Goal: Task Accomplishment & Management: Complete application form

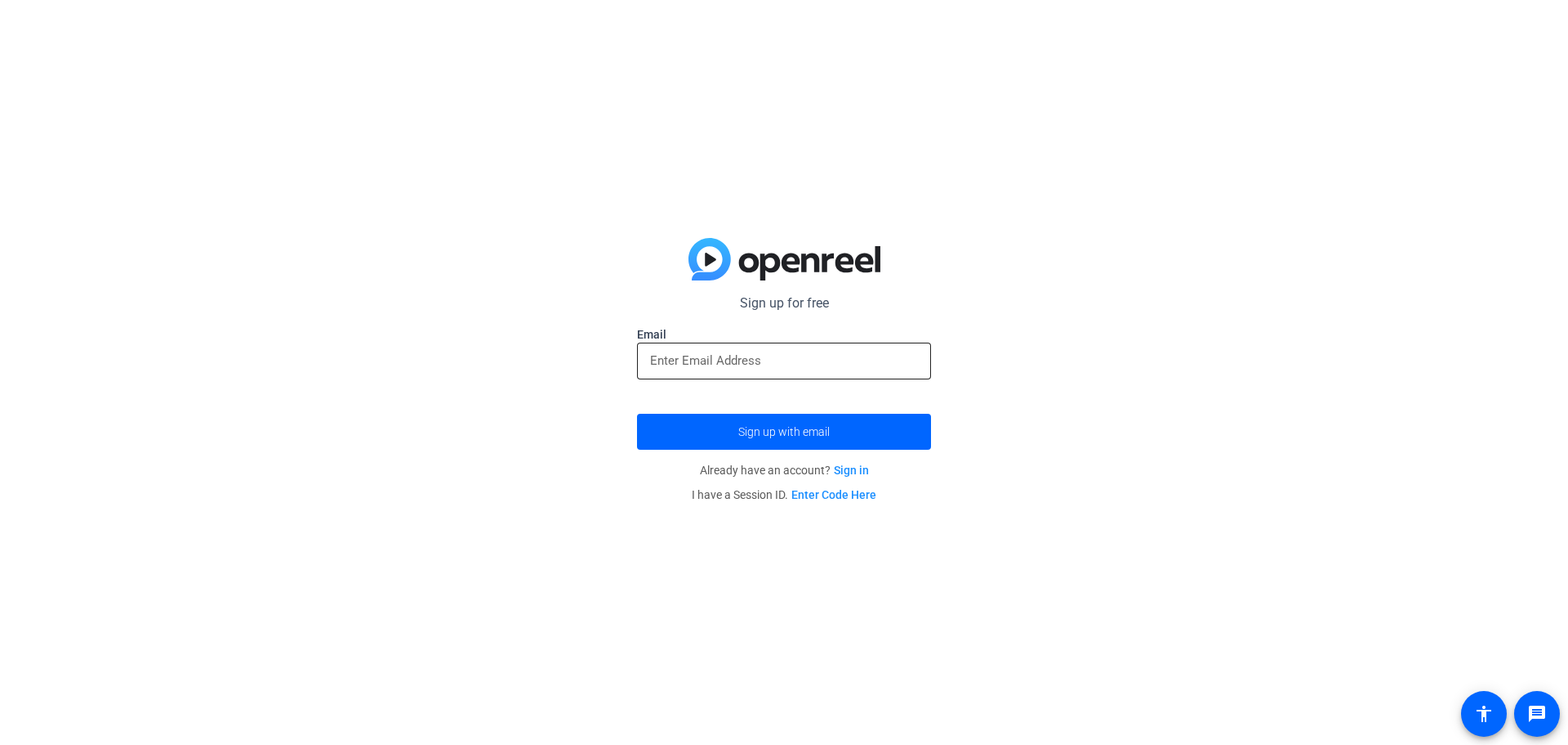
click at [714, 369] on input "email" at bounding box center [784, 360] width 268 height 20
type input "[EMAIL_ADDRESS][DOMAIN_NAME]"
click at [783, 432] on span "Sign up with email" at bounding box center [784, 432] width 91 height 0
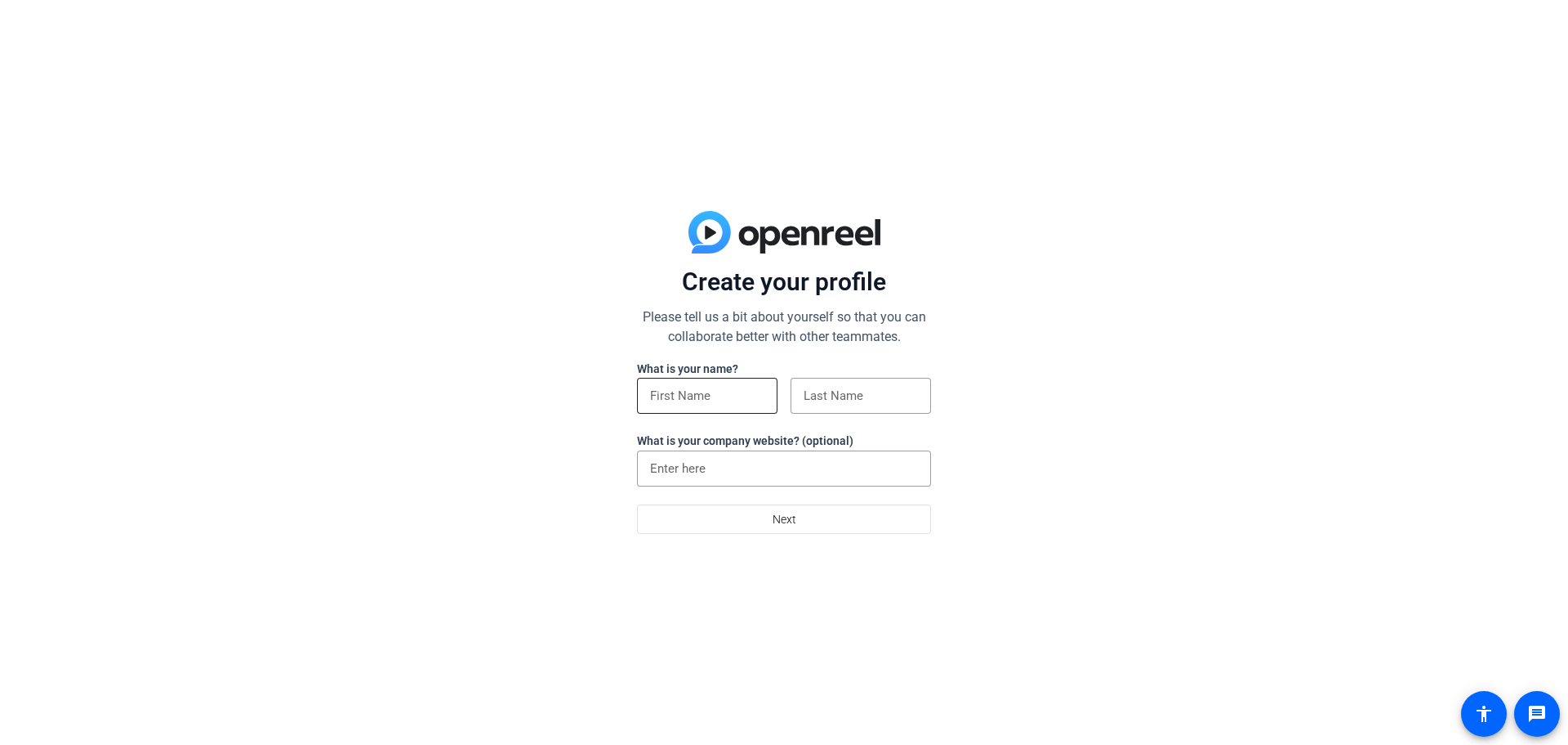
click at [712, 386] on input at bounding box center [707, 396] width 114 height 20
drag, startPoint x: 715, startPoint y: 395, endPoint x: 854, endPoint y: 412, distance: 140.0
click at [854, 412] on div "Sheree Lee Albaladejo Last name is required" at bounding box center [784, 404] width 294 height 54
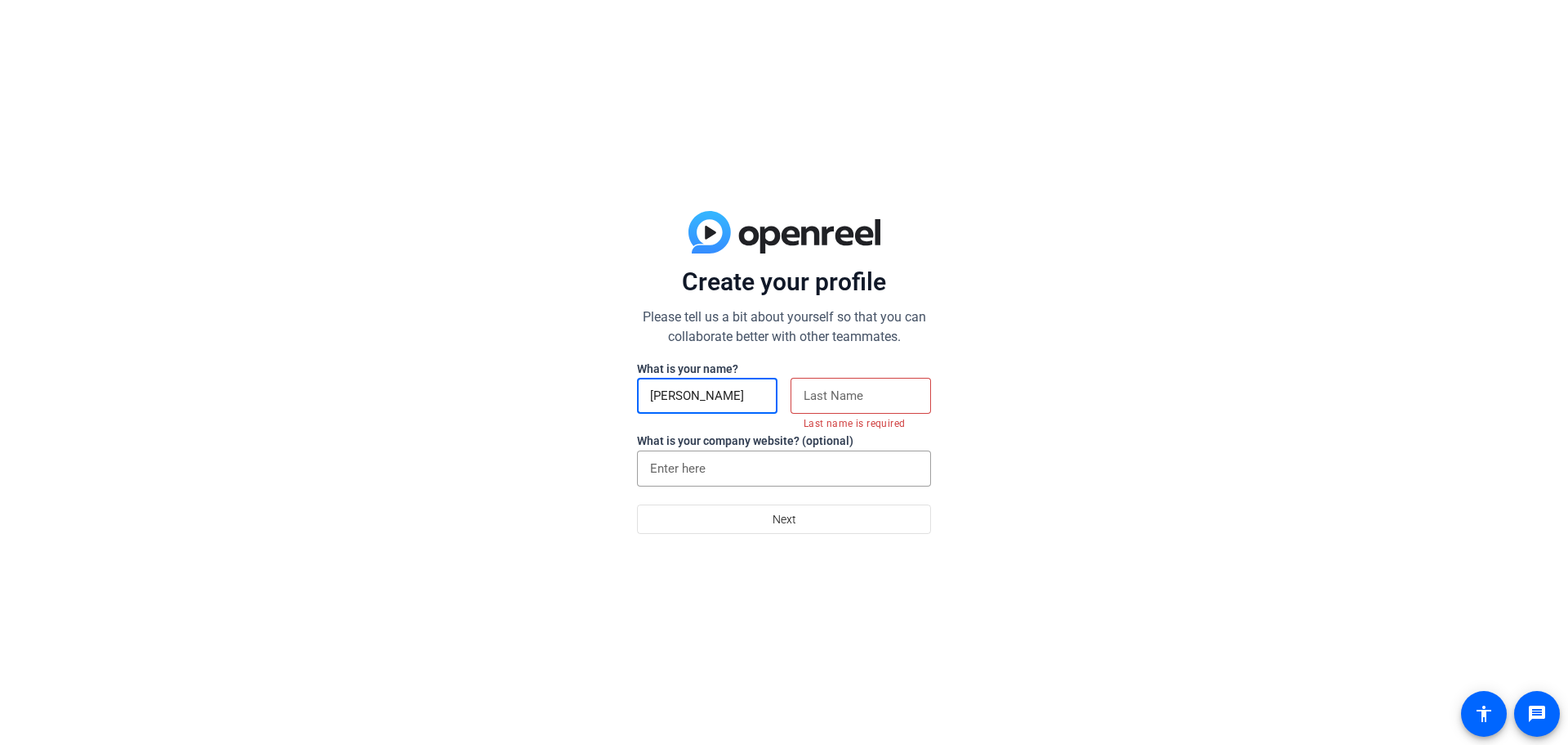
type input "Sheree Lee"
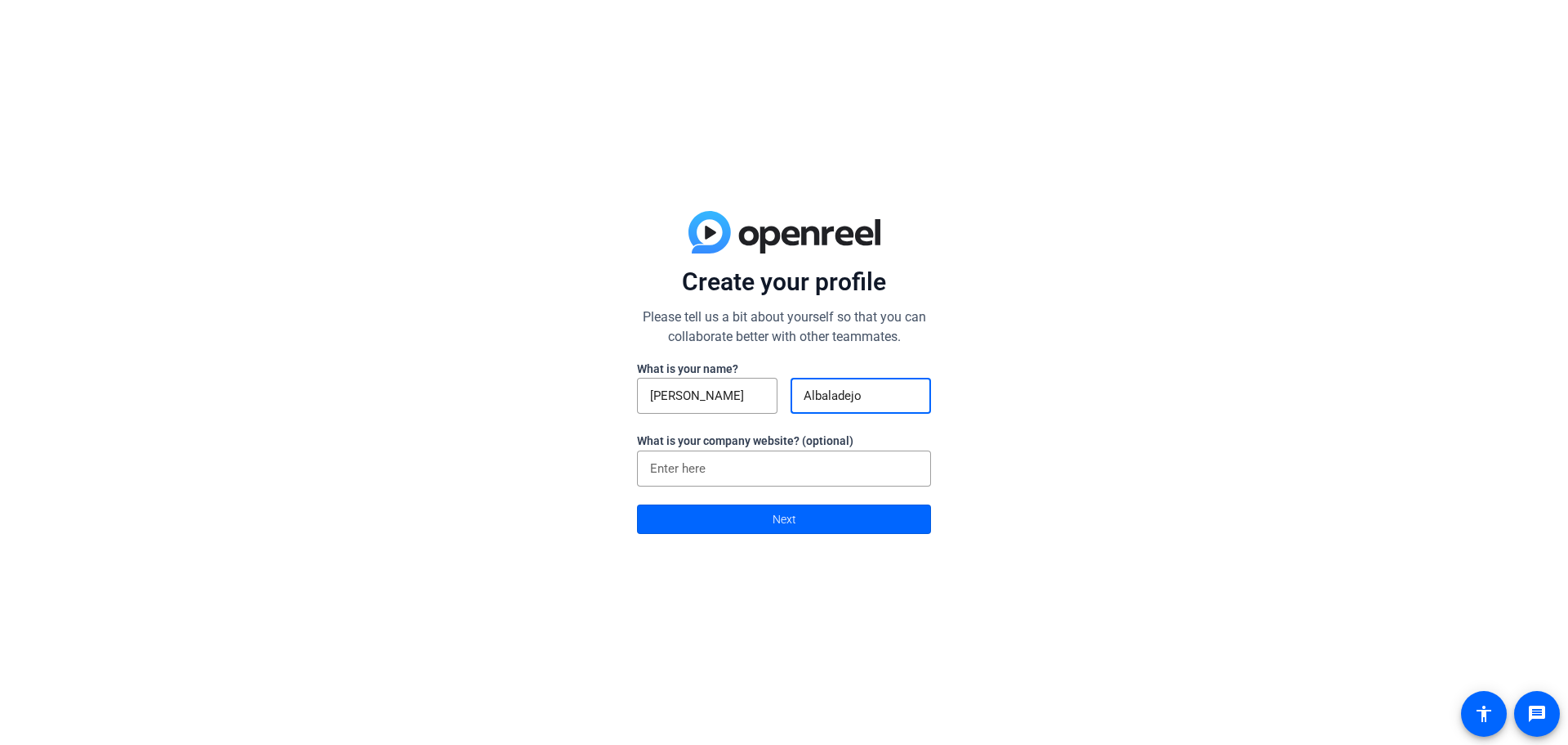
type input "Albaladejo"
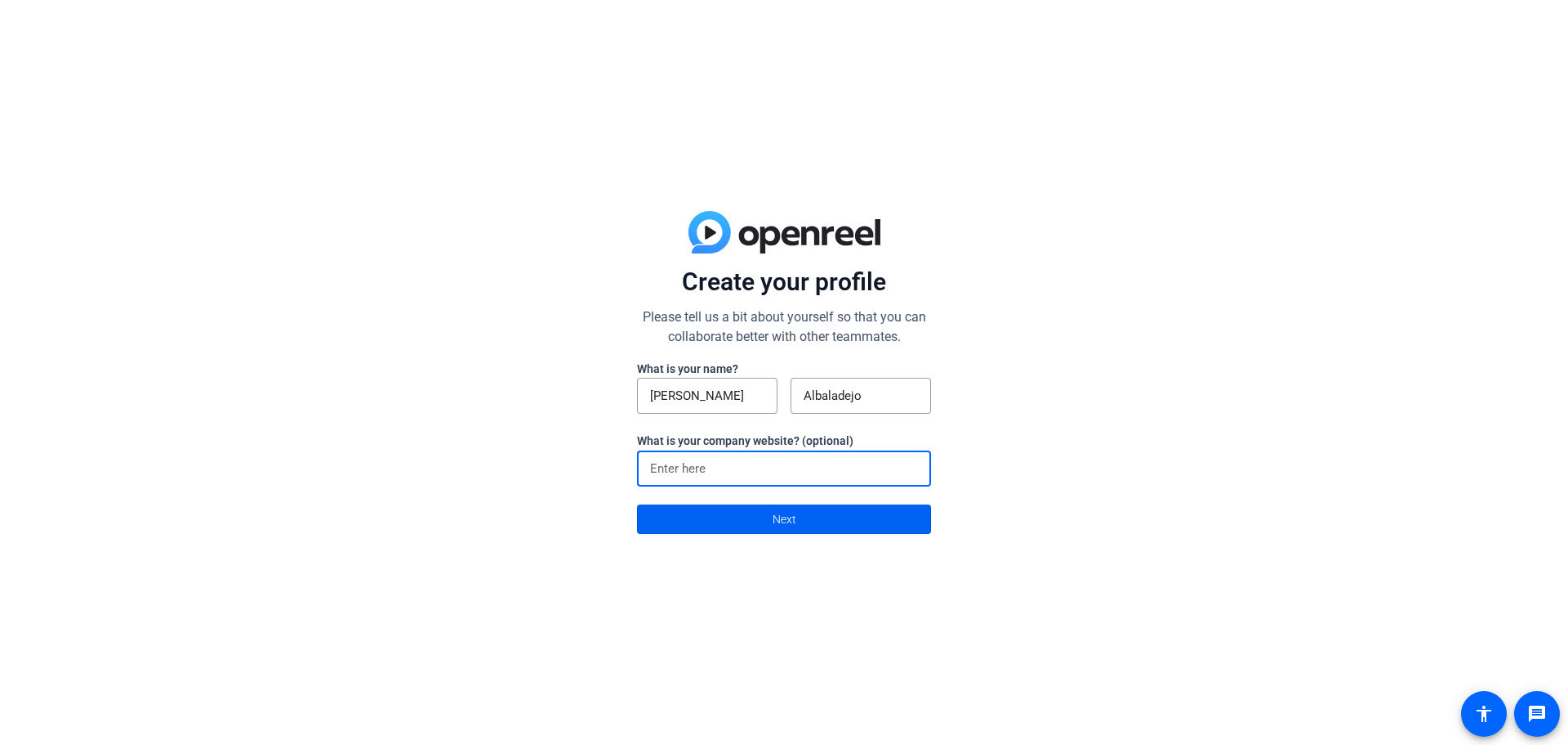
click at [785, 510] on span "Next" at bounding box center [784, 519] width 24 height 31
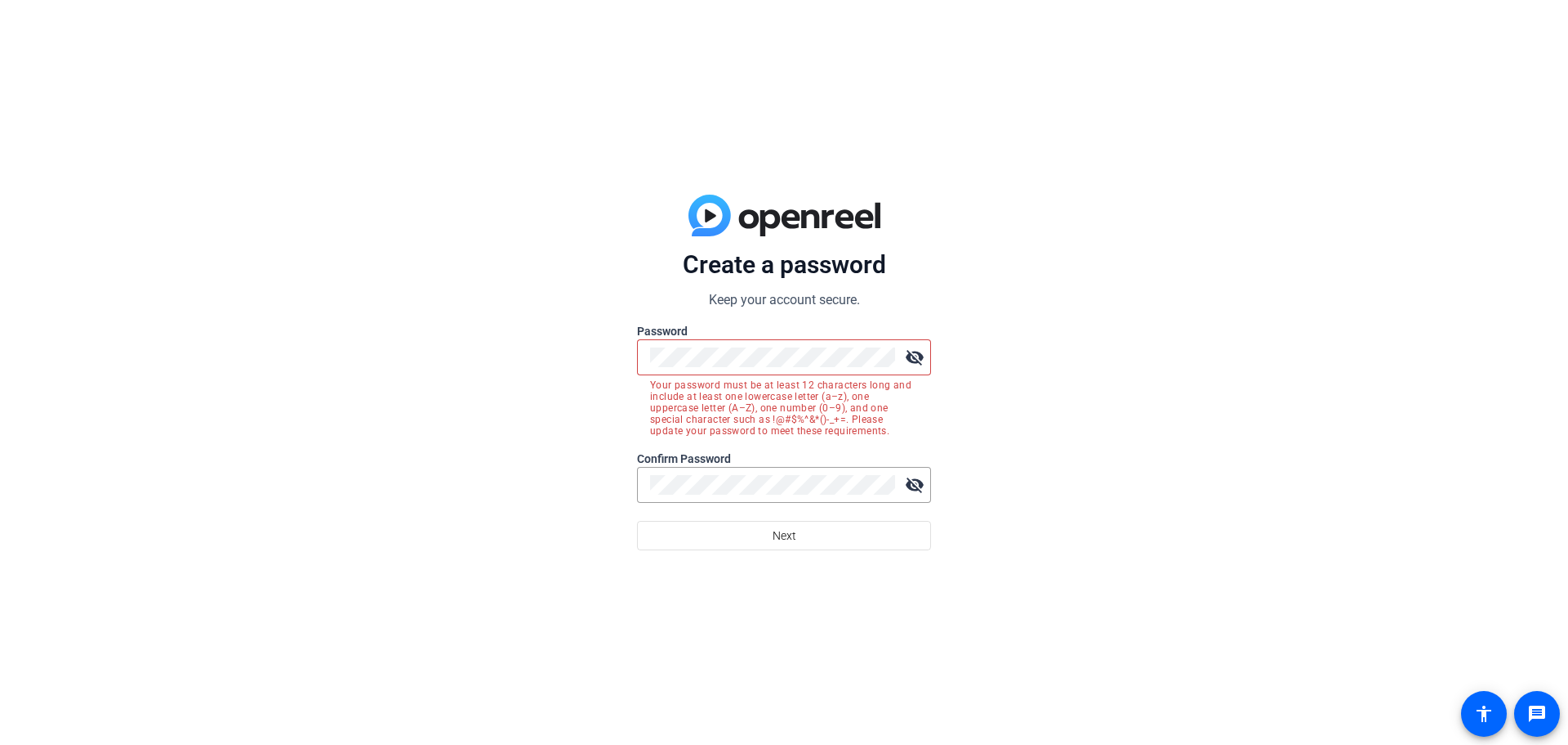
click at [924, 355] on mat-icon "visibility_off" at bounding box center [915, 357] width 33 height 33
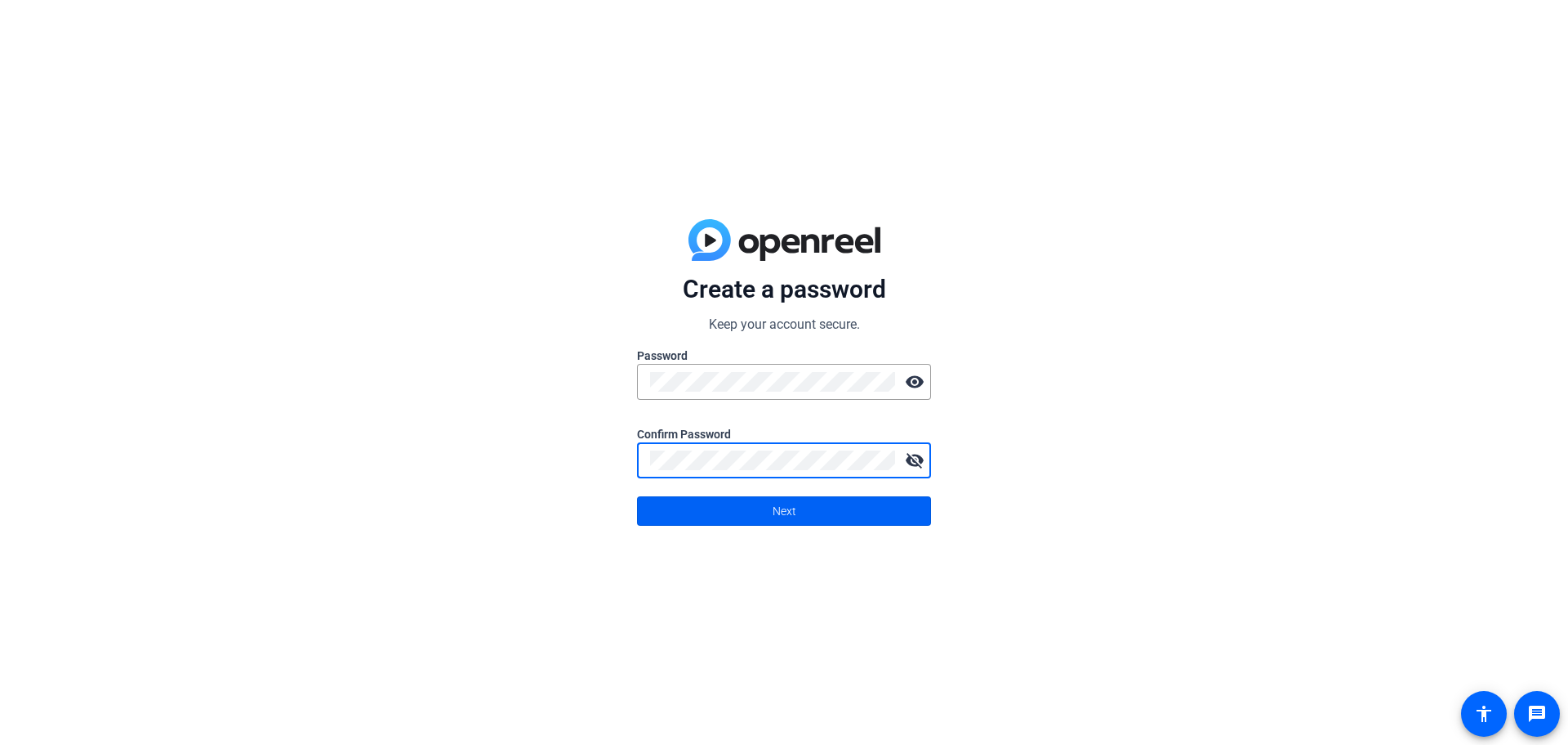
click at [793, 515] on span "Next" at bounding box center [784, 510] width 24 height 31
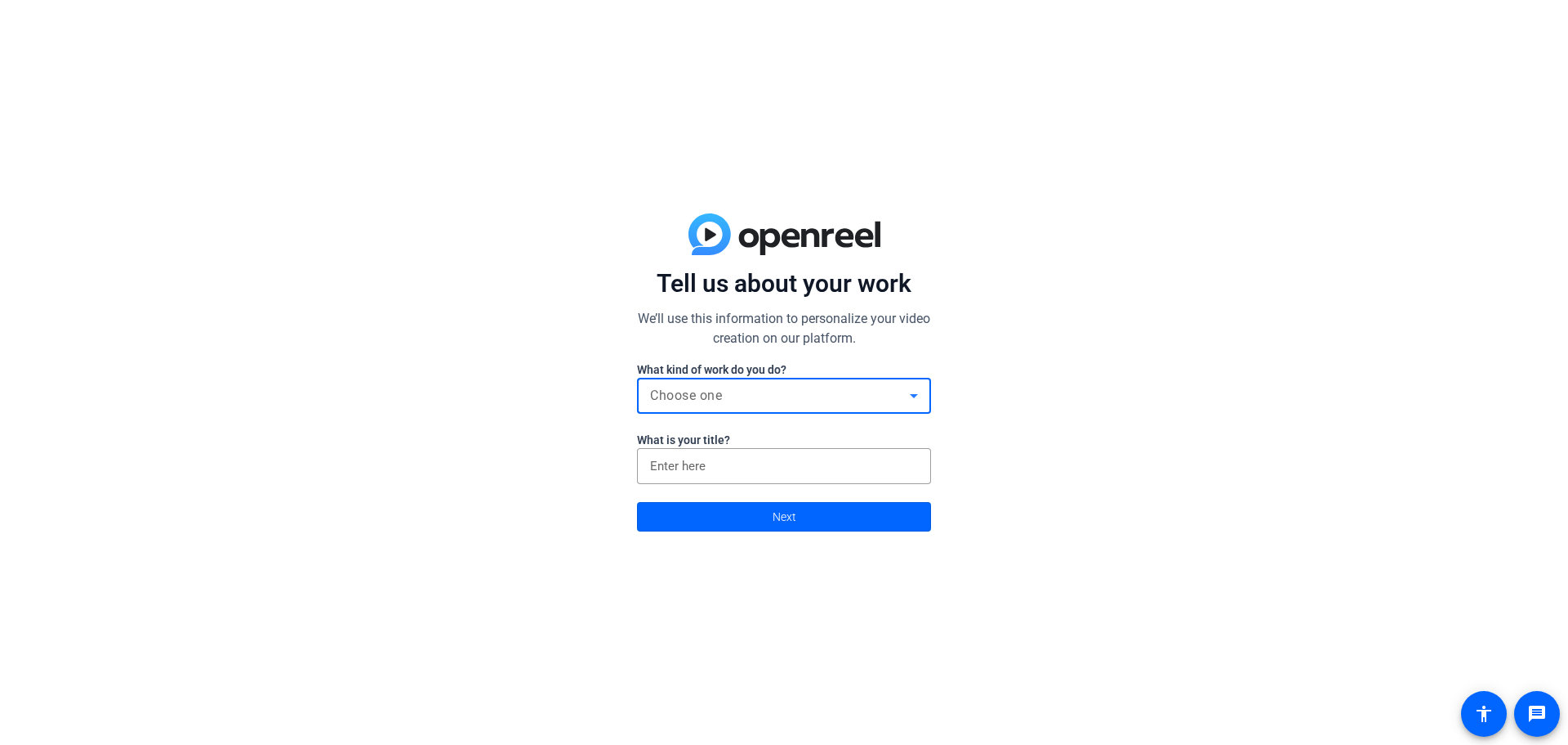
click at [771, 392] on div "Choose one" at bounding box center [780, 396] width 260 height 20
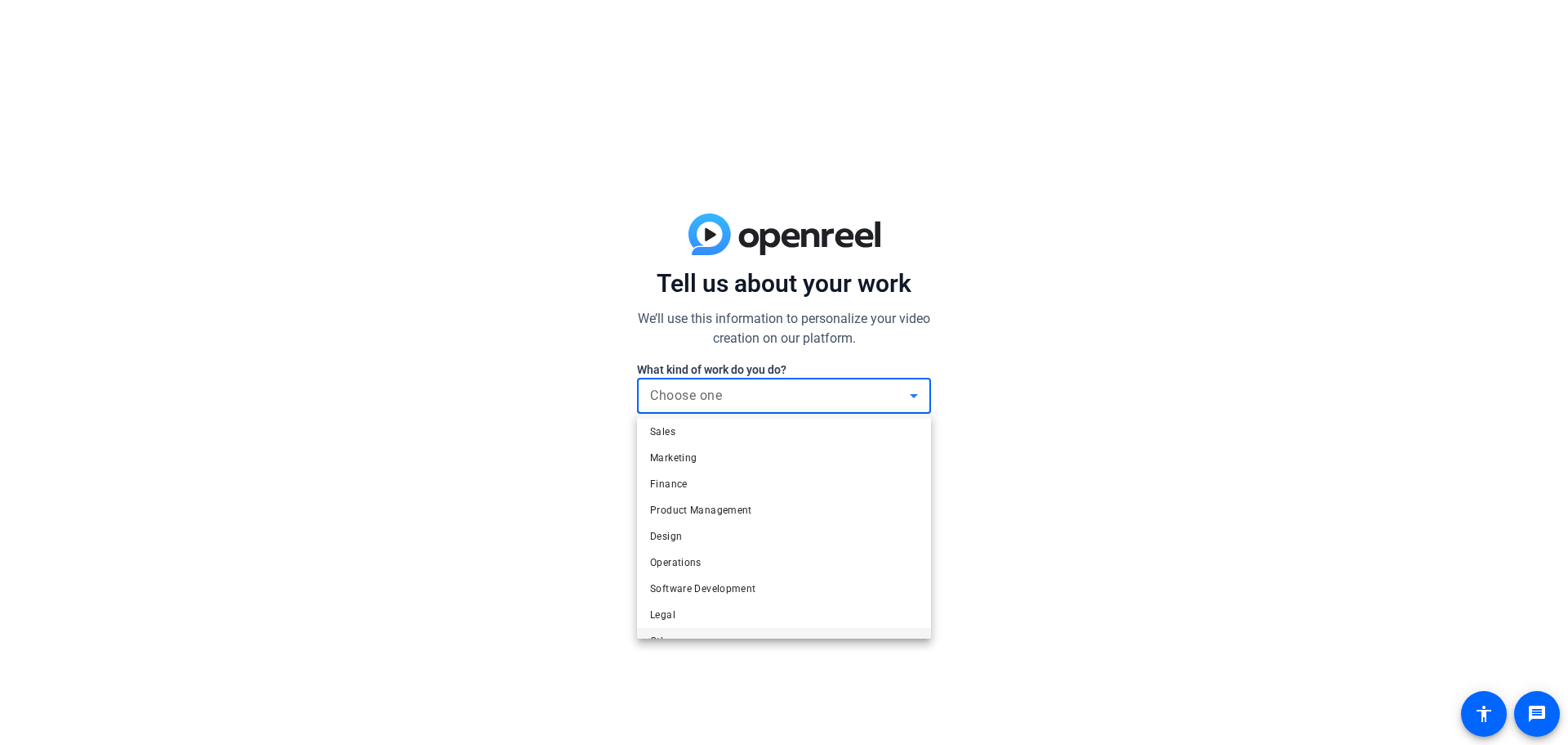
scroll to position [50, 0]
click at [752, 609] on mat-option "Other" at bounding box center [784, 618] width 294 height 26
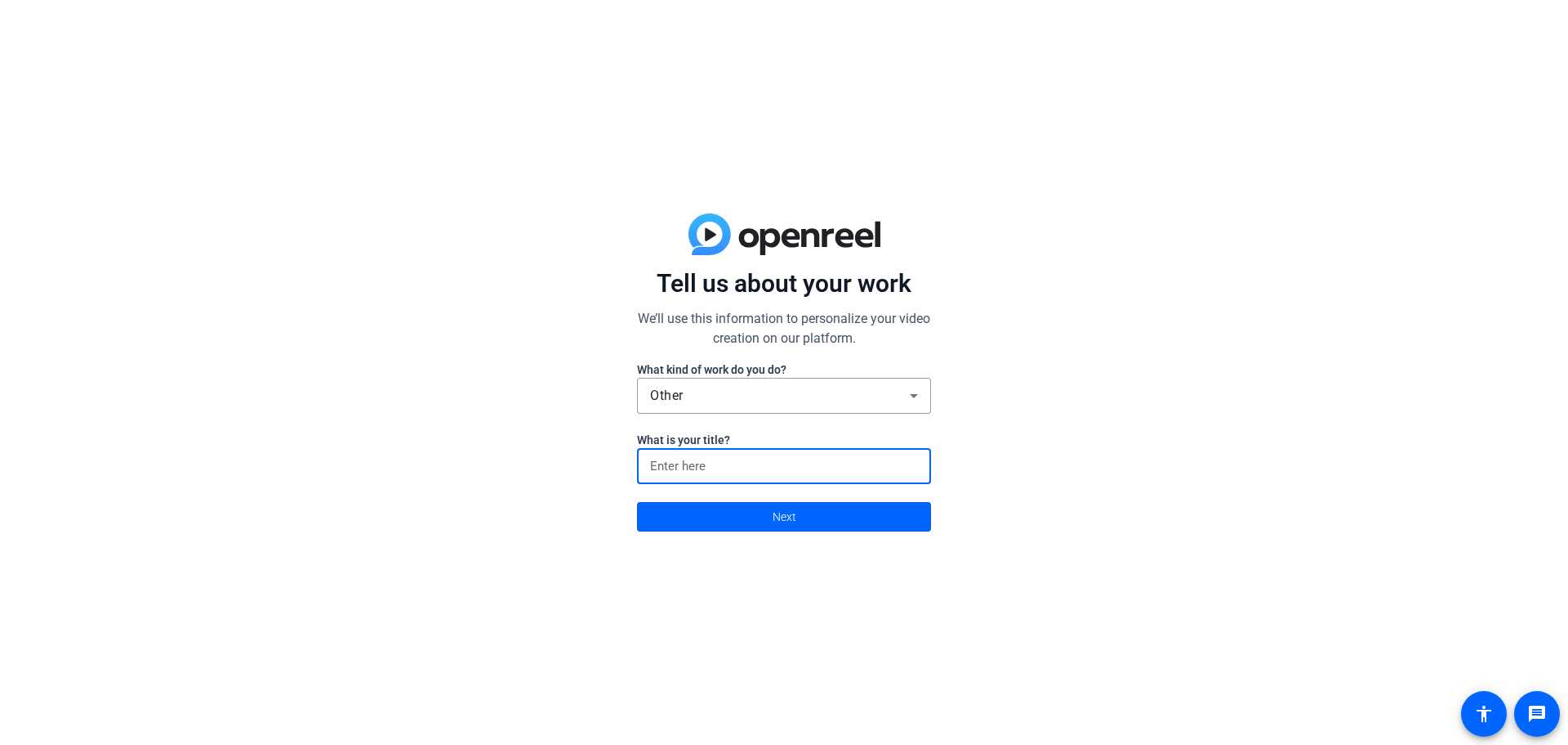
click at [792, 472] on input at bounding box center [784, 466] width 268 height 20
type input "Manager, Communications"
click at [786, 519] on span "Next" at bounding box center [784, 516] width 24 height 31
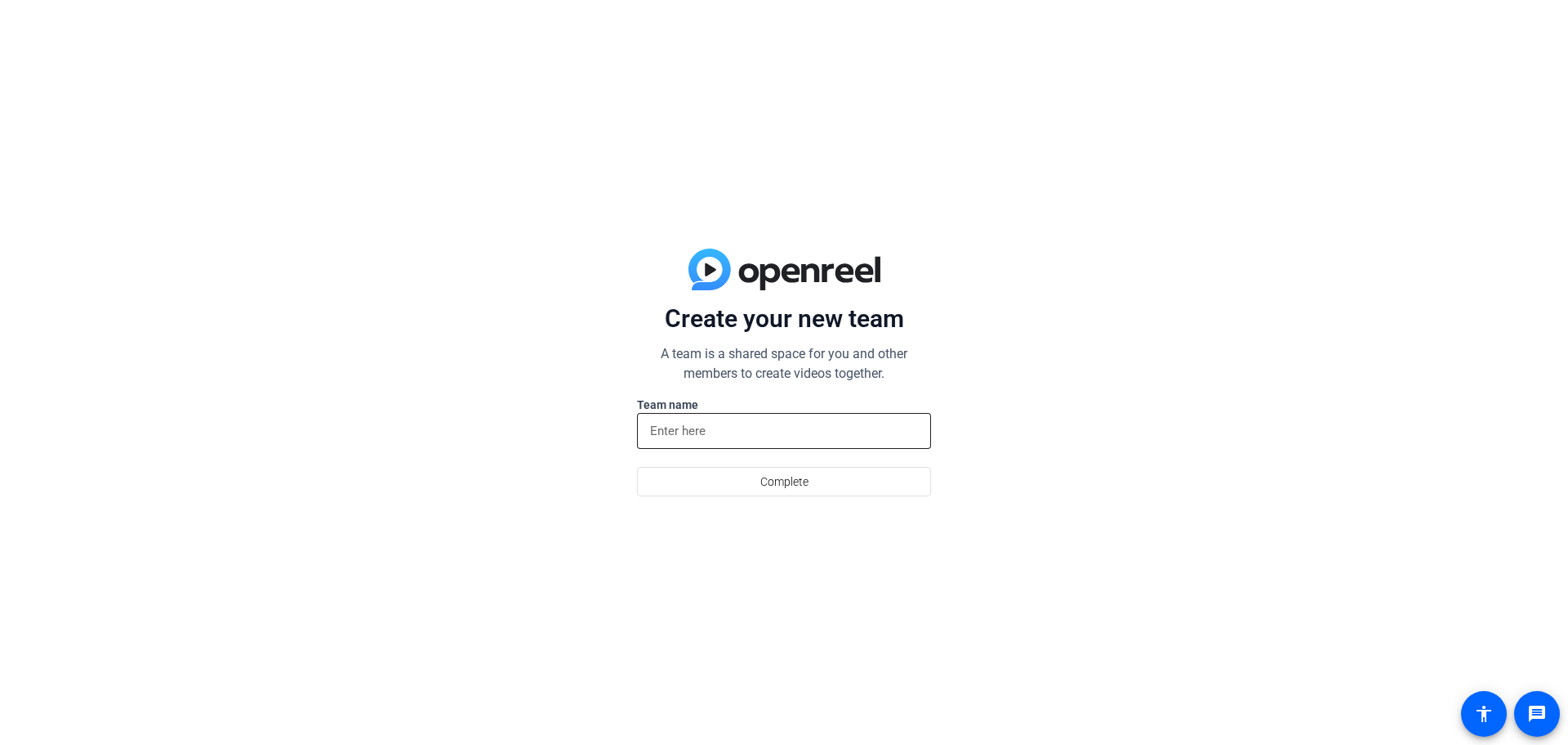
click at [796, 436] on input at bounding box center [784, 431] width 268 height 20
click at [726, 424] on input at bounding box center [784, 431] width 268 height 20
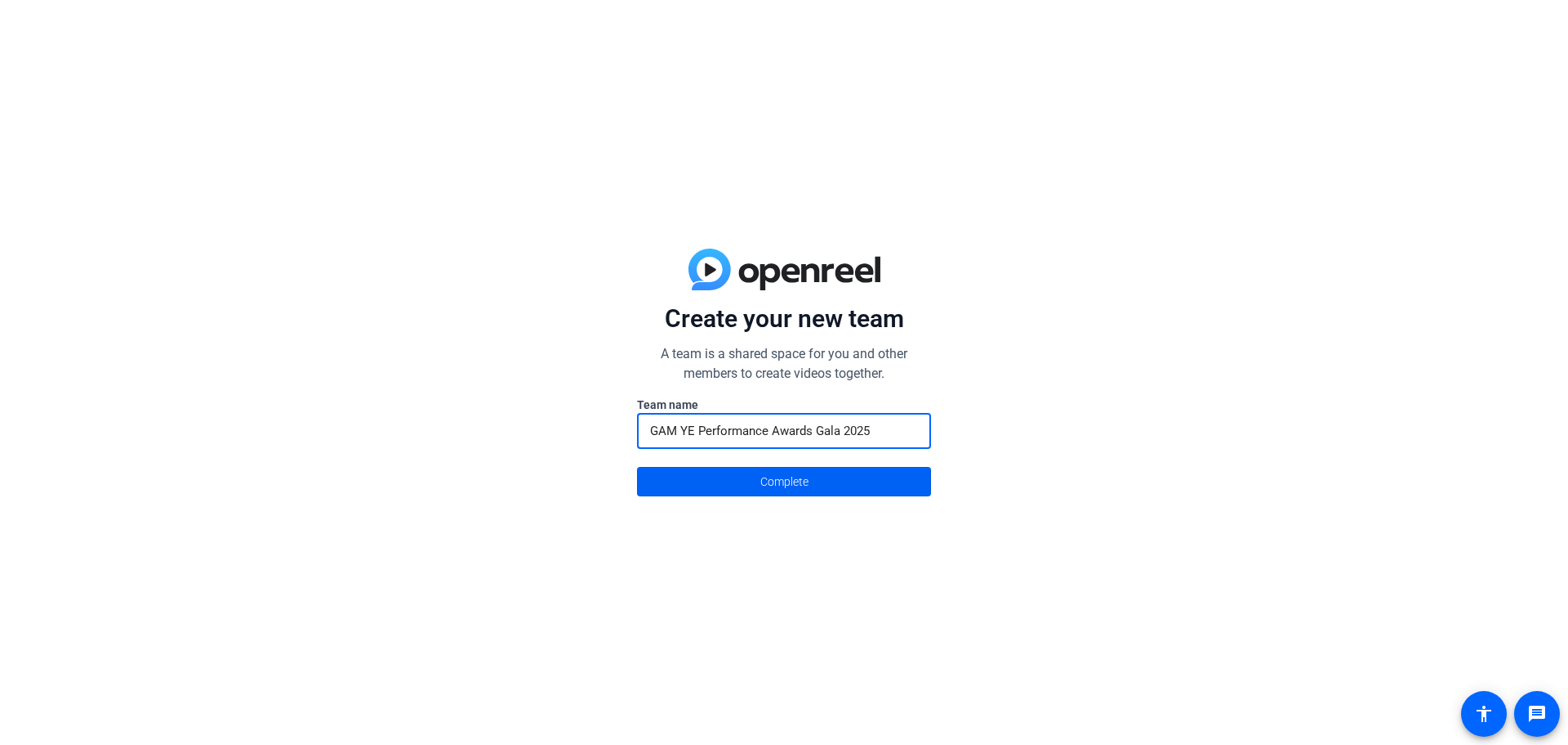
type input "GAM YE Performance Awards Gala 2025"
click at [817, 471] on span at bounding box center [784, 482] width 293 height 39
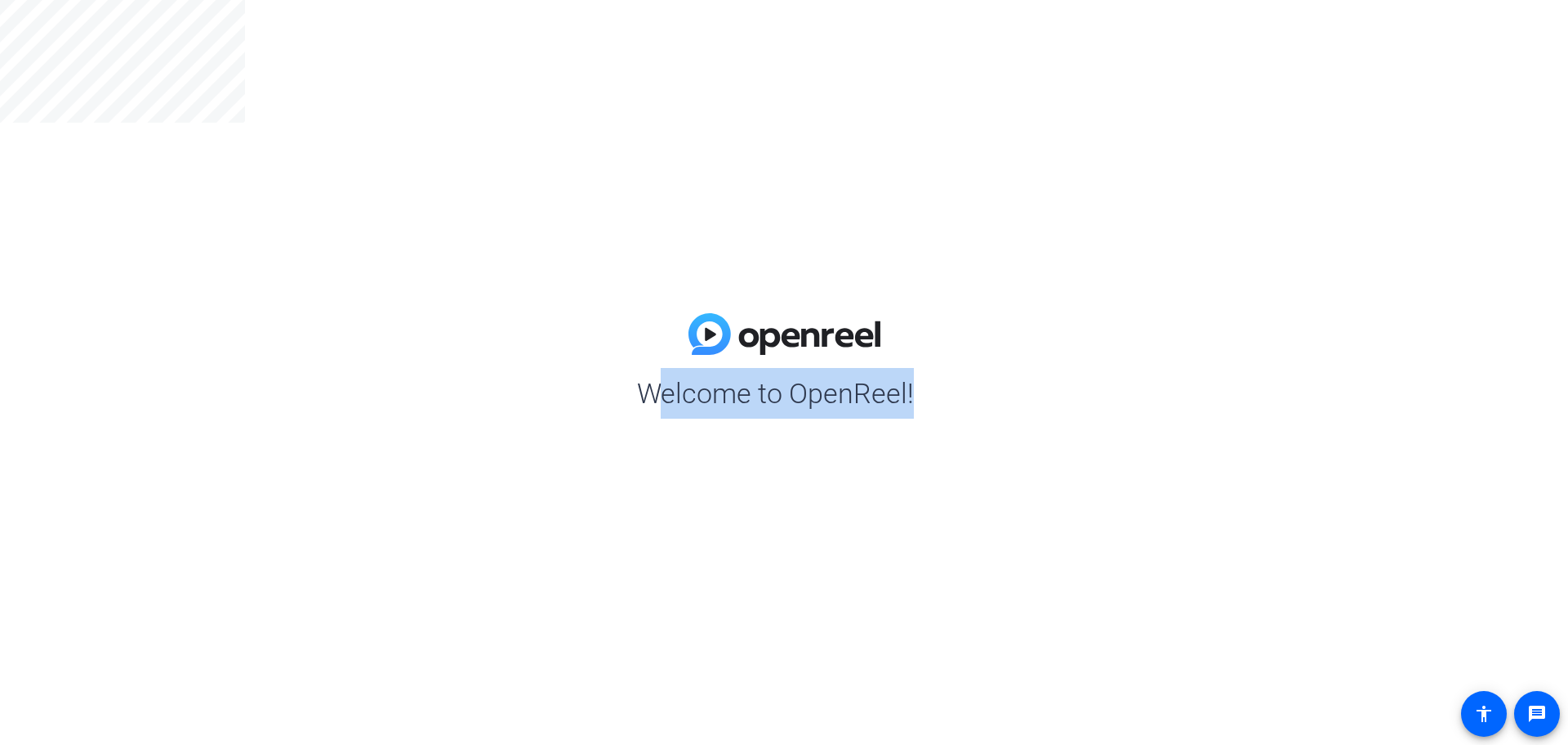
drag, startPoint x: 658, startPoint y: 396, endPoint x: 909, endPoint y: 387, distance: 251.2
click at [909, 387] on span "Welcome to OpenReel!" at bounding box center [784, 393] width 294 height 51
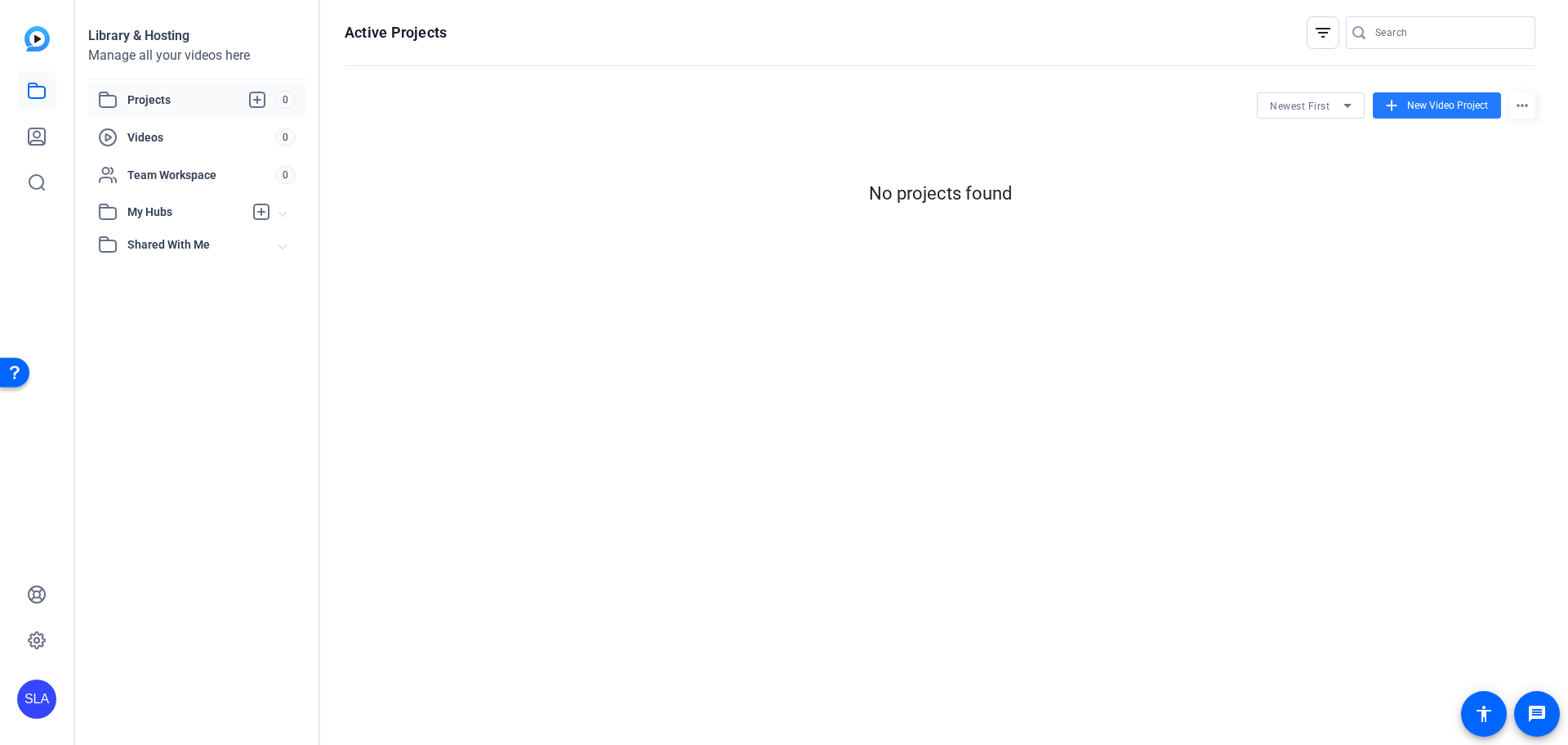
click at [1416, 109] on span "New Video Project" at bounding box center [1447, 106] width 81 height 15
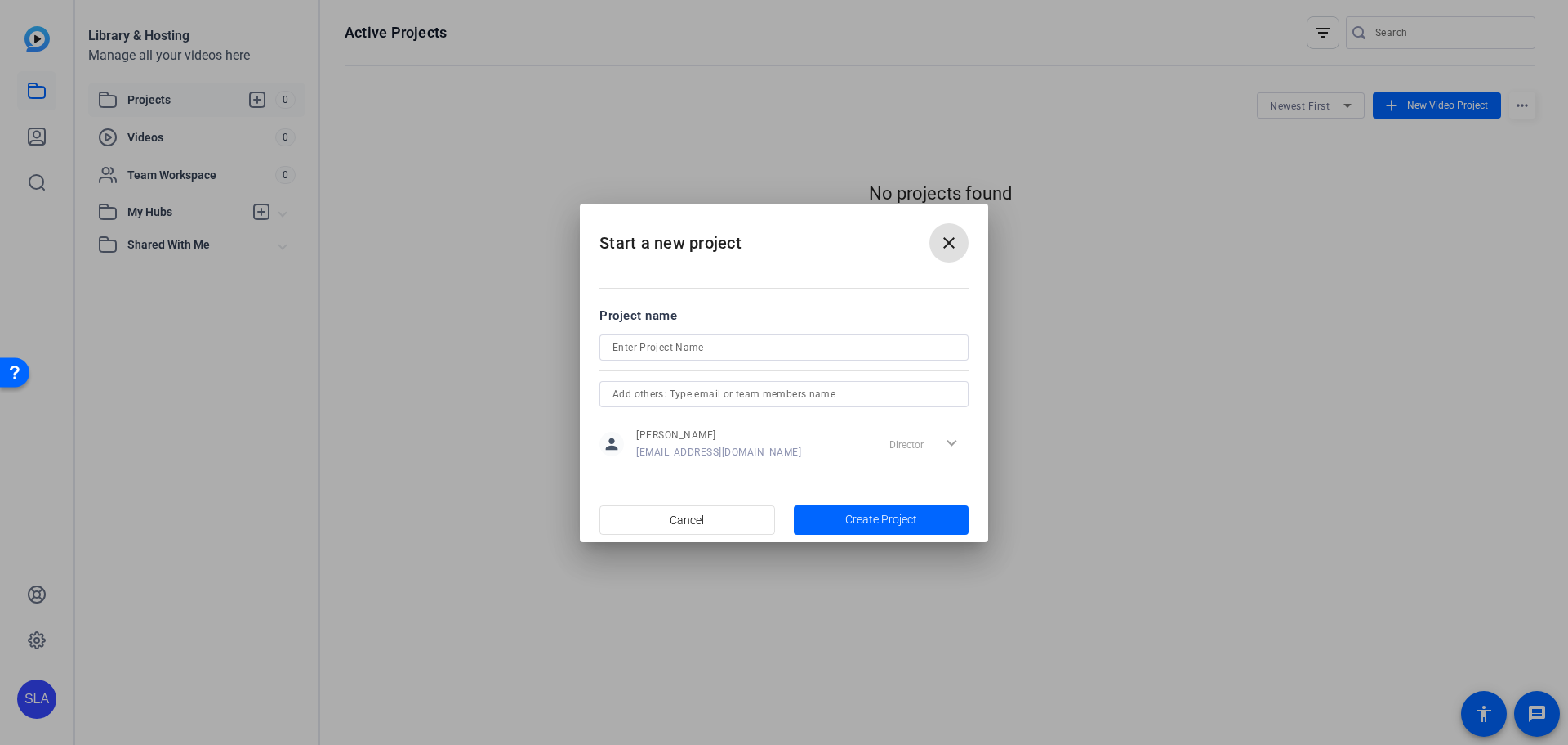
click at [716, 349] on input at bounding box center [784, 348] width 343 height 20
type input "GAM YE Performance Awards Gala 2025"
click at [742, 396] on input "text" at bounding box center [784, 394] width 343 height 20
click at [750, 394] on input "text" at bounding box center [784, 394] width 343 height 20
click at [776, 389] on input "text" at bounding box center [784, 394] width 343 height 20
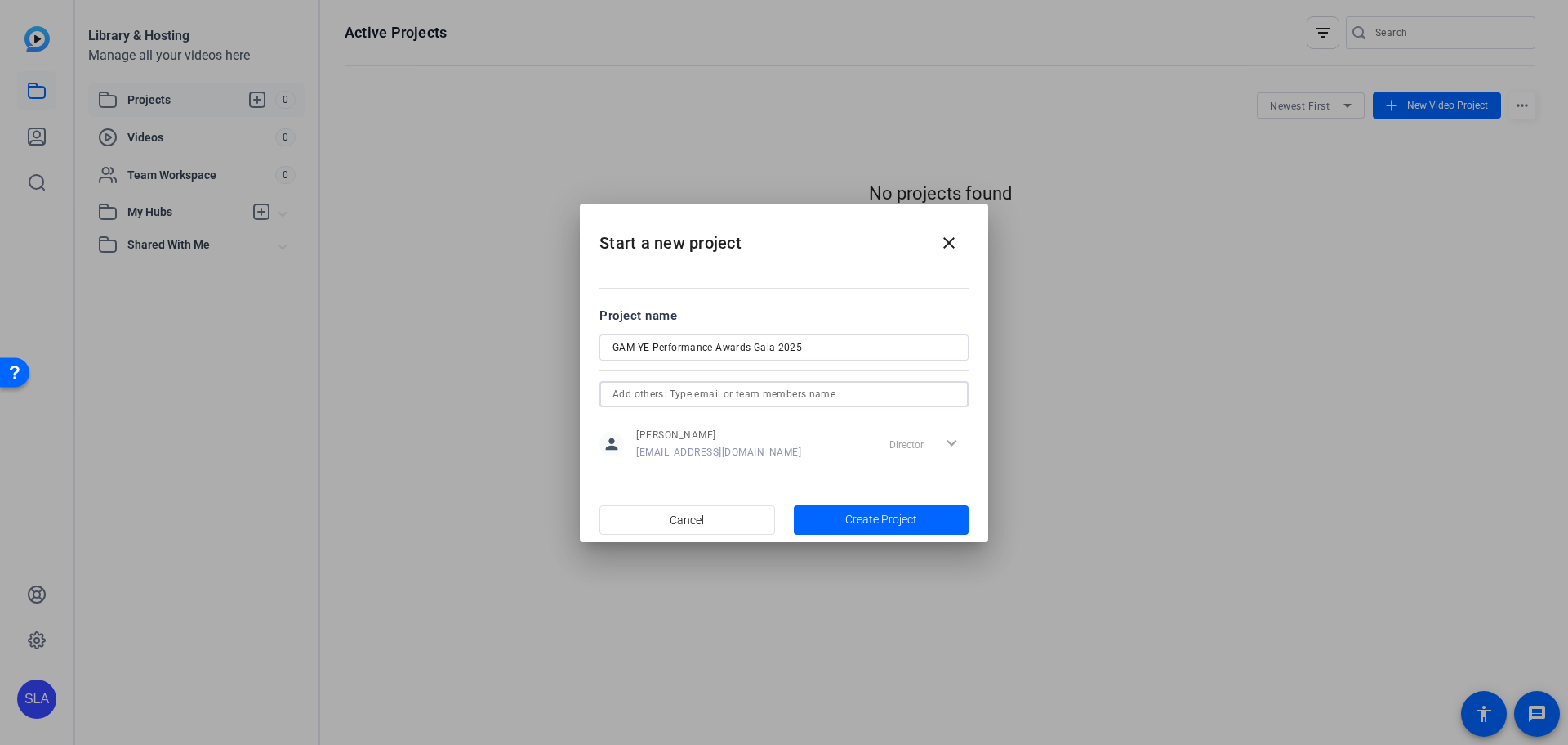
click at [815, 388] on input "text" at bounding box center [784, 394] width 343 height 20
click at [948, 445] on div "Director expand_more" at bounding box center [925, 443] width 86 height 29
click at [955, 447] on div "Director expand_more" at bounding box center [925, 443] width 86 height 29
click at [847, 401] on input "text" at bounding box center [784, 394] width 343 height 20
type input "charlotte.luckraft@rbc.com"
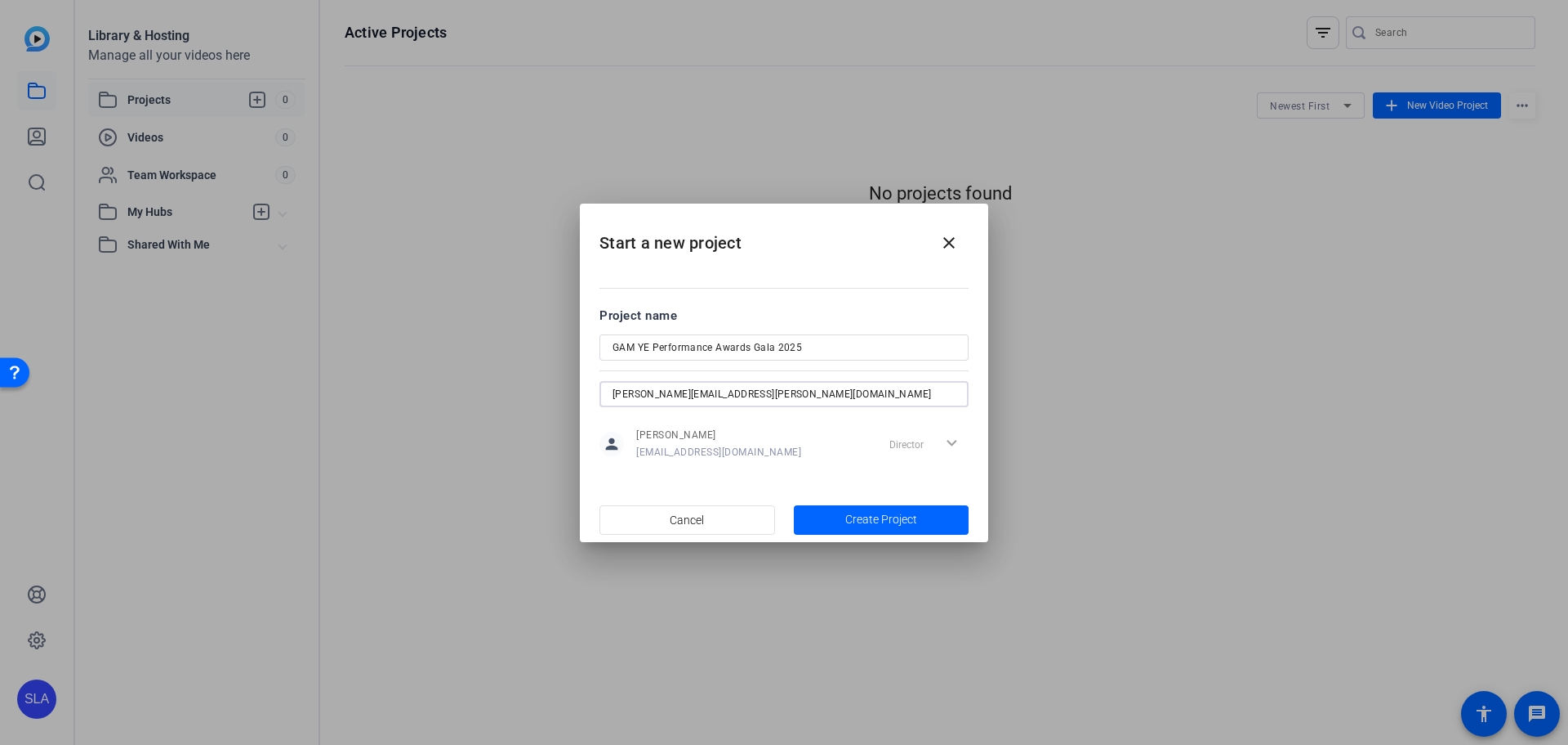
click at [788, 388] on input "charlotte.luckraft@rbc.com" at bounding box center [784, 394] width 343 height 20
drag, startPoint x: 788, startPoint y: 388, endPoint x: 486, endPoint y: 349, distance: 304.5
click at [486, 349] on div "Start a new project close Project name GAM YE Performance Awards Gala 2025 char…" at bounding box center [784, 372] width 1568 height 745
click at [879, 535] on span "button" at bounding box center [882, 520] width 176 height 39
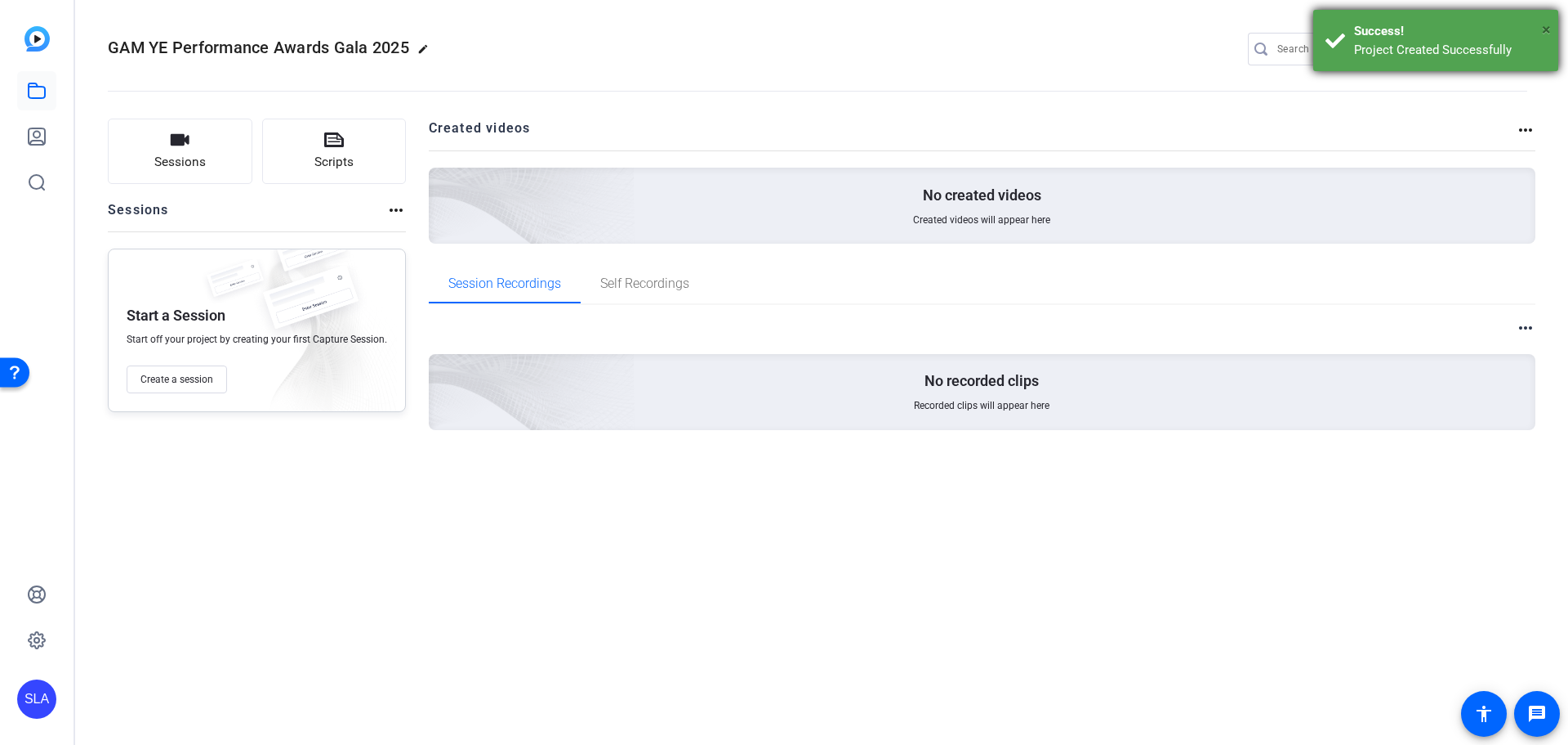
click at [1545, 26] on span "×" at bounding box center [1547, 29] width 9 height 20
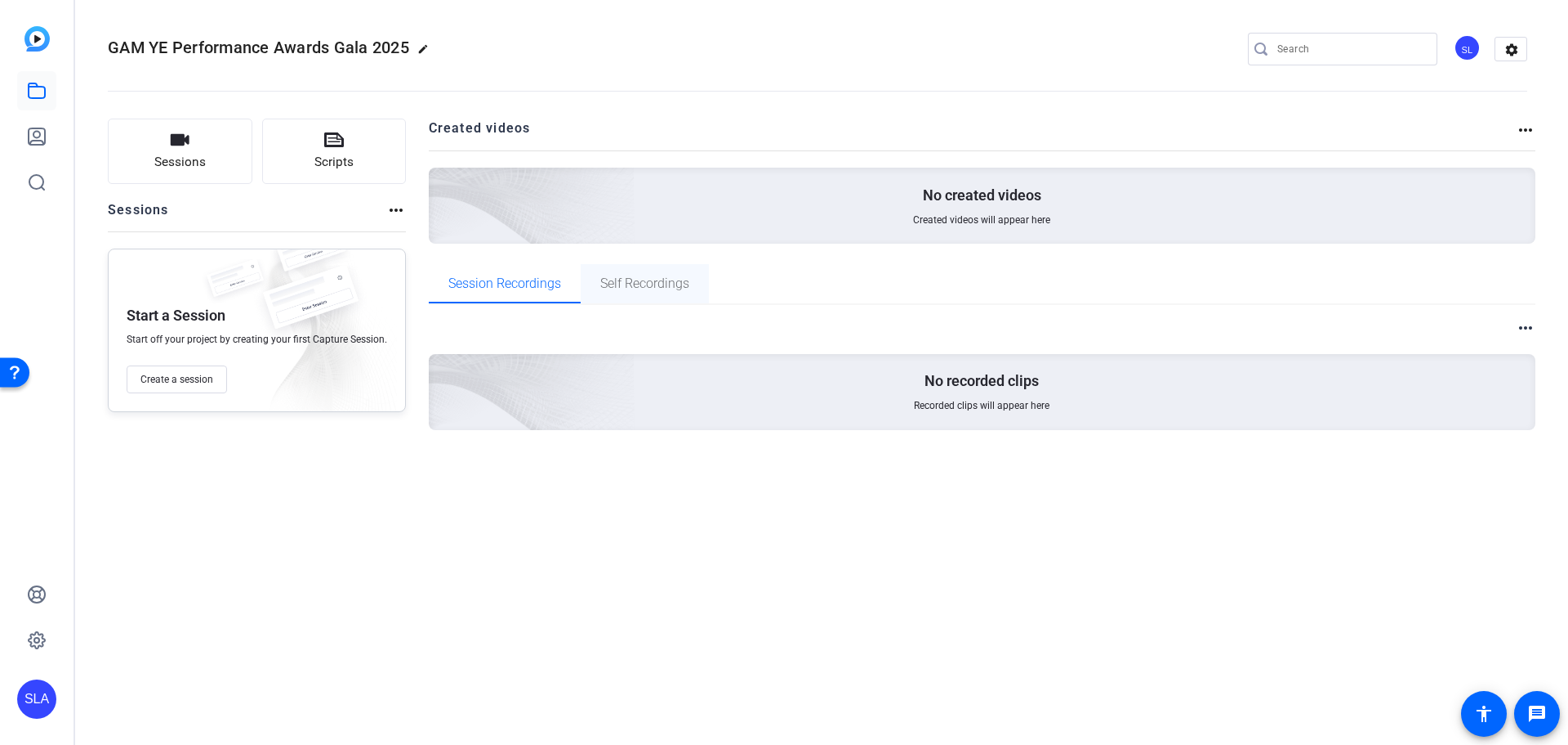
click at [633, 293] on span "Self Recordings" at bounding box center [644, 284] width 89 height 39
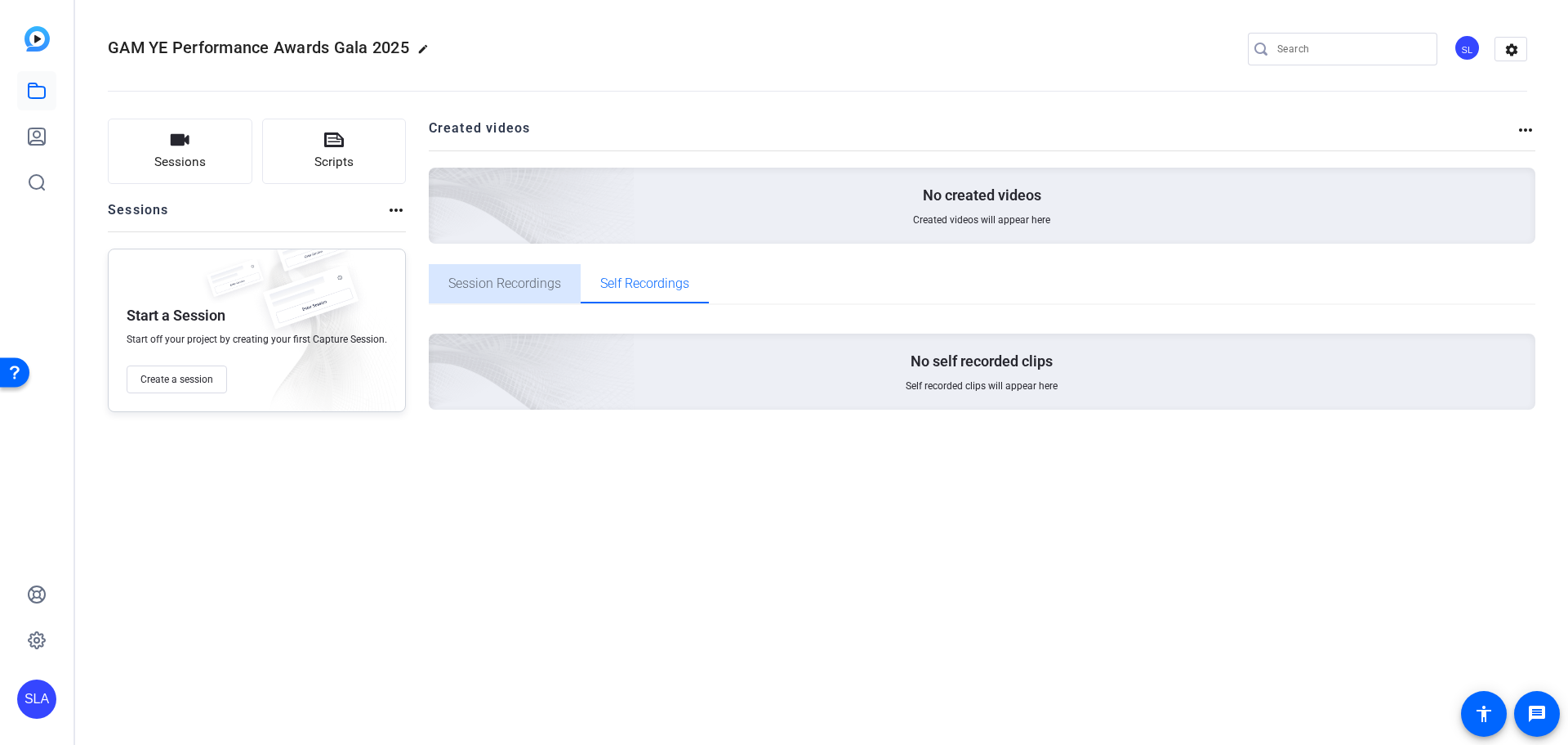
click at [527, 286] on span "Session Recordings" at bounding box center [504, 283] width 113 height 13
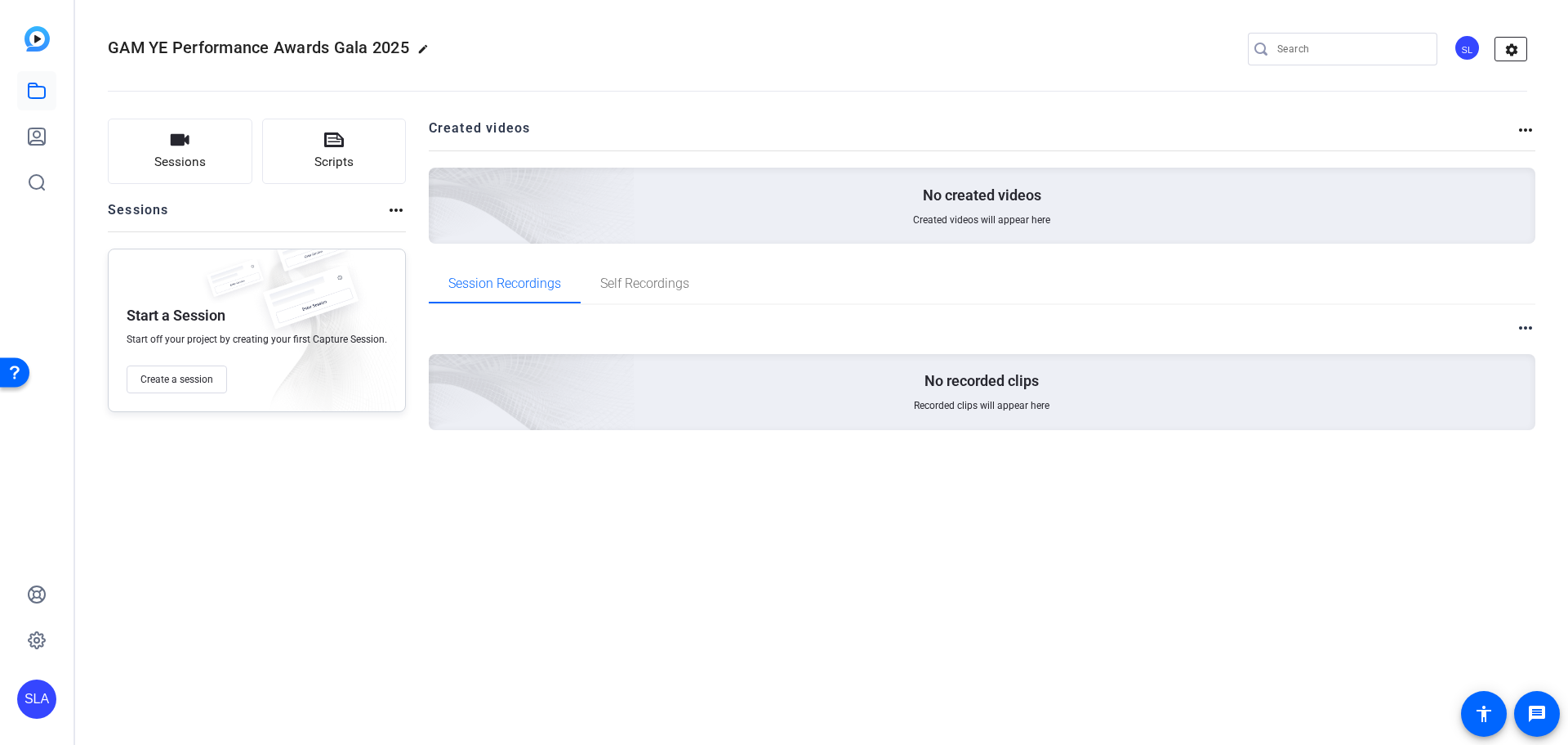
click at [1509, 48] on mat-icon "settings" at bounding box center [1511, 50] width 33 height 25
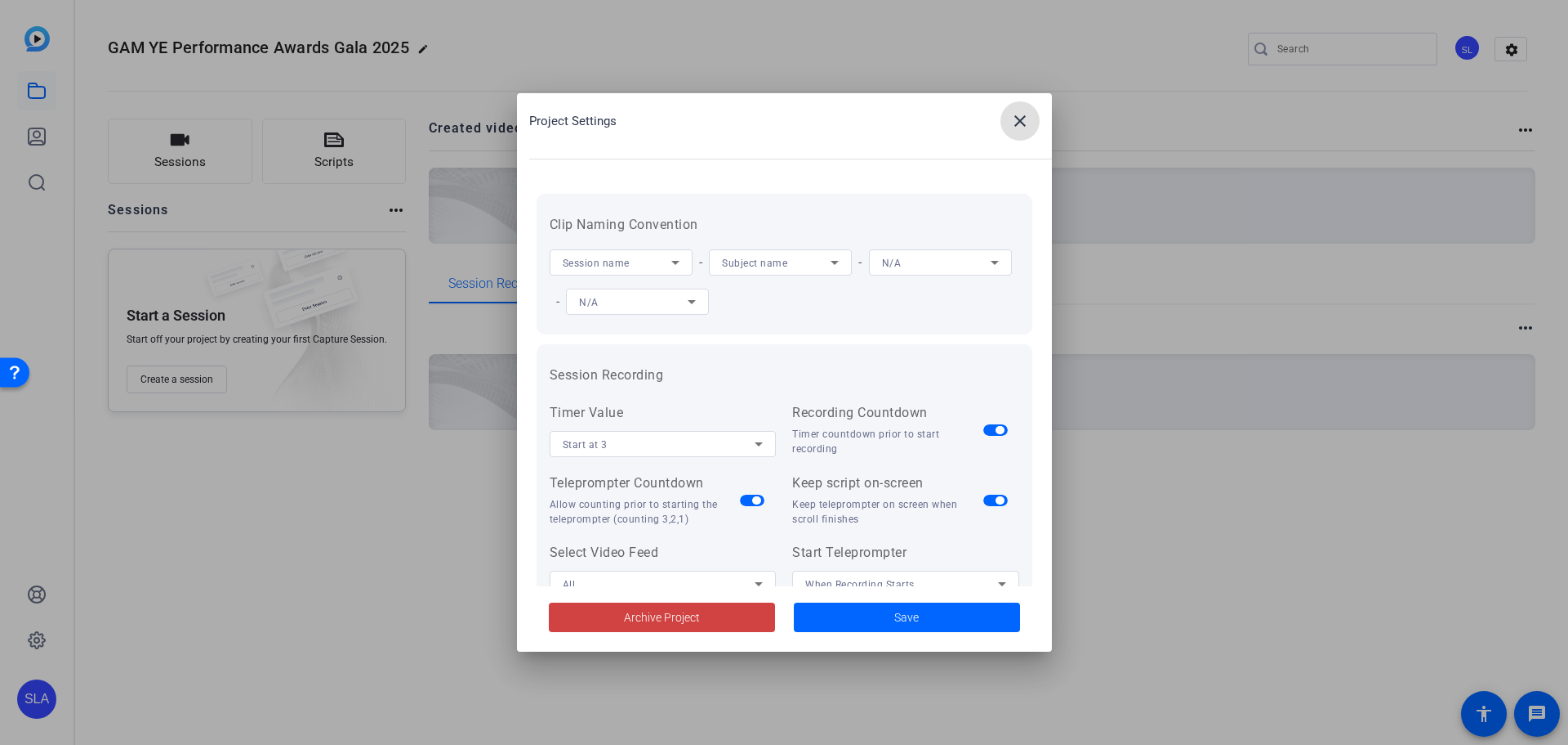
click at [749, 440] on icon at bounding box center [759, 443] width 20 height 20
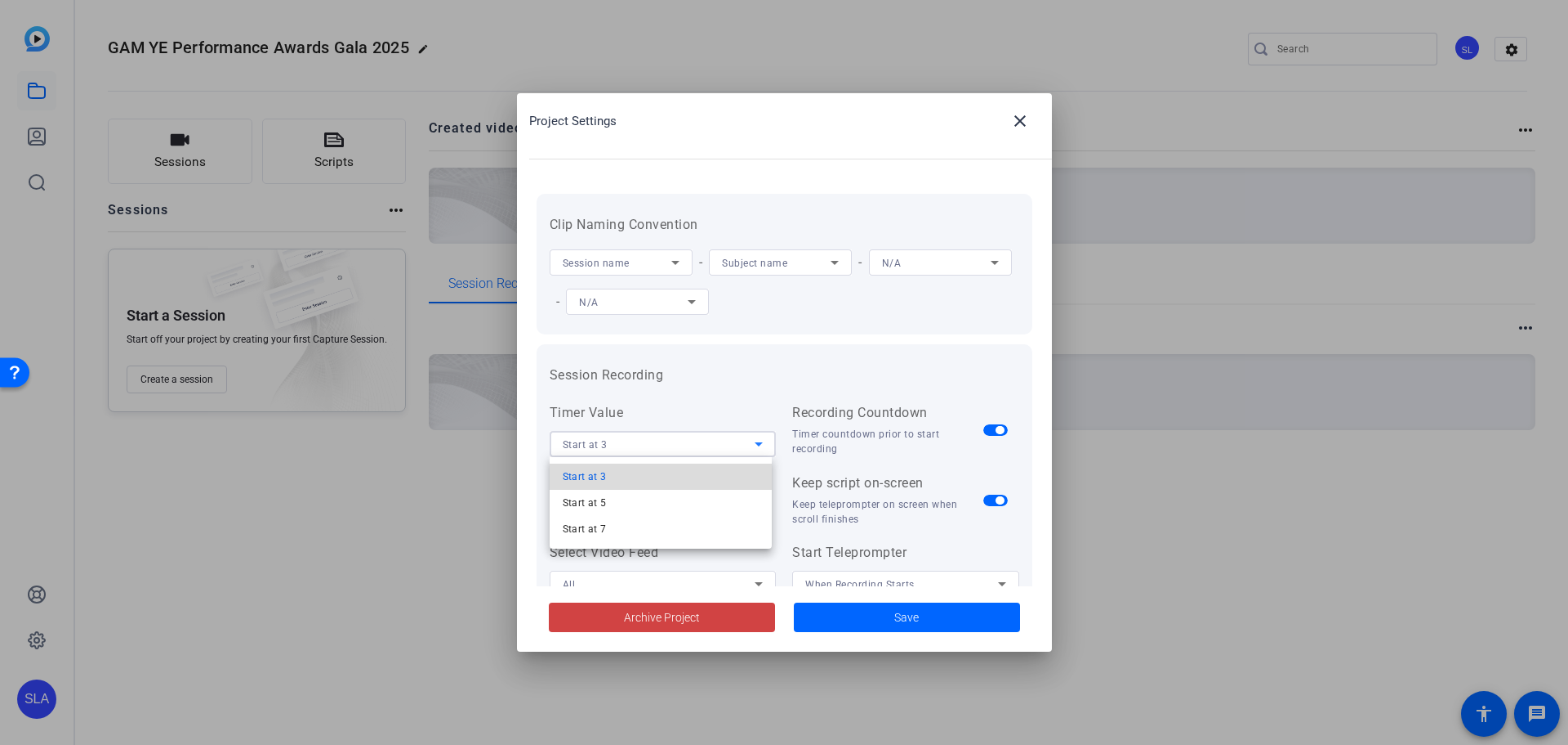
click at [629, 475] on mat-option "Start at 3" at bounding box center [661, 476] width 223 height 26
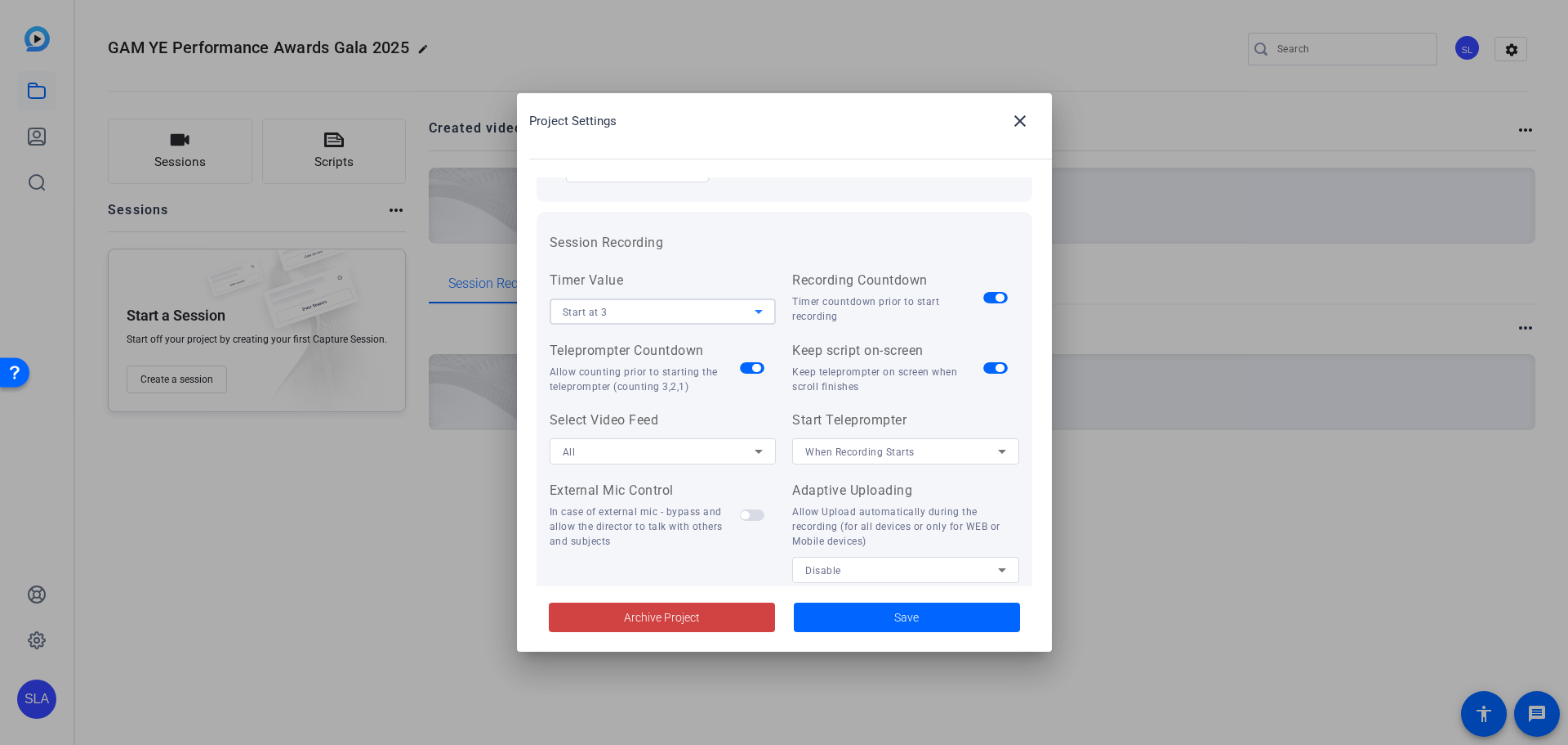
scroll to position [163, 0]
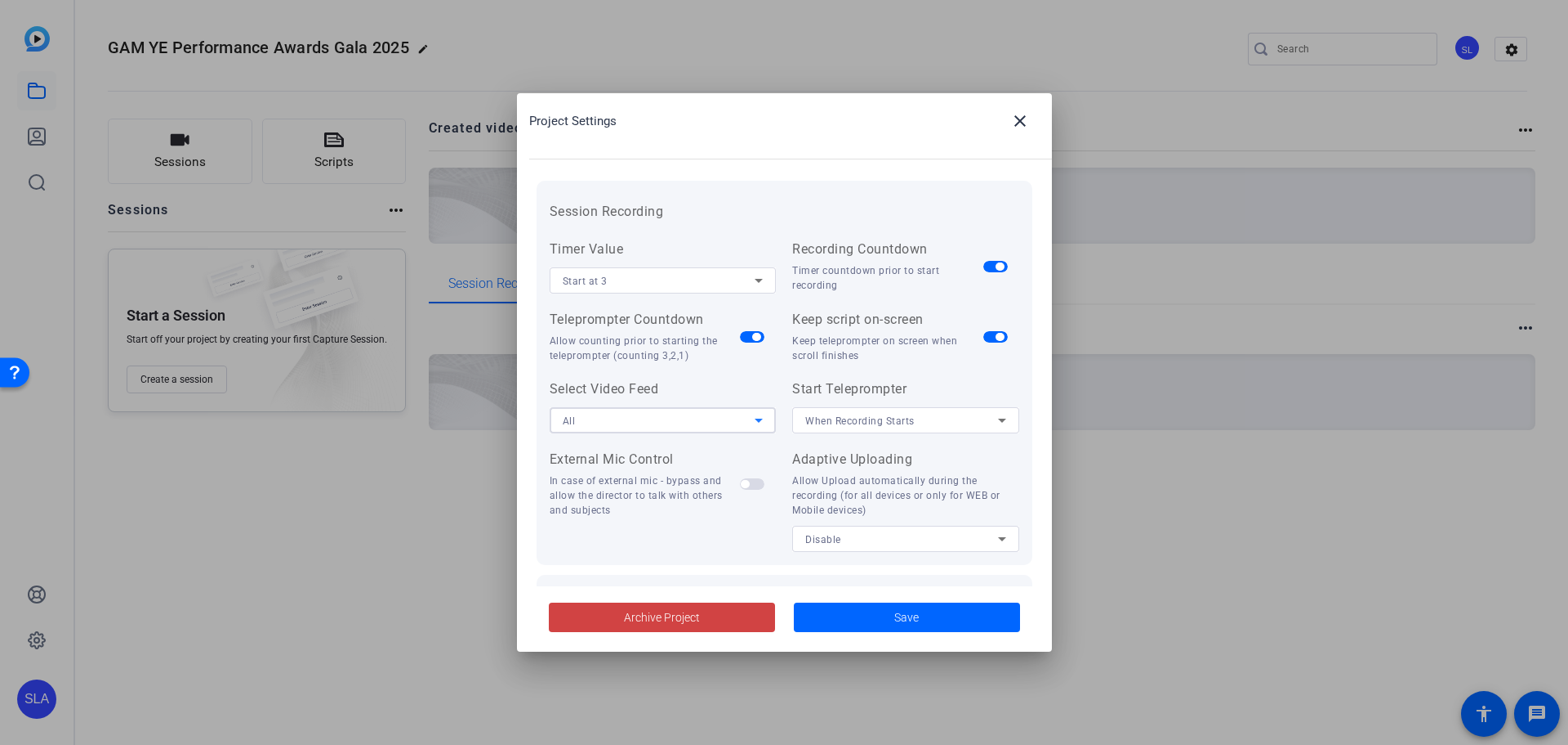
click at [710, 422] on div "All" at bounding box center [659, 420] width 192 height 20
click at [711, 422] on div at bounding box center [784, 372] width 1568 height 745
click at [741, 483] on span "button" at bounding box center [745, 483] width 8 height 8
drag, startPoint x: 577, startPoint y: 498, endPoint x: 665, endPoint y: 513, distance: 89.3
click at [665, 513] on div "In case of external mic - bypass and allow the director to talk with others and…" at bounding box center [645, 496] width 191 height 44
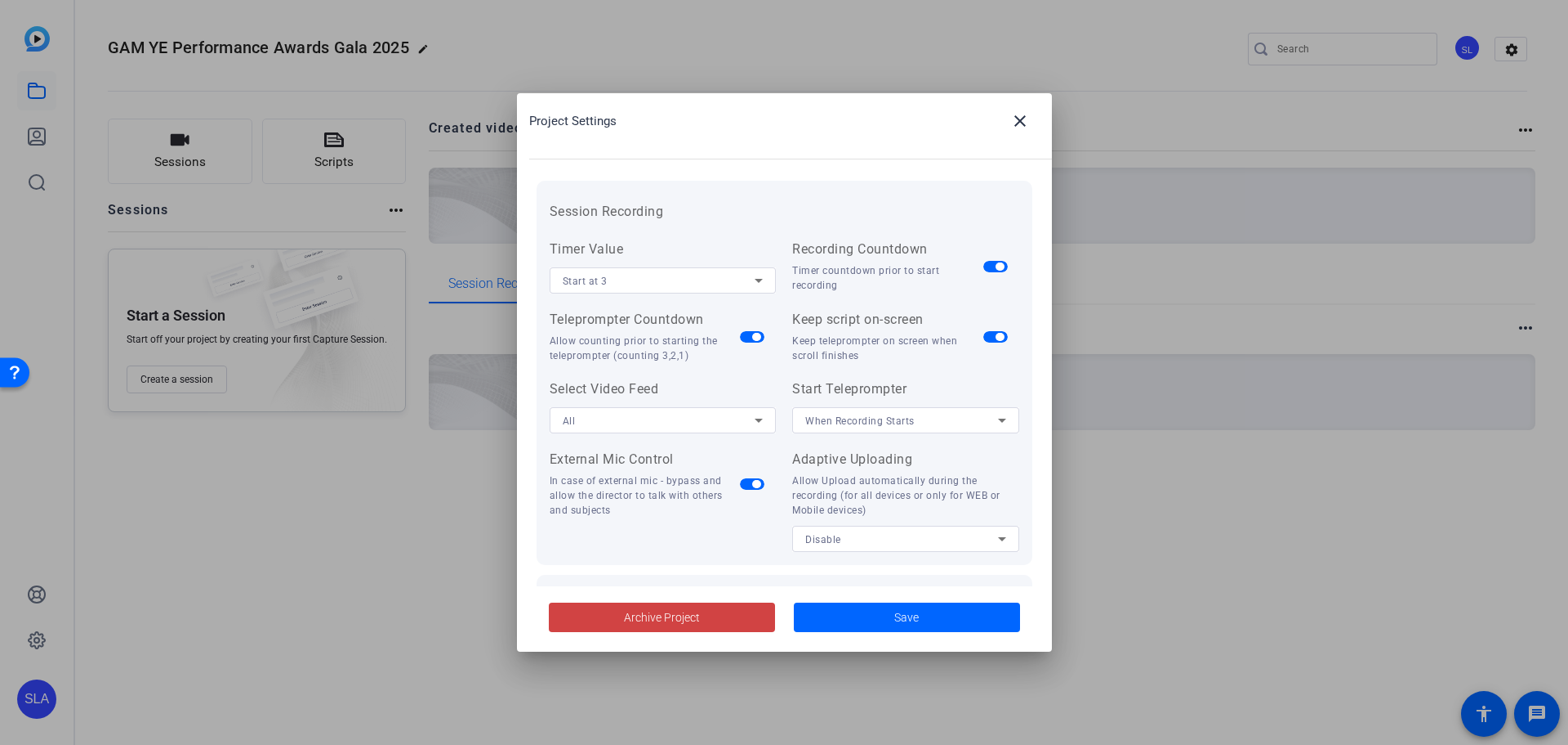
click at [665, 513] on div "In case of external mic - bypass and allow the director to talk with others and…" at bounding box center [645, 496] width 191 height 44
drag, startPoint x: 646, startPoint y: 511, endPoint x: 589, endPoint y: 490, distance: 60.7
click at [589, 490] on div "In case of external mic - bypass and allow the director to talk with others and…" at bounding box center [645, 496] width 191 height 44
drag, startPoint x: 582, startPoint y: 473, endPoint x: 654, endPoint y: 482, distance: 72.6
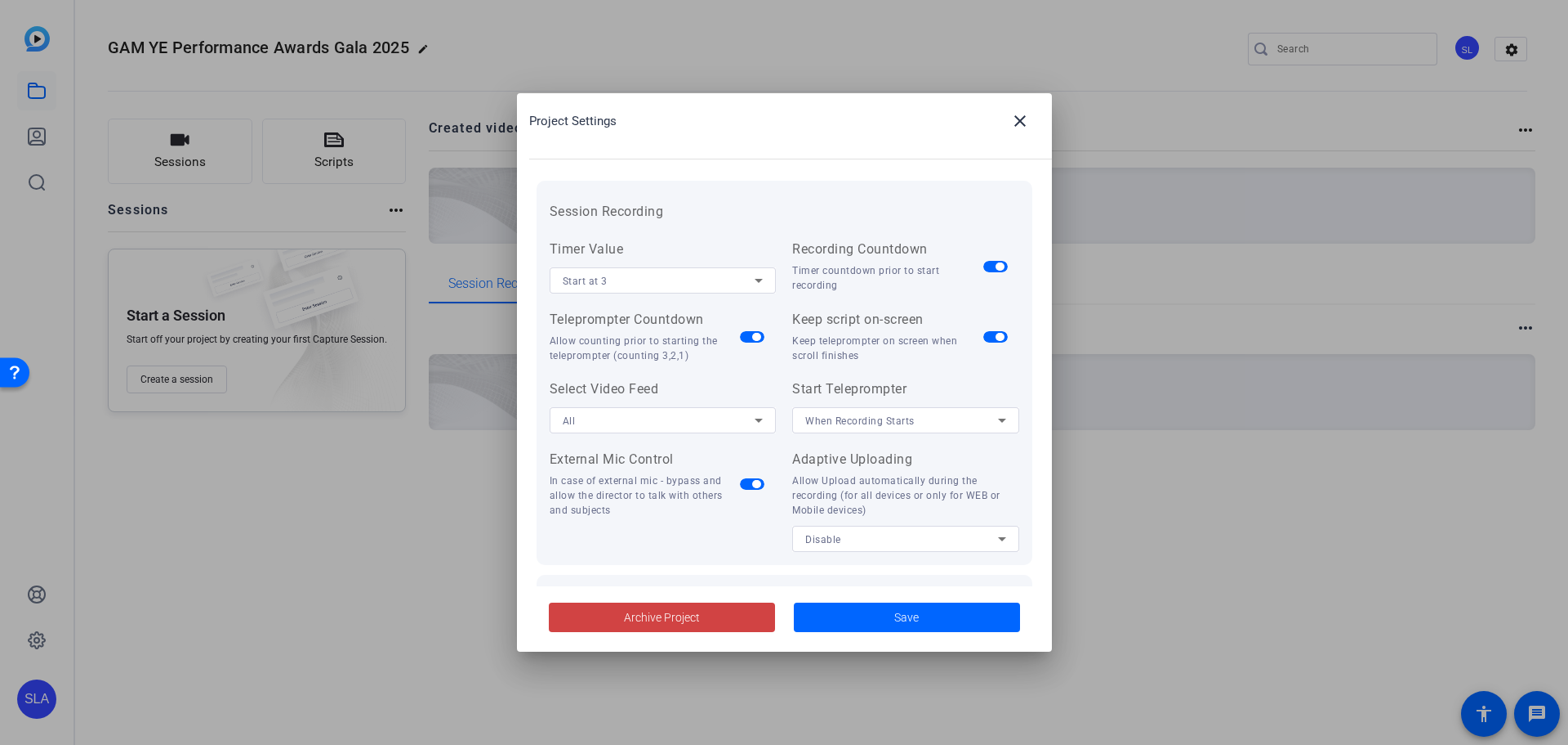
click at [654, 482] on div "External Mic Control In case of external mic - bypass and allow the director to…" at bounding box center [645, 483] width 191 height 67
click at [653, 483] on div "In case of external mic - bypass and allow the director to talk with others and…" at bounding box center [645, 496] width 191 height 44
click at [754, 486] on span "button" at bounding box center [756, 483] width 8 height 8
click at [949, 419] on div "When Recording Starts" at bounding box center [901, 420] width 192 height 20
click at [911, 451] on mat-option "When Recording Starts" at bounding box center [900, 452] width 223 height 26
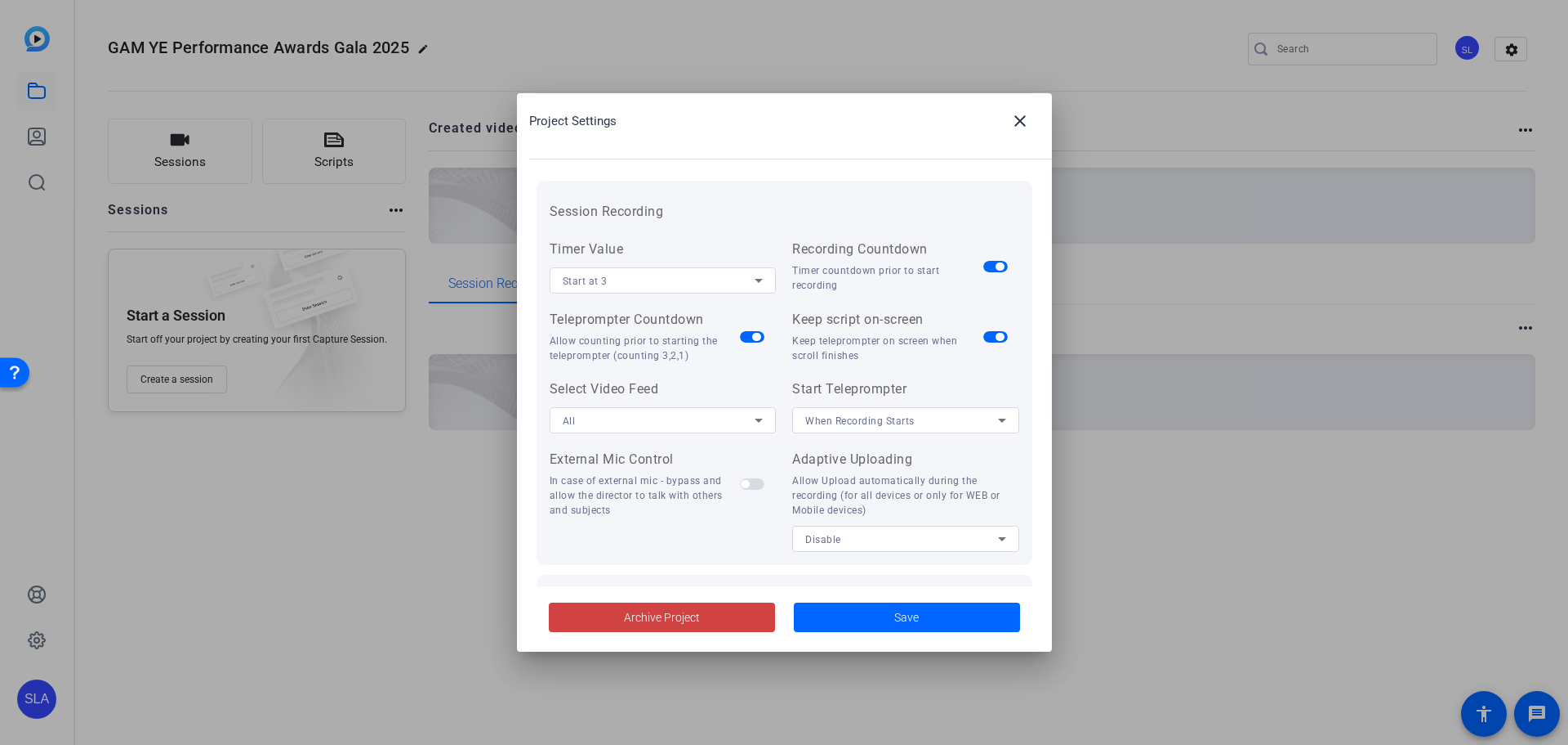
click at [984, 336] on span "button" at bounding box center [996, 336] width 25 height 12
drag, startPoint x: 854, startPoint y: 273, endPoint x: 892, endPoint y: 282, distance: 39.1
click at [892, 282] on div "Timer countdown prior to start recording" at bounding box center [888, 278] width 191 height 29
drag, startPoint x: 570, startPoint y: 344, endPoint x: 682, endPoint y: 344, distance: 112.0
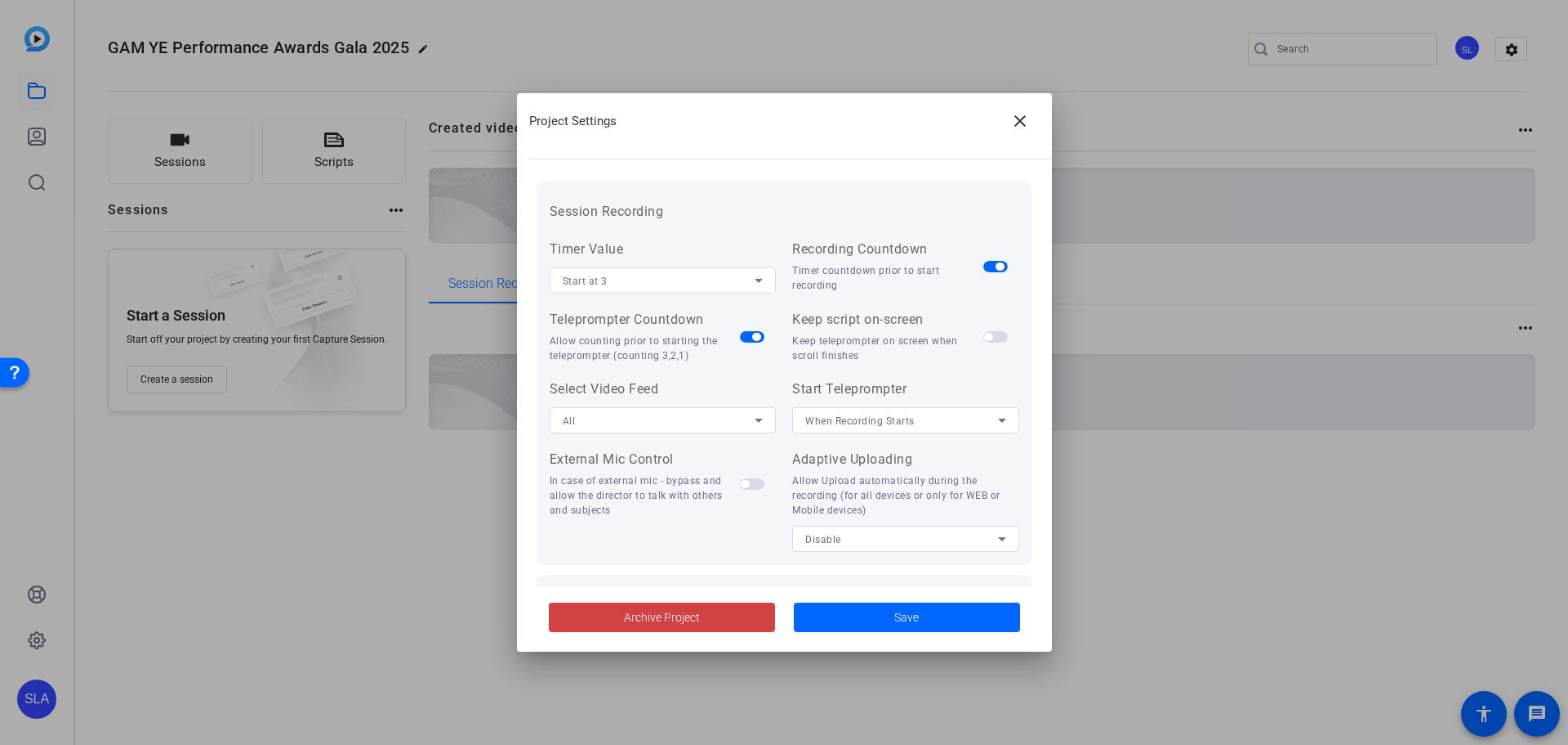
click at [682, 344] on div "Allow counting prior to starting the teleprompter (counting 3,2,1)" at bounding box center [645, 348] width 191 height 29
drag, startPoint x: 589, startPoint y: 355, endPoint x: 641, endPoint y: 358, distance: 52.1
click at [641, 358] on div "Allow counting prior to starting the teleprompter (counting 3,2,1)" at bounding box center [645, 348] width 191 height 29
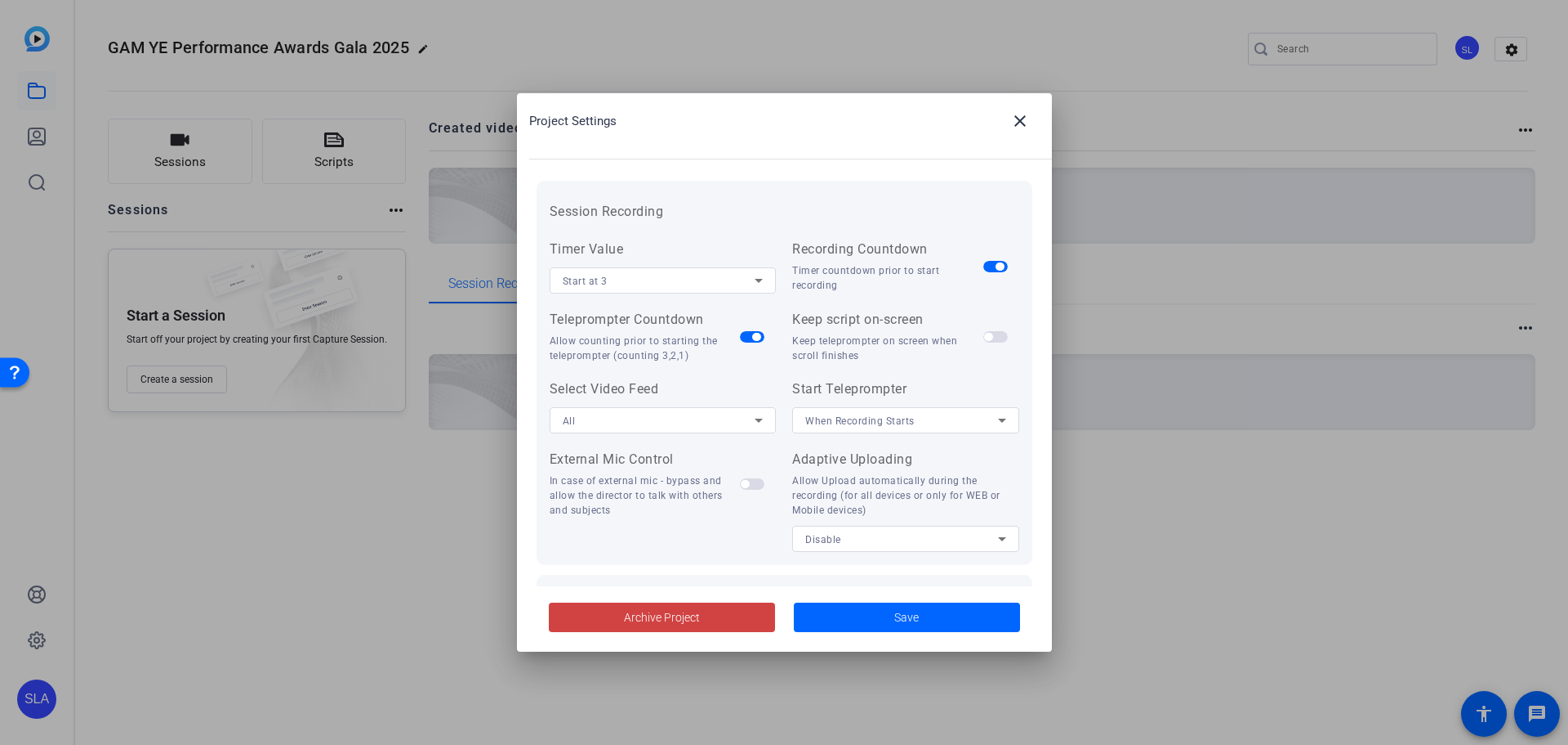
click at [698, 278] on div "Start at 3" at bounding box center [659, 280] width 192 height 20
click at [663, 339] on mat-option "Start at 5" at bounding box center [661, 339] width 223 height 26
click at [878, 474] on div "Allow Upload automatically during the recording (for all devices or only for WE…" at bounding box center [906, 496] width 227 height 44
click at [871, 423] on span "When Recording Starts" at bounding box center [860, 420] width 109 height 12
click at [871, 423] on div at bounding box center [784, 372] width 1568 height 745
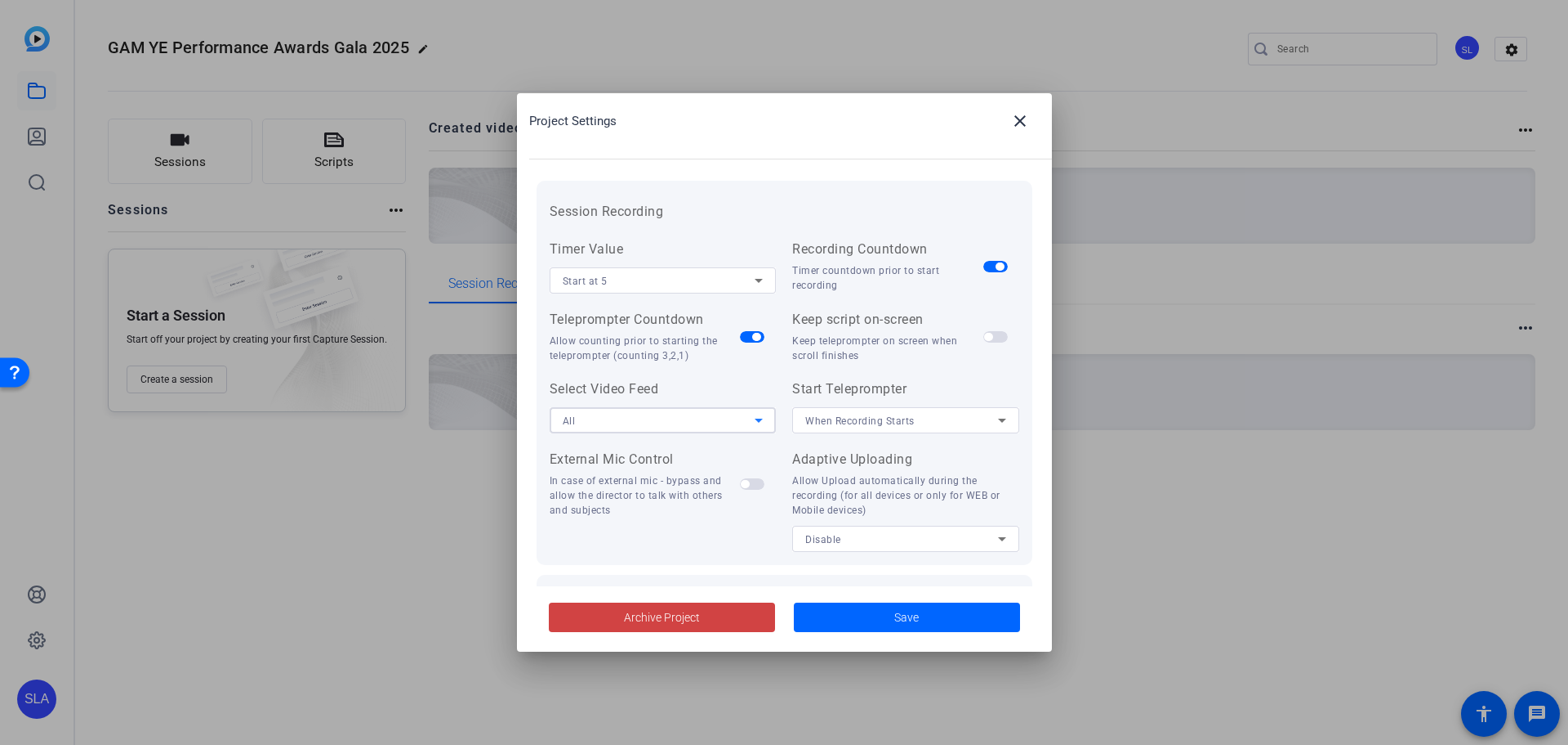
click at [706, 418] on div "All" at bounding box center [659, 420] width 192 height 20
click at [706, 418] on div at bounding box center [784, 372] width 1568 height 745
click at [851, 617] on span at bounding box center [907, 617] width 226 height 39
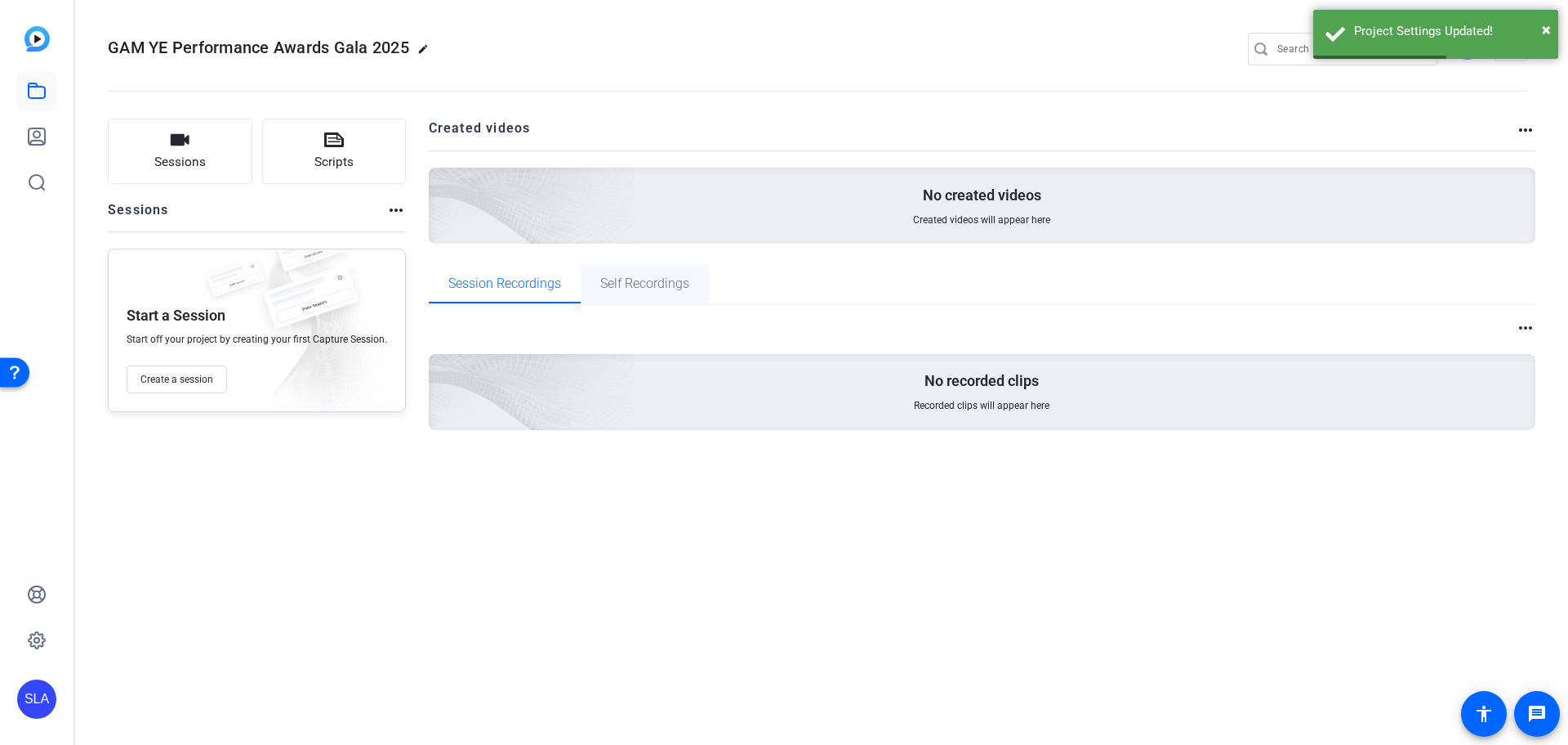
click at [628, 287] on span "Self Recordings" at bounding box center [644, 283] width 89 height 13
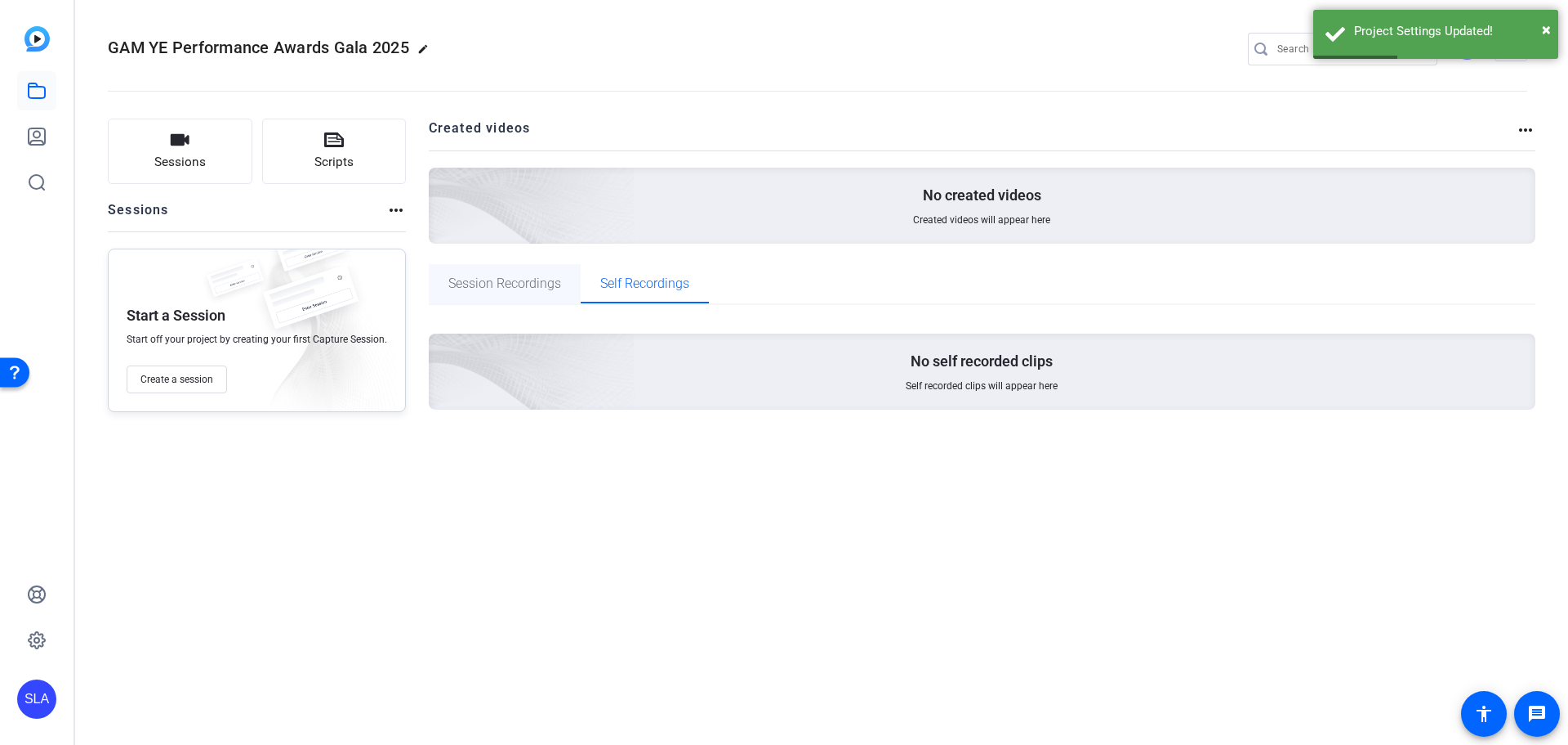
click at [526, 294] on span "Session Recordings" at bounding box center [504, 284] width 113 height 39
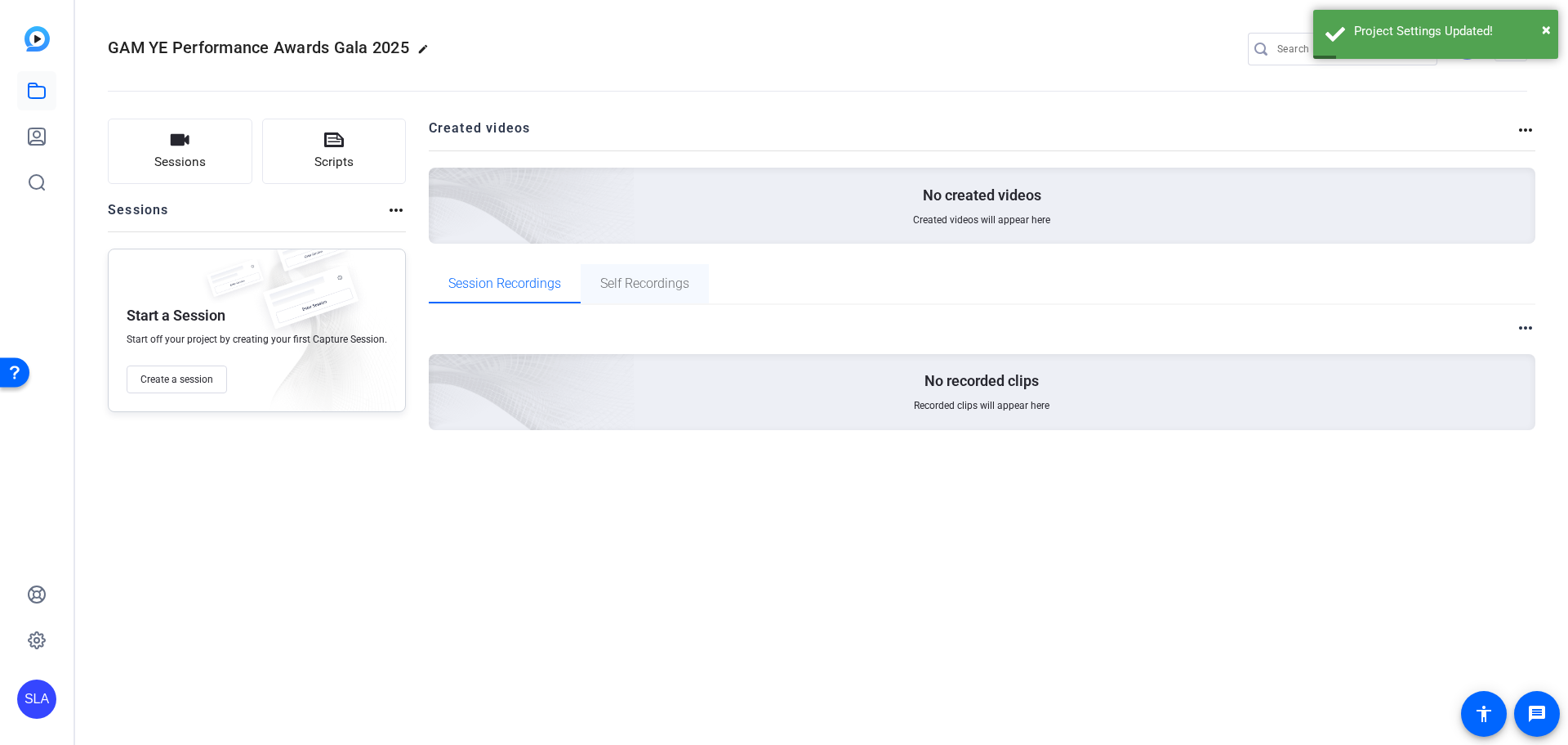
click at [613, 288] on span "Self Recordings" at bounding box center [644, 283] width 89 height 13
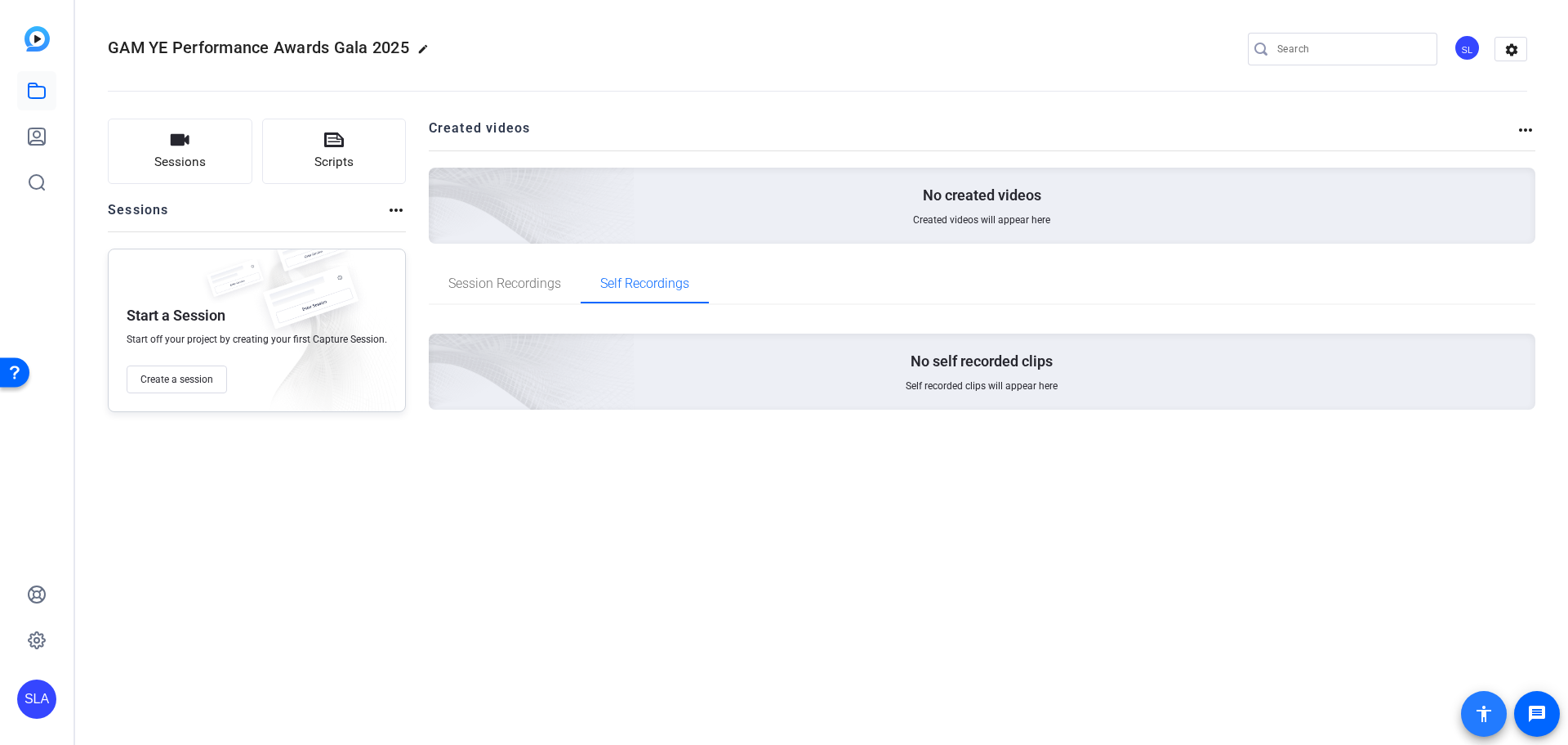
click at [1482, 719] on mat-icon "accessibility" at bounding box center [1484, 713] width 20 height 20
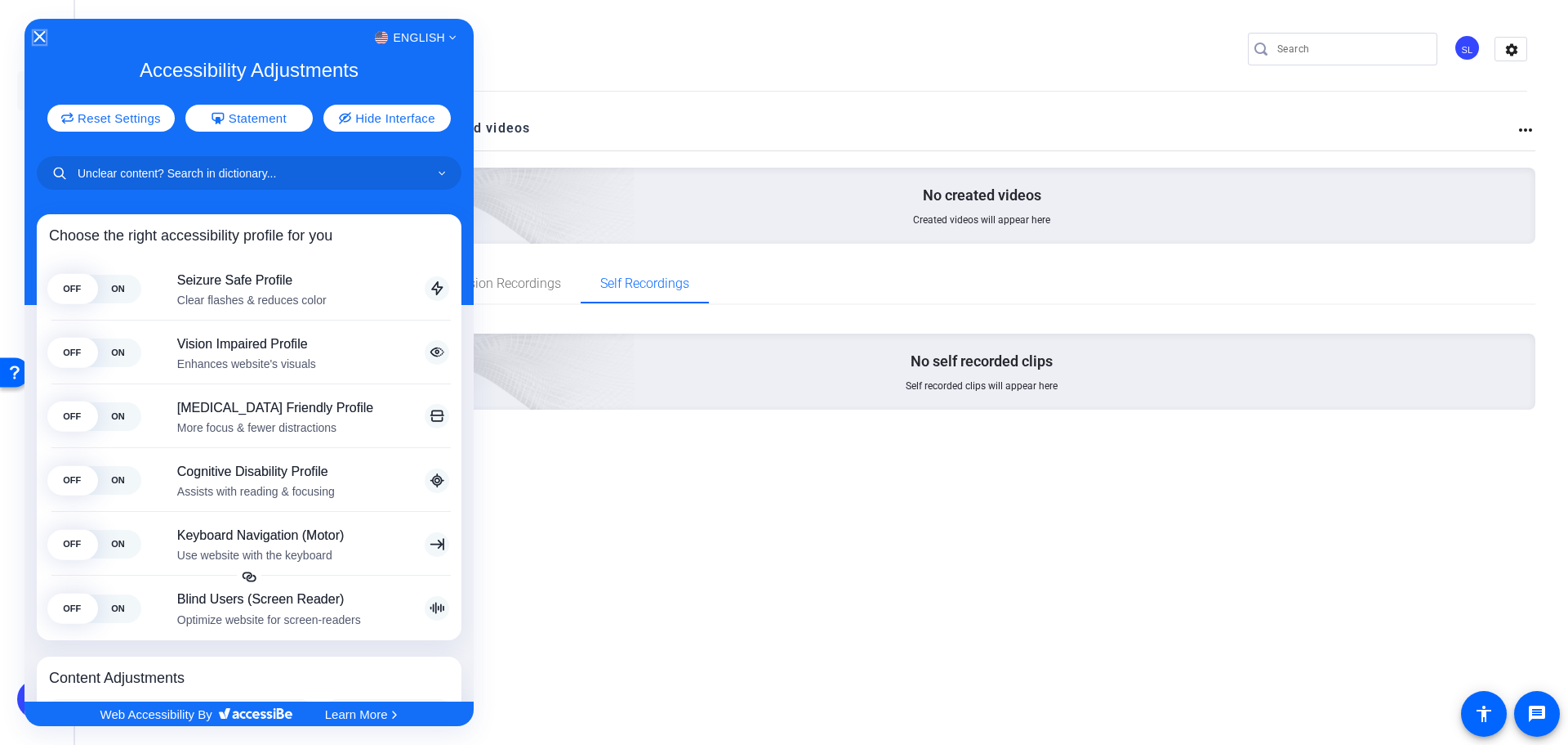
click at [39, 35] on icon "Close Accessibility Interface" at bounding box center [40, 36] width 12 height 12
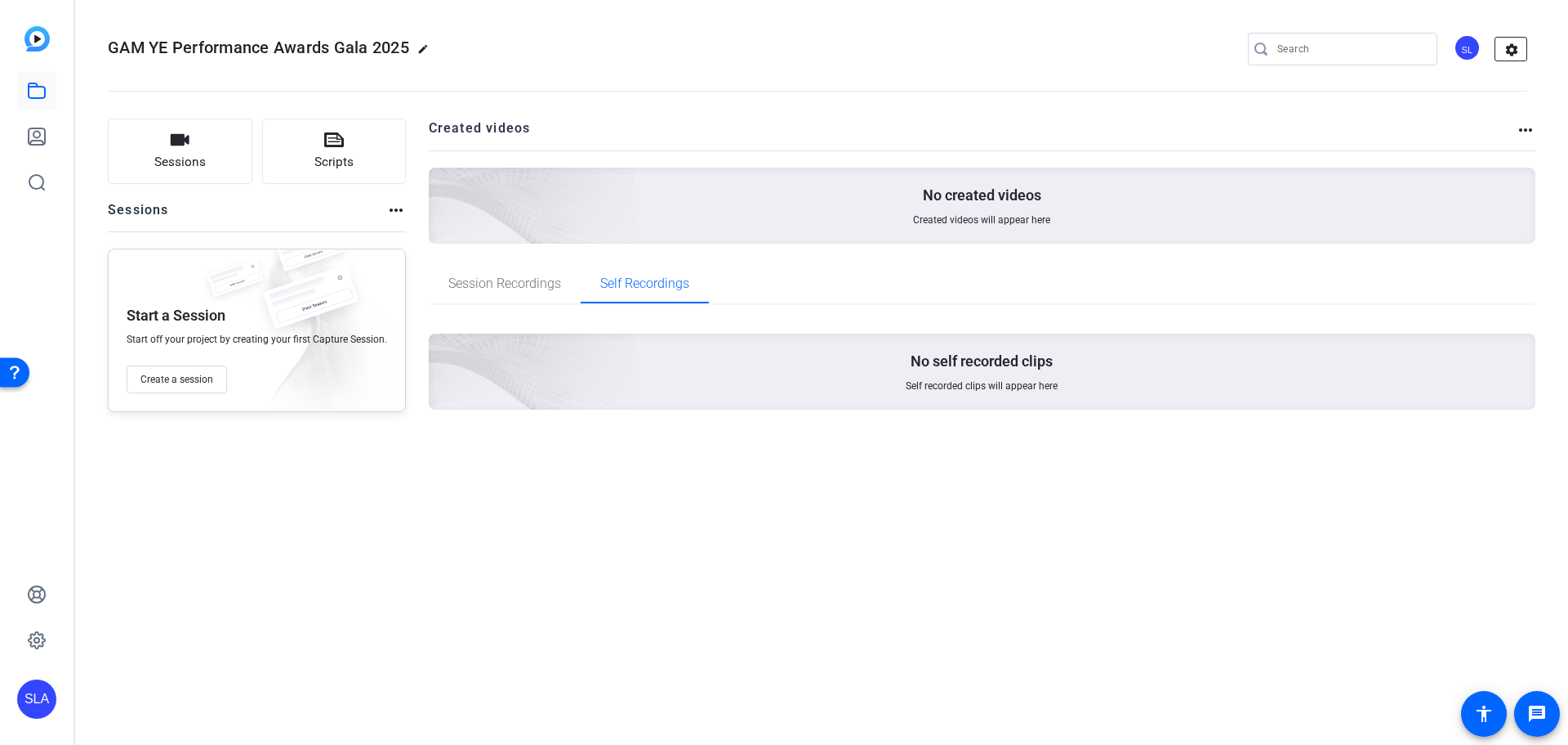
click at [1505, 58] on mat-icon "settings" at bounding box center [1511, 50] width 33 height 25
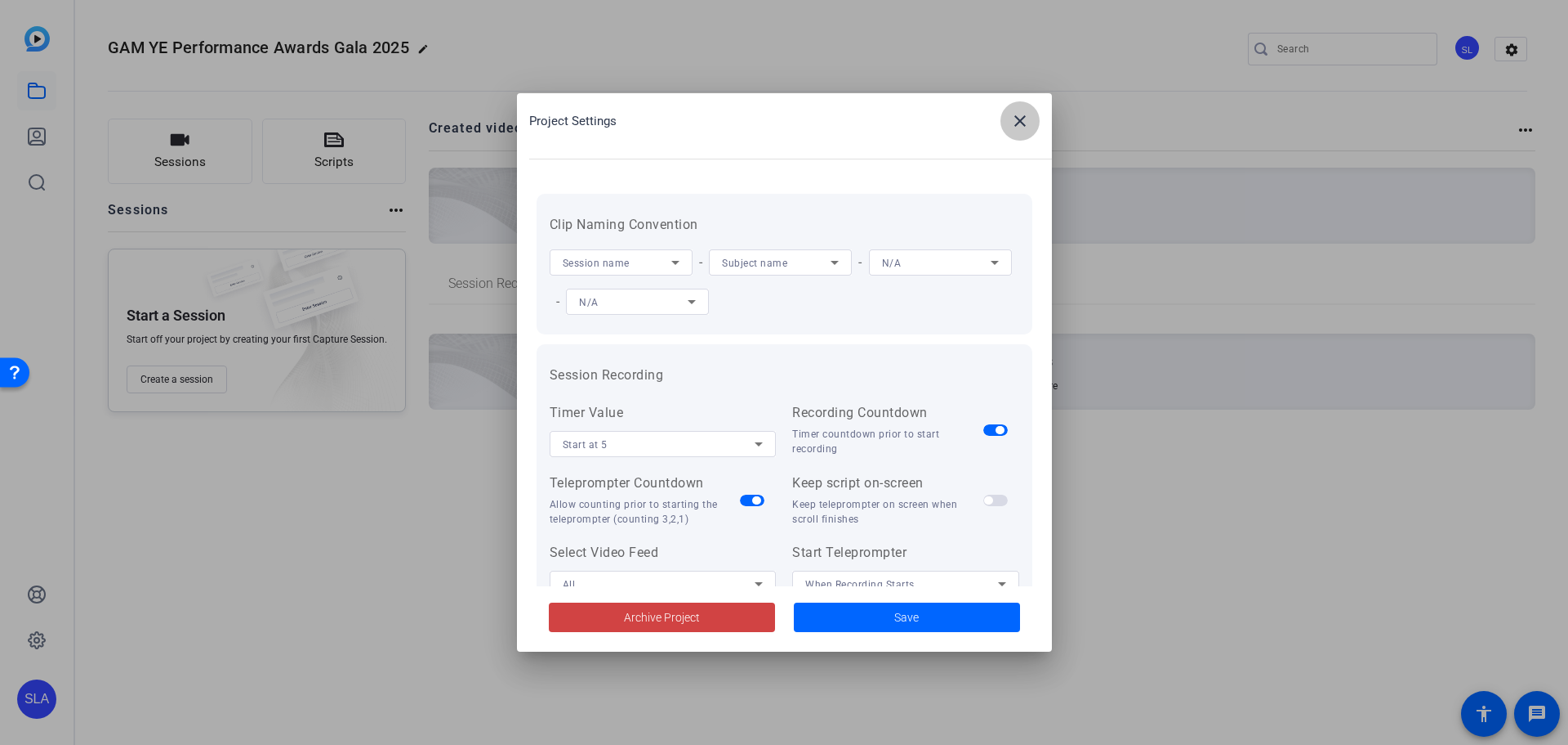
click at [1023, 120] on mat-icon "close" at bounding box center [1020, 121] width 20 height 20
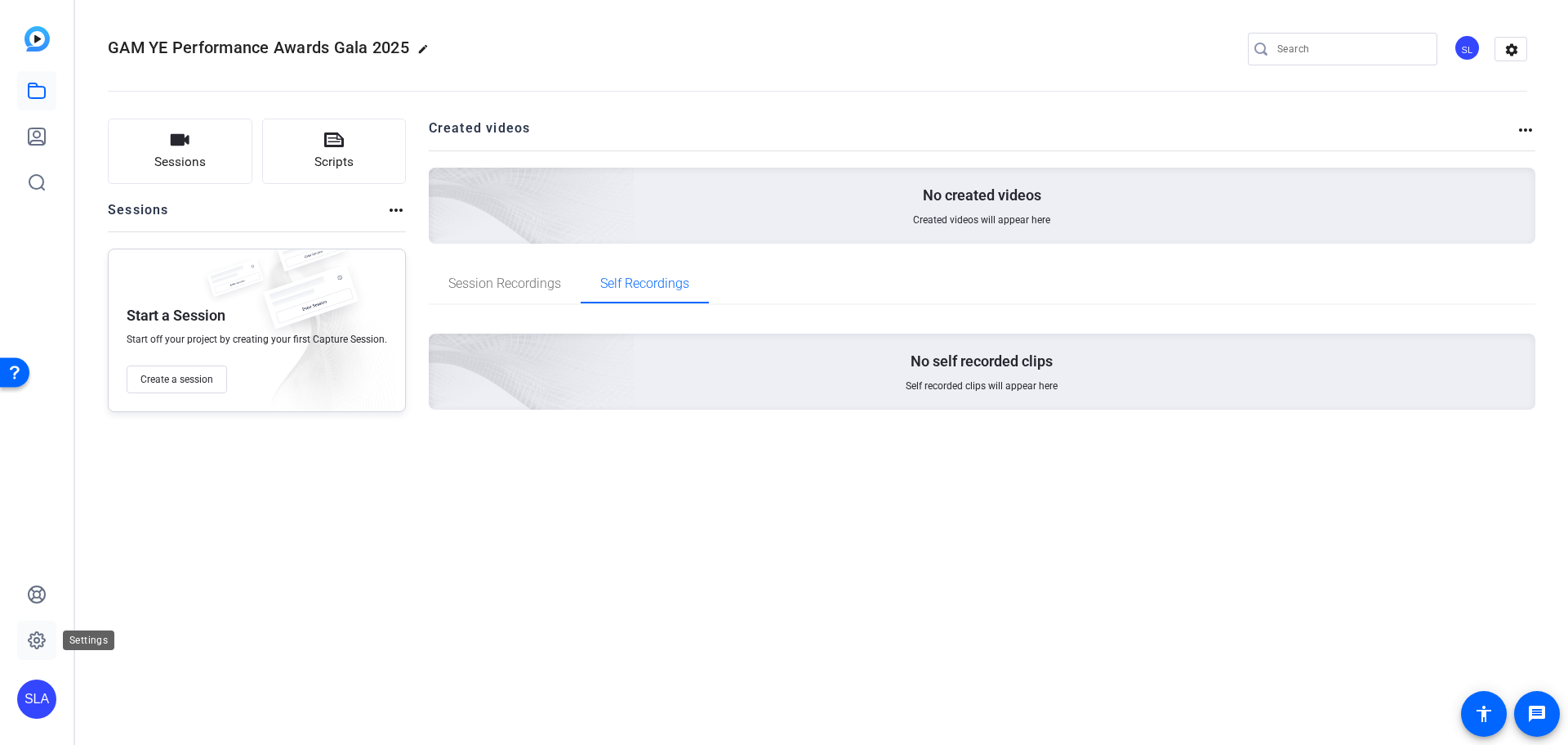
click at [27, 647] on icon at bounding box center [36, 640] width 20 height 20
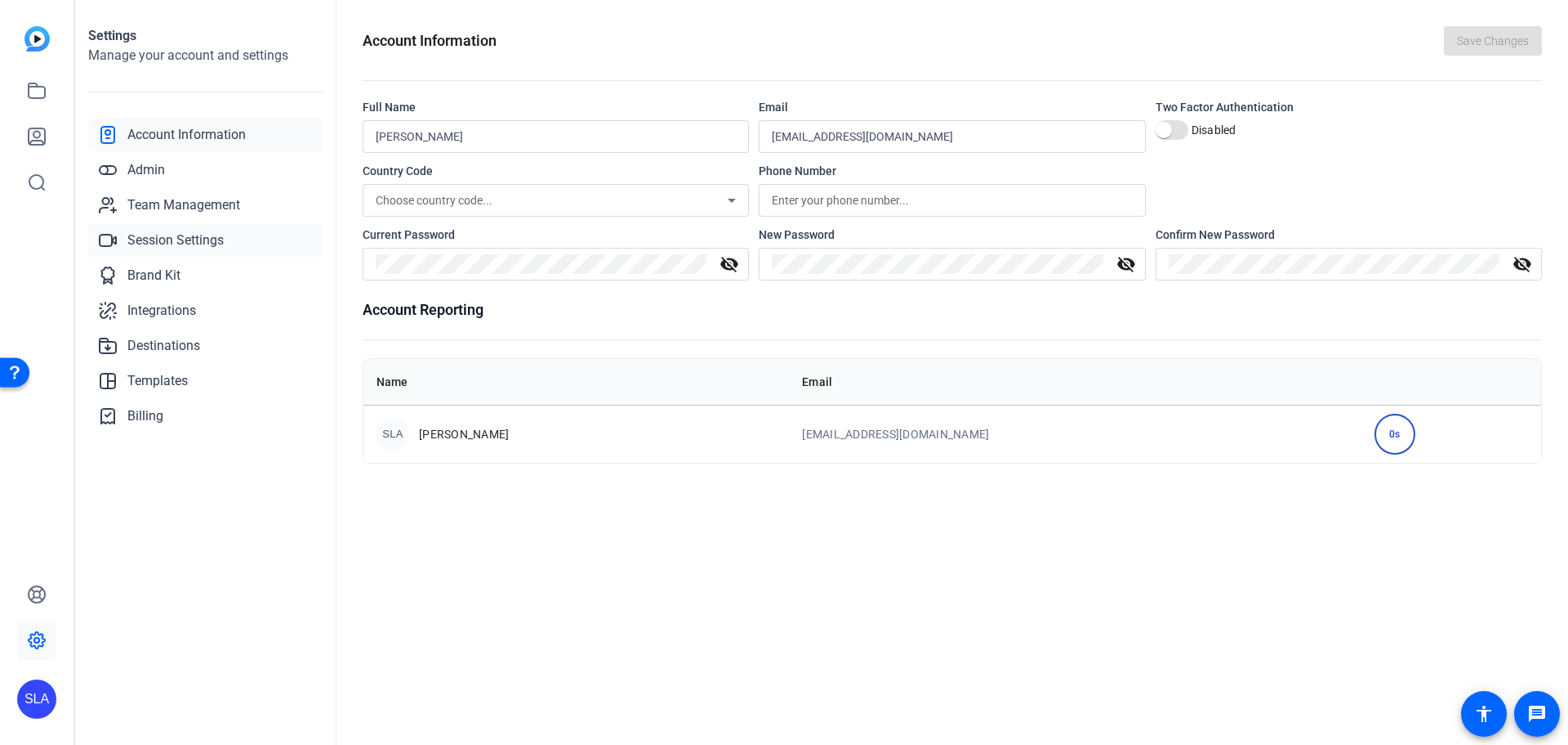
click at [187, 241] on span "Session Settings" at bounding box center [176, 240] width 97 height 20
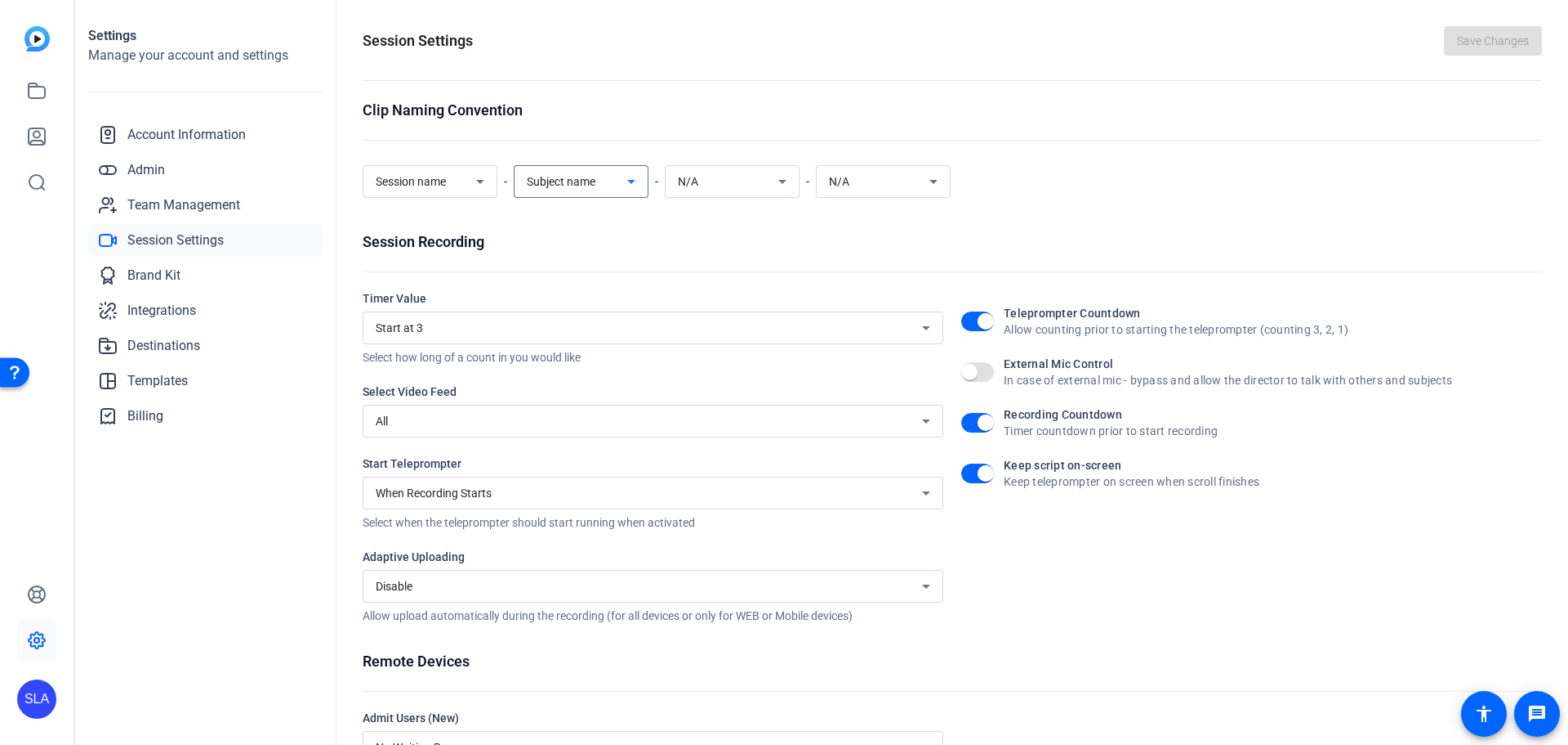
click at [615, 188] on div "Subject name" at bounding box center [576, 182] width 100 height 20
click at [615, 188] on div at bounding box center [784, 372] width 1568 height 745
click at [616, 225] on div "Clip Naming Convention Session name - Subject name - N/A - N/A Session Recordin…" at bounding box center [952, 489] width 1180 height 779
click at [779, 331] on div "Start at 3" at bounding box center [649, 327] width 547 height 20
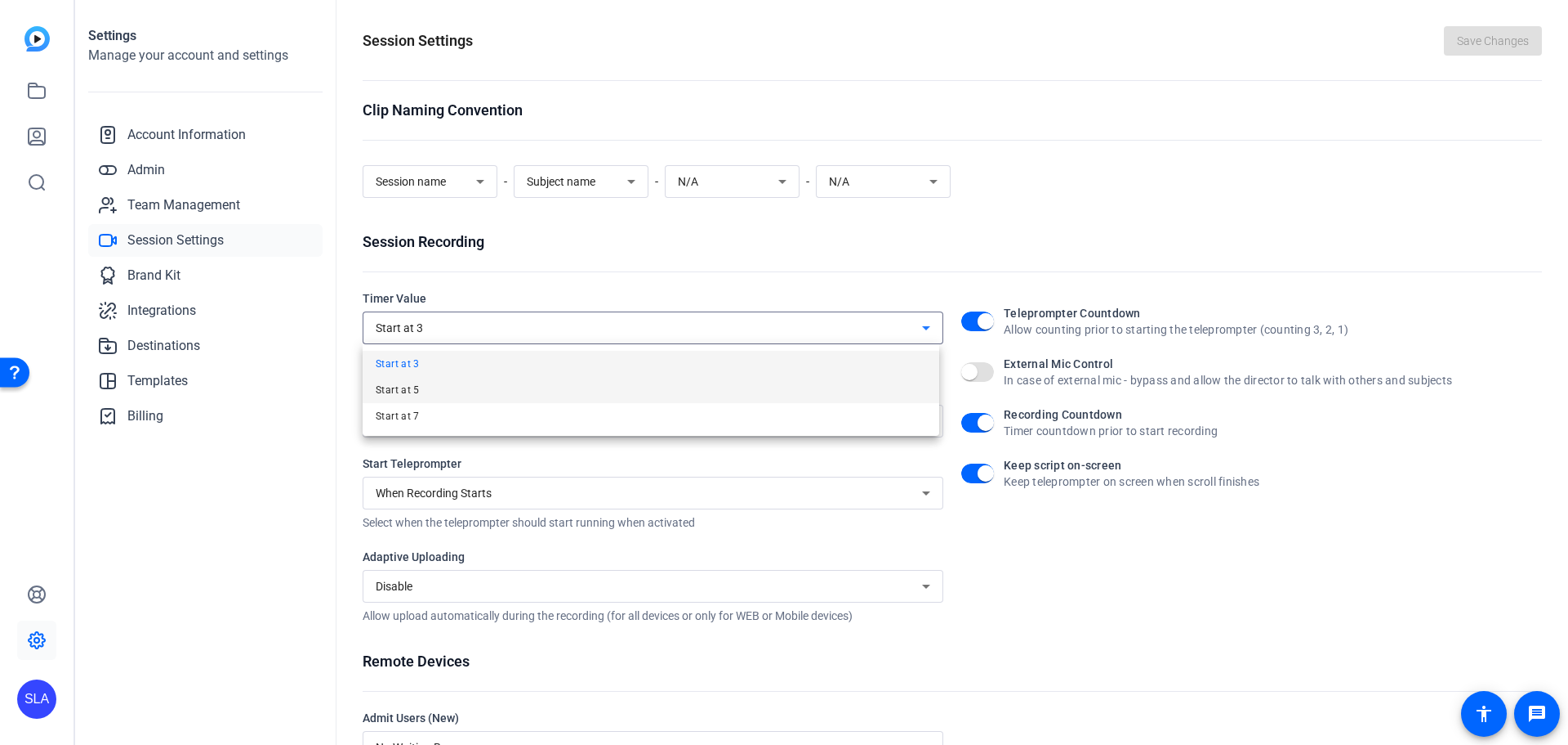
click at [715, 390] on mat-option "Start at 5" at bounding box center [651, 389] width 577 height 26
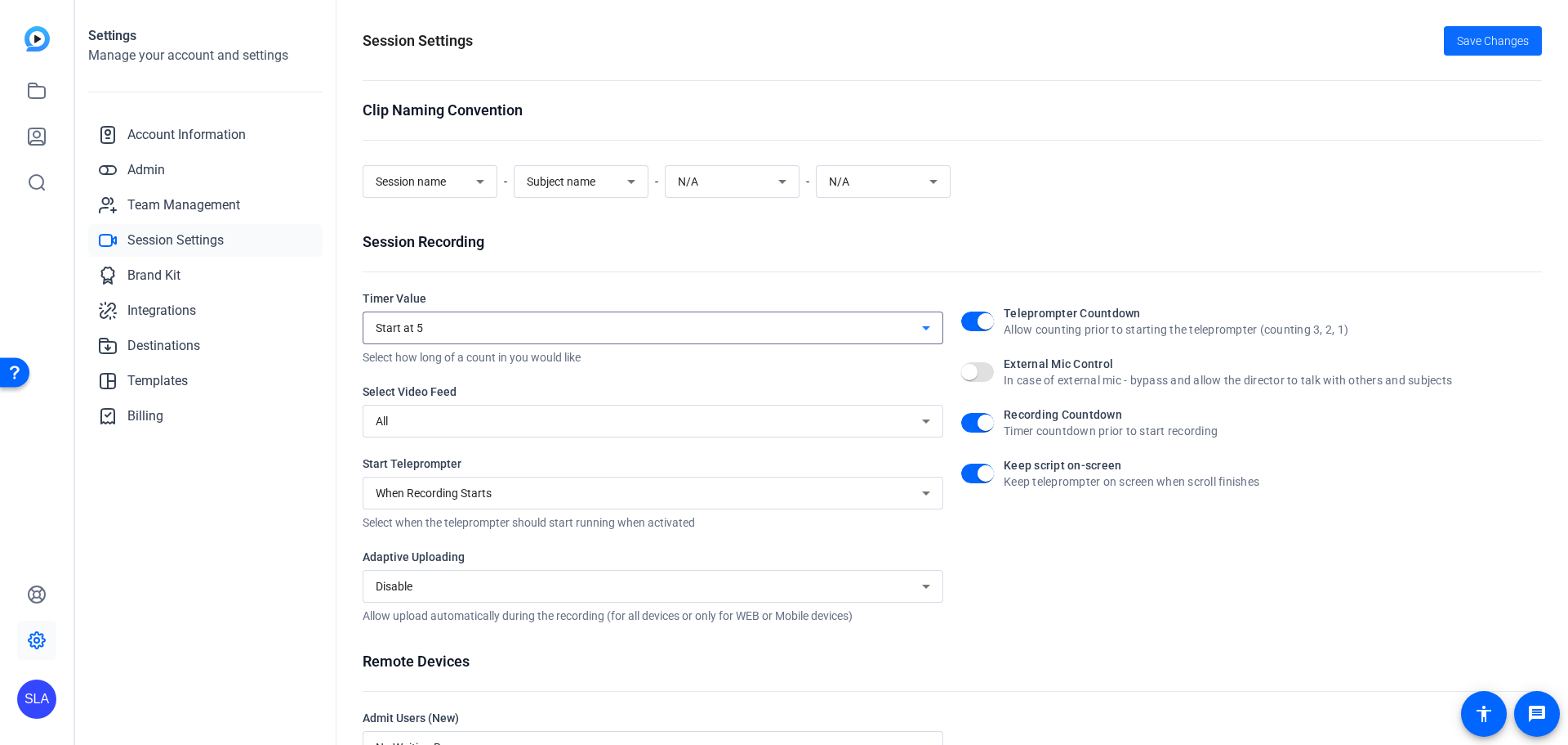
click at [1470, 41] on span "Save Changes" at bounding box center [1493, 41] width 72 height 17
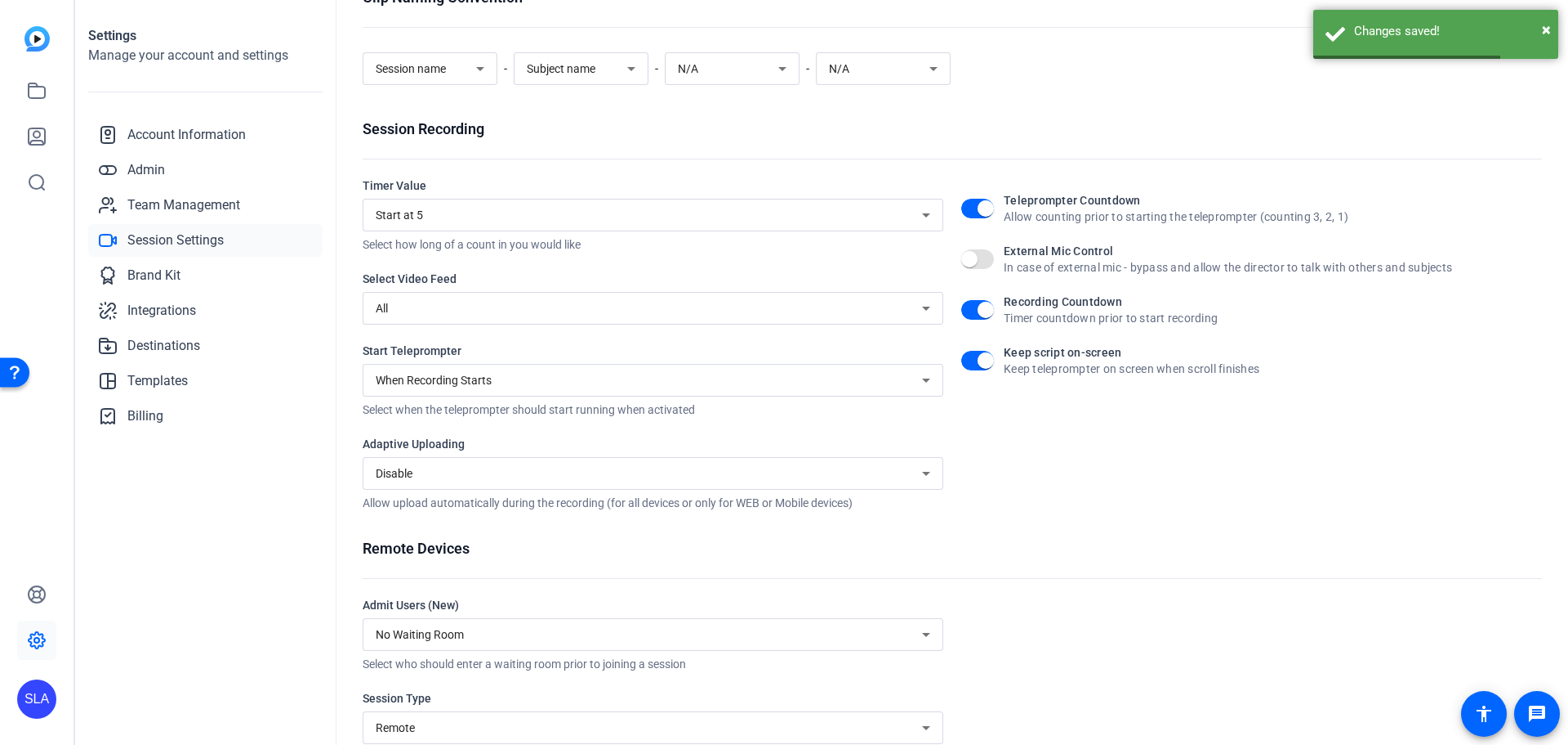
scroll to position [160, 0]
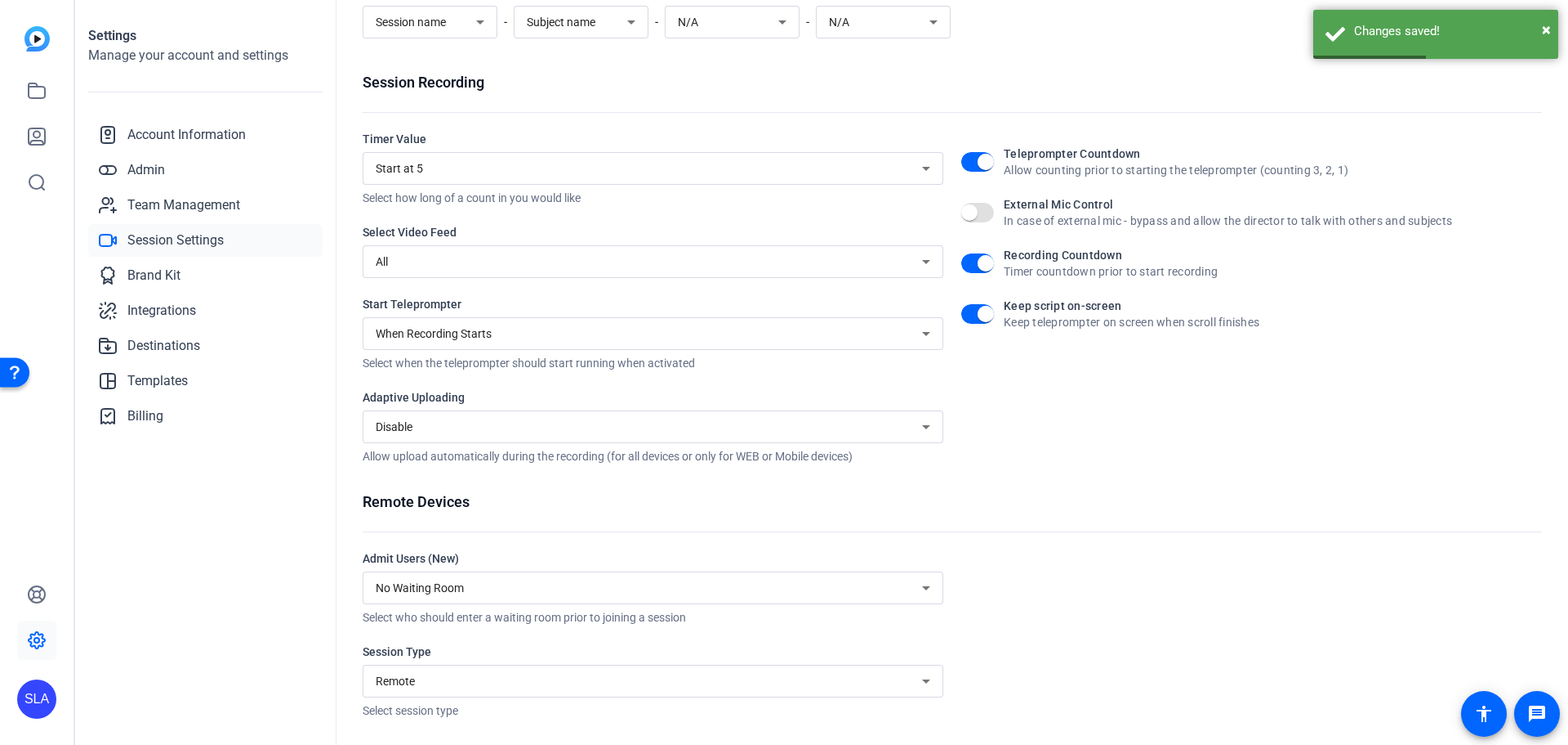
click at [504, 586] on div "No Waiting Room" at bounding box center [649, 588] width 547 height 20
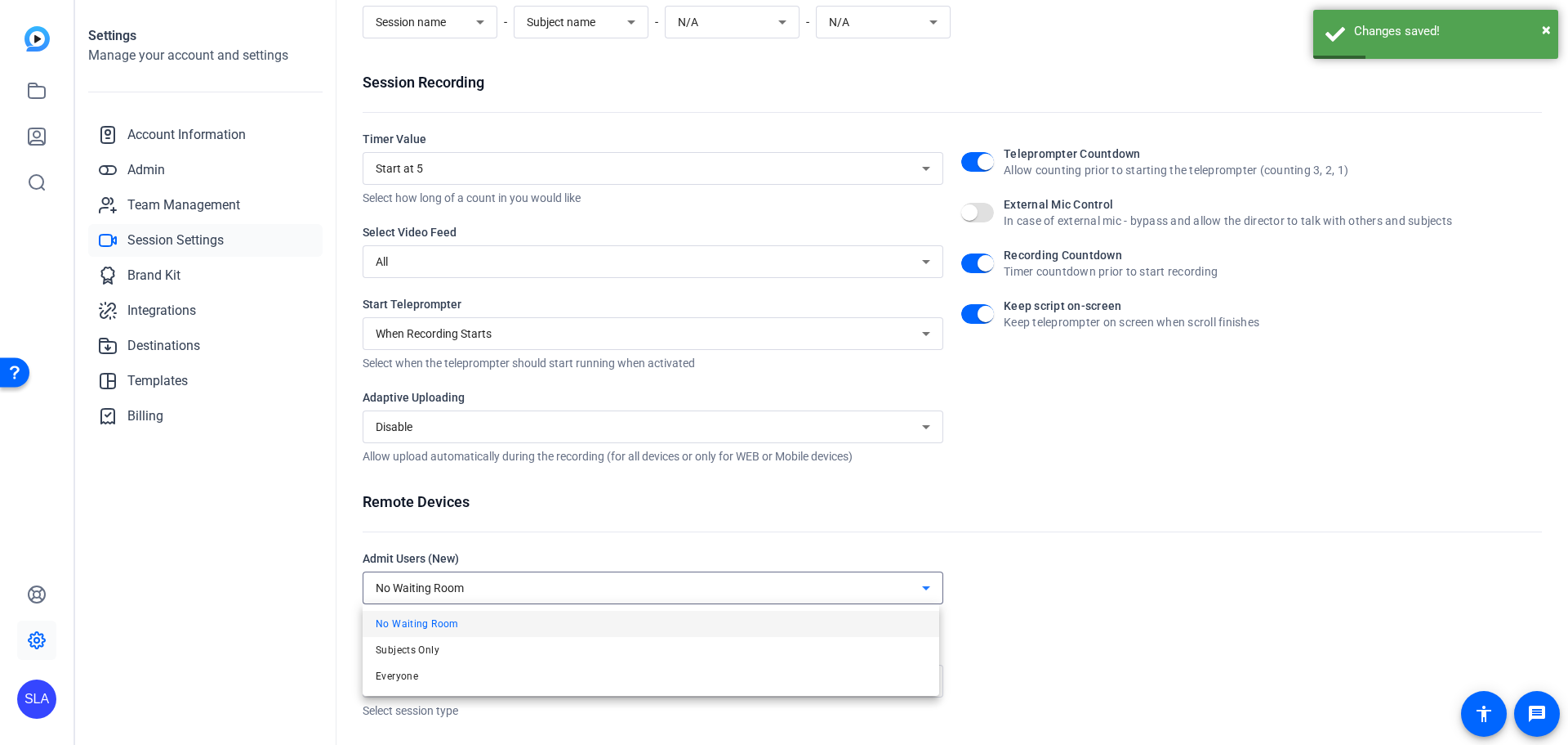
click at [504, 586] on div at bounding box center [784, 372] width 1568 height 745
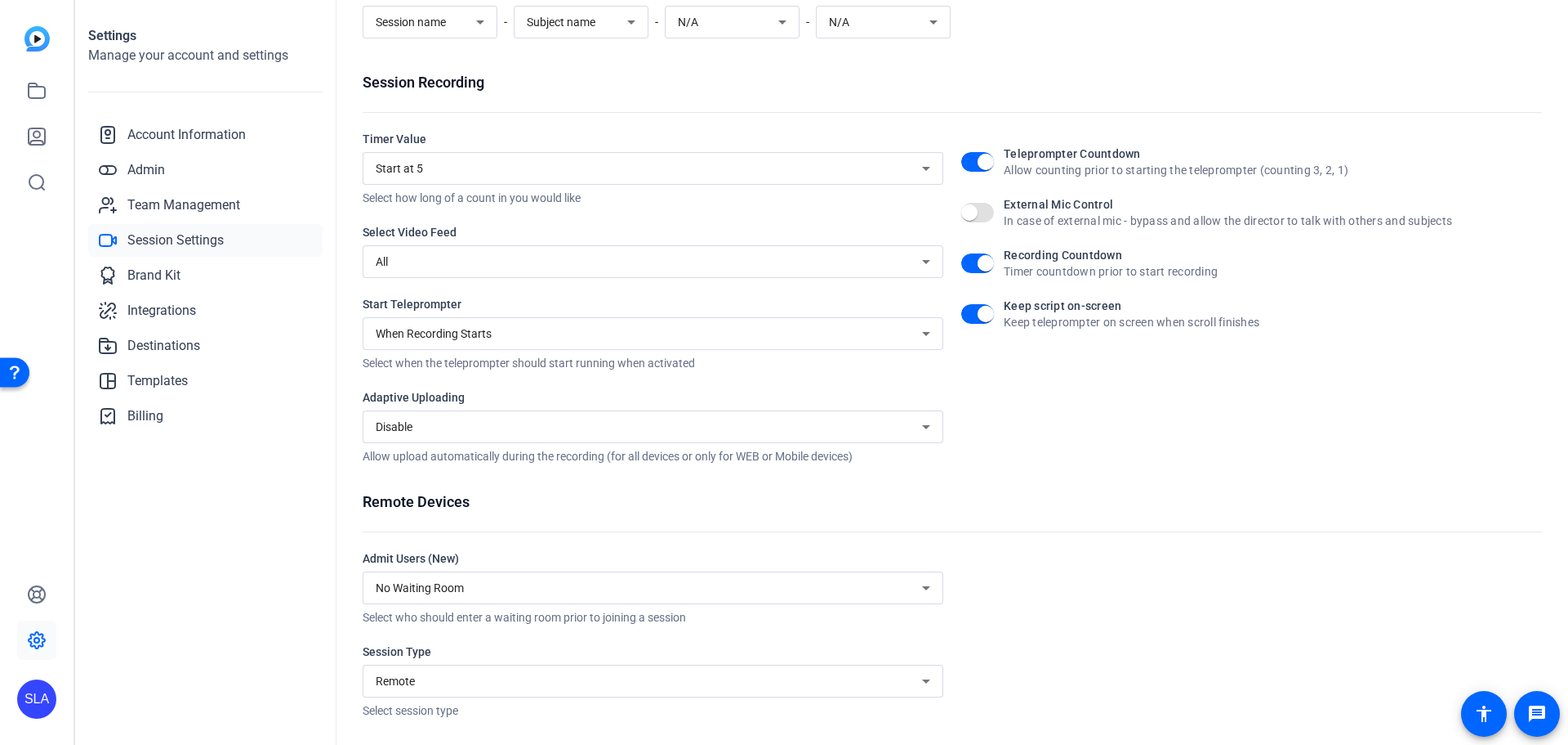
click at [457, 680] on div "Remote" at bounding box center [649, 681] width 547 height 20
click at [463, 671] on div at bounding box center [784, 372] width 1568 height 745
click at [1060, 444] on div "Teleprompter Countdown Allow counting prior to starting the teleprompter (count…" at bounding box center [1252, 297] width 581 height 333
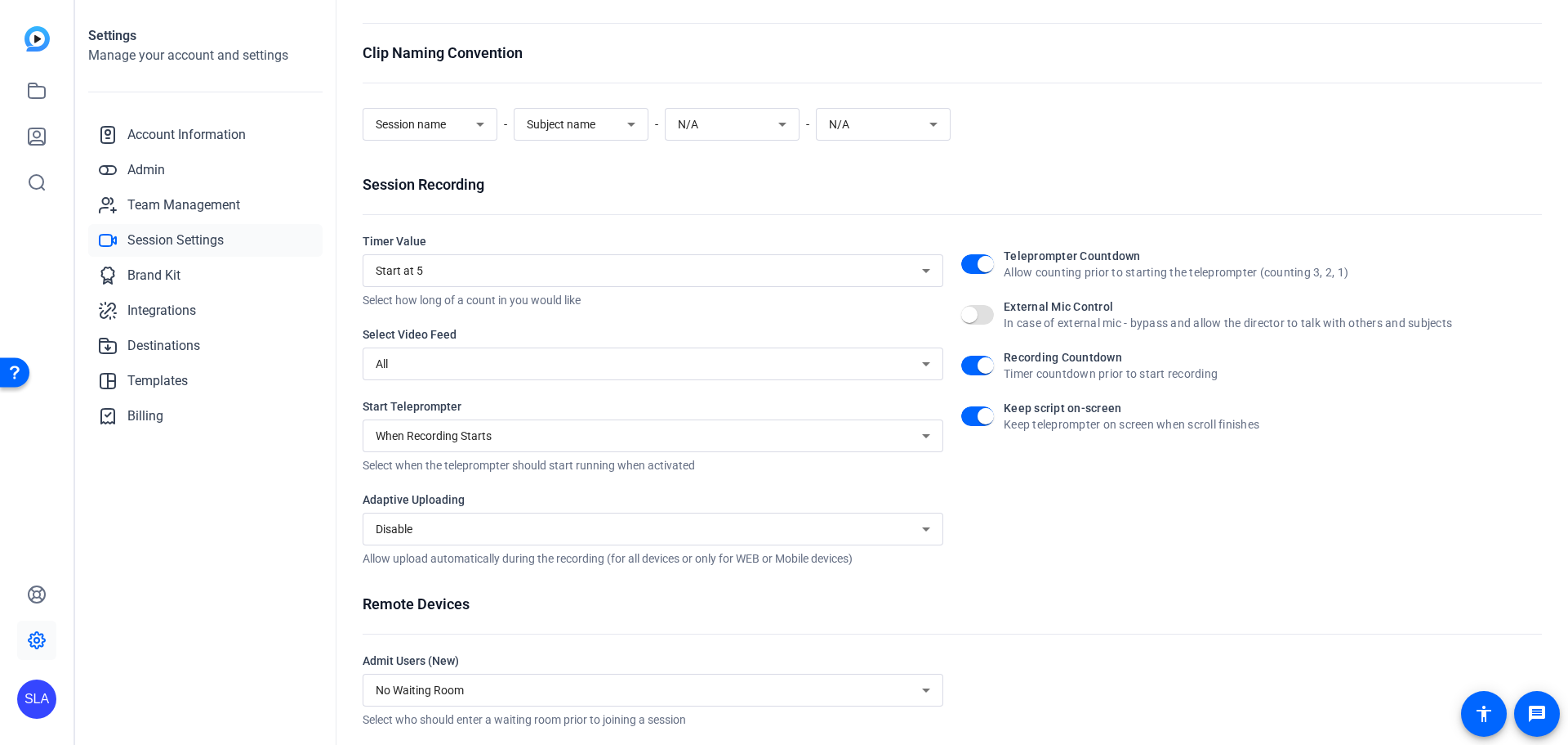
scroll to position [0, 0]
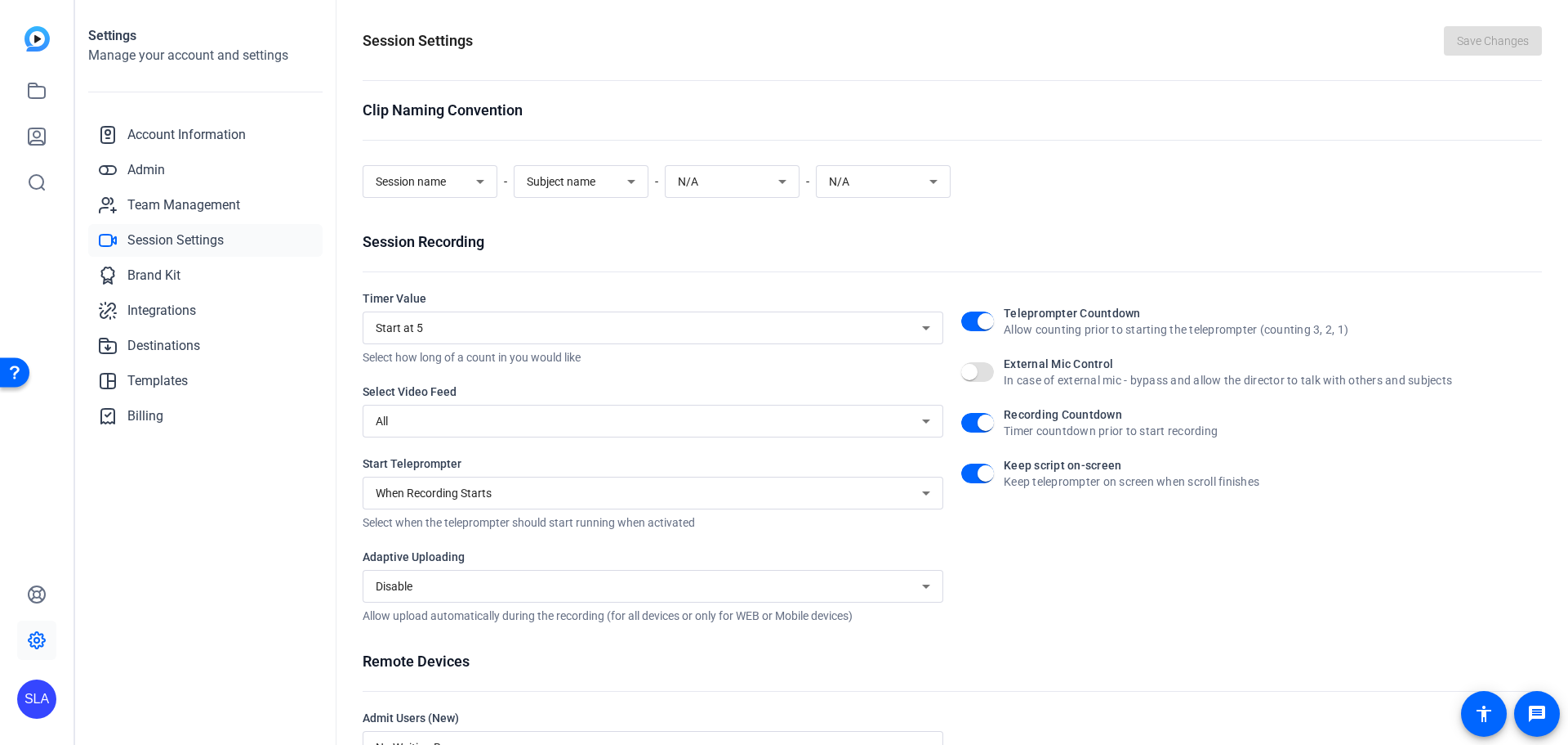
drag, startPoint x: 439, startPoint y: 114, endPoint x: 573, endPoint y: 109, distance: 134.1
click at [573, 109] on div "Clip Naming Convention" at bounding box center [952, 111] width 1180 height 23
click at [42, 96] on icon at bounding box center [36, 90] width 20 height 20
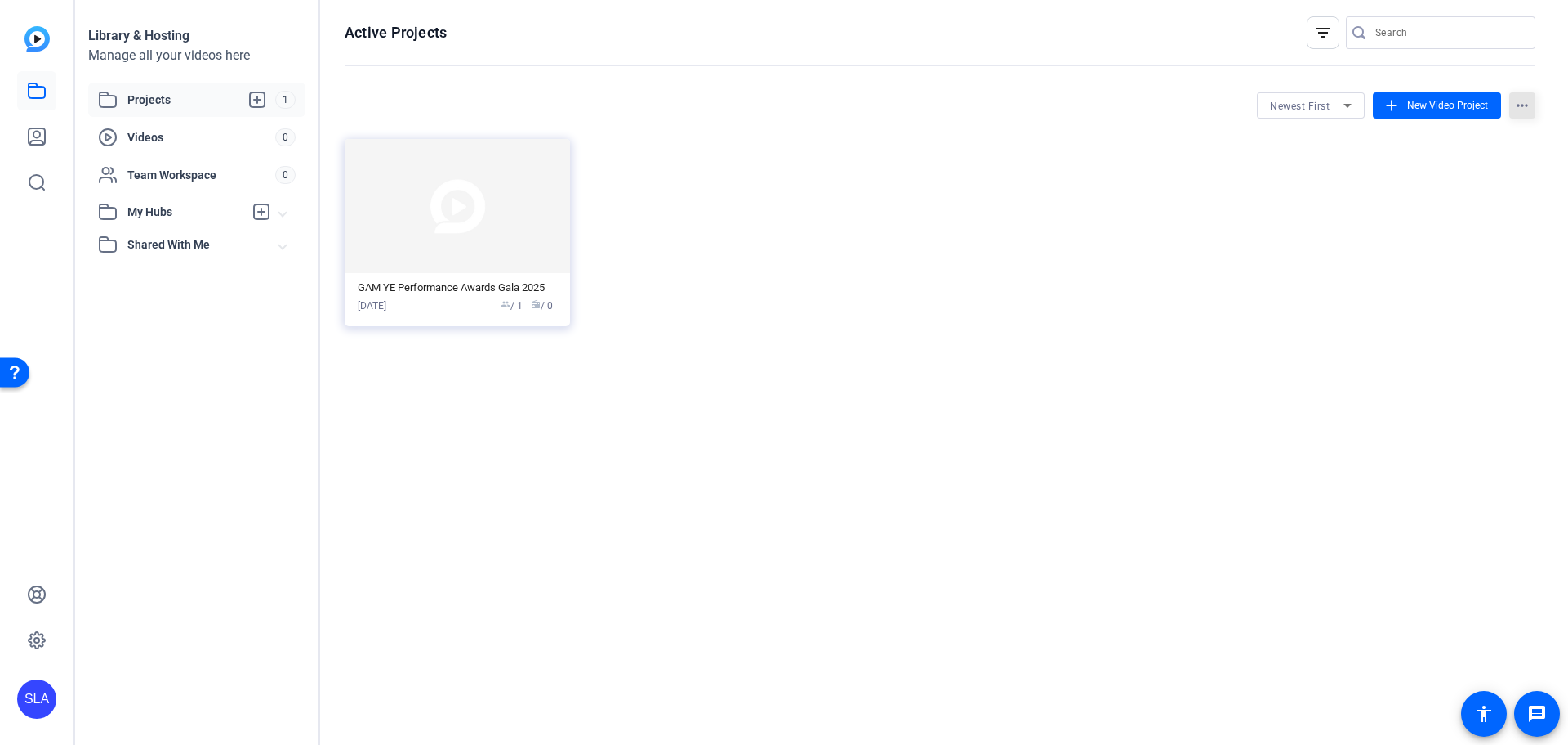
click at [1524, 104] on mat-icon "more_horiz" at bounding box center [1522, 105] width 26 height 26
drag, startPoint x: 948, startPoint y: 231, endPoint x: 924, endPoint y: 236, distance: 24.5
click at [948, 231] on div at bounding box center [784, 372] width 1568 height 745
click at [456, 216] on img at bounding box center [457, 206] width 225 height 134
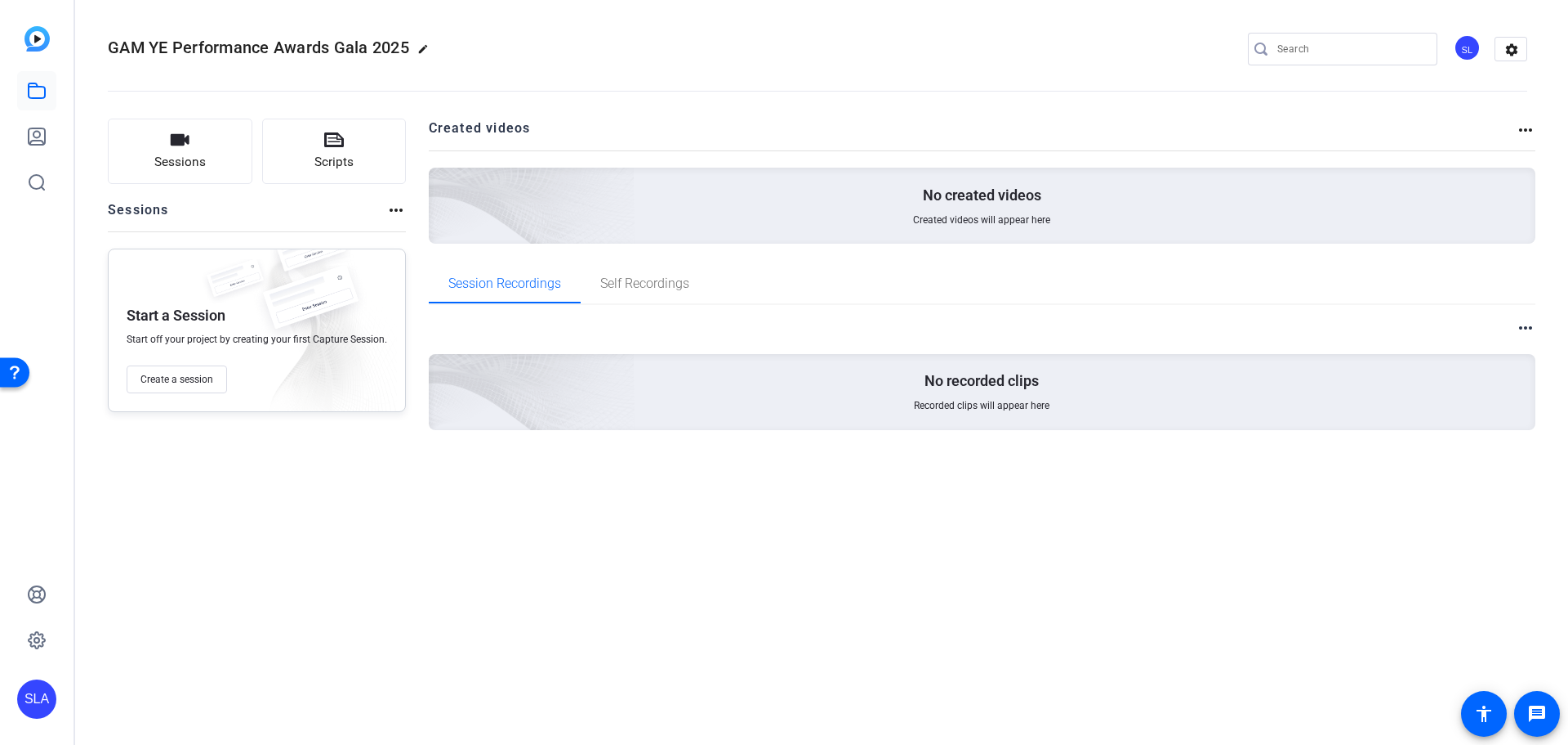
click at [431, 48] on mat-icon "edit" at bounding box center [427, 53] width 20 height 20
drag, startPoint x: 167, startPoint y: 47, endPoint x: -165, endPoint y: 24, distance: 332.8
click at [0, 24] on html "Accessibility Screen-Reader Guide, Feedback, and Issue Reporting | New window S…" at bounding box center [784, 372] width 1568 height 745
type input "GAM Performance Awards Gala"
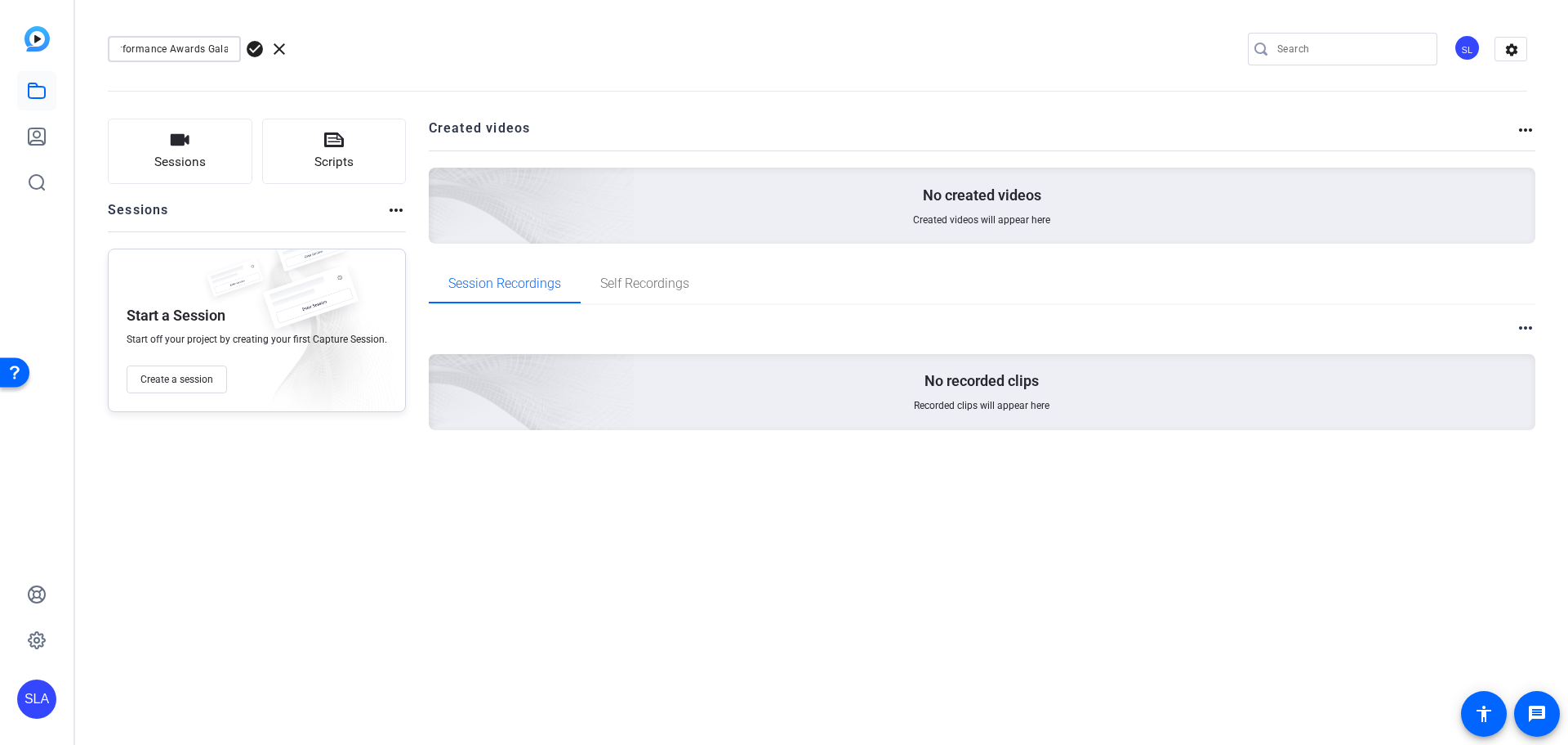
click at [257, 47] on span "check_circle" at bounding box center [254, 49] width 20 height 20
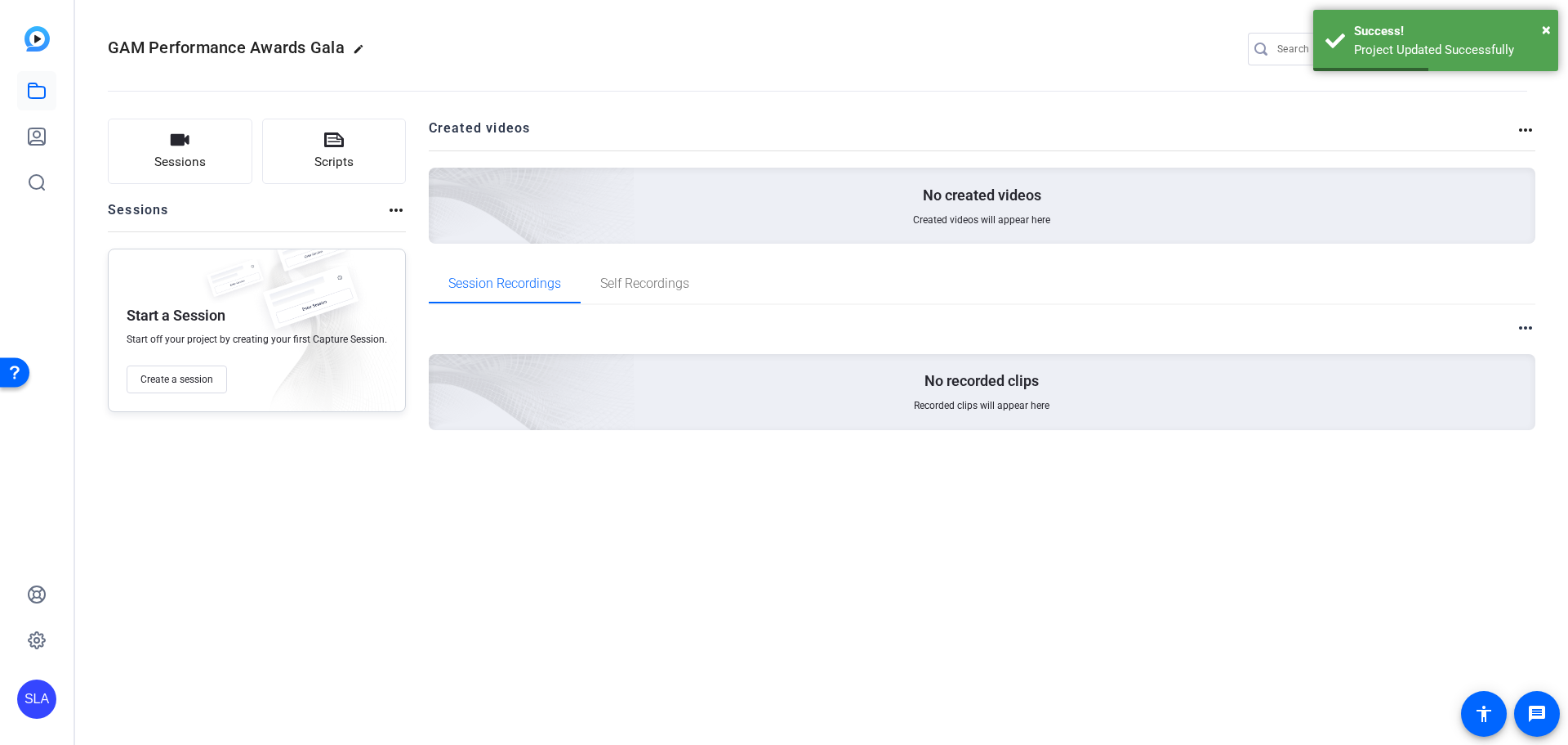
drag, startPoint x: 199, startPoint y: 47, endPoint x: 88, endPoint y: 37, distance: 111.4
click at [356, 51] on mat-icon "edit" at bounding box center [363, 53] width 20 height 20
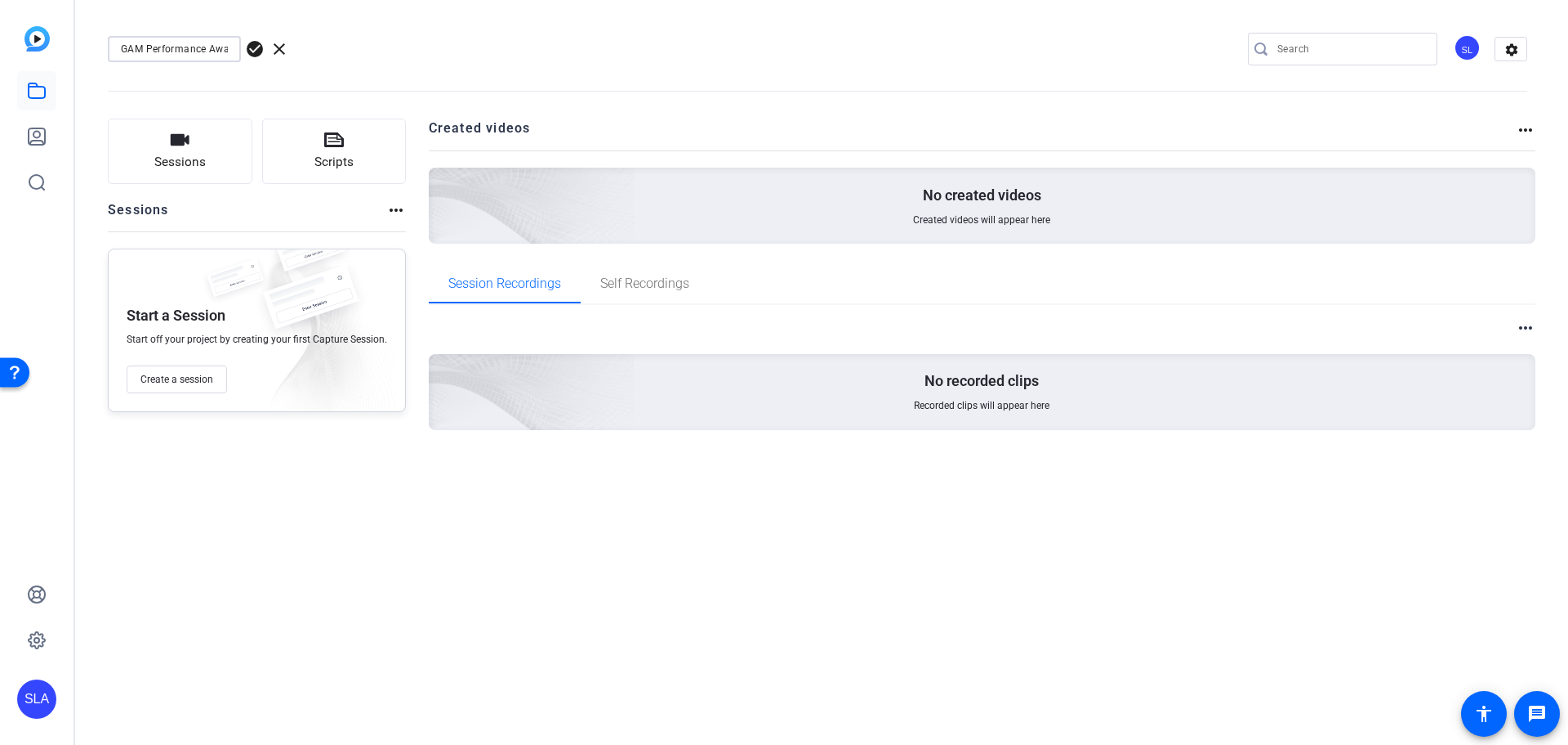
drag, startPoint x: 144, startPoint y: 50, endPoint x: 53, endPoint y: 50, distance: 91.0
click at [53, 50] on mat-sidenav-container "SLA GAM Performance Awards Gala check_circle clear SL settings Sessions Scripts…" at bounding box center [784, 372] width 1568 height 745
drag, startPoint x: 204, startPoint y: 51, endPoint x: 300, endPoint y: 63, distance: 96.7
click at [300, 63] on div "2025 Performance Awards Gala check_circle clear SL settings" at bounding box center [818, 49] width 1420 height 123
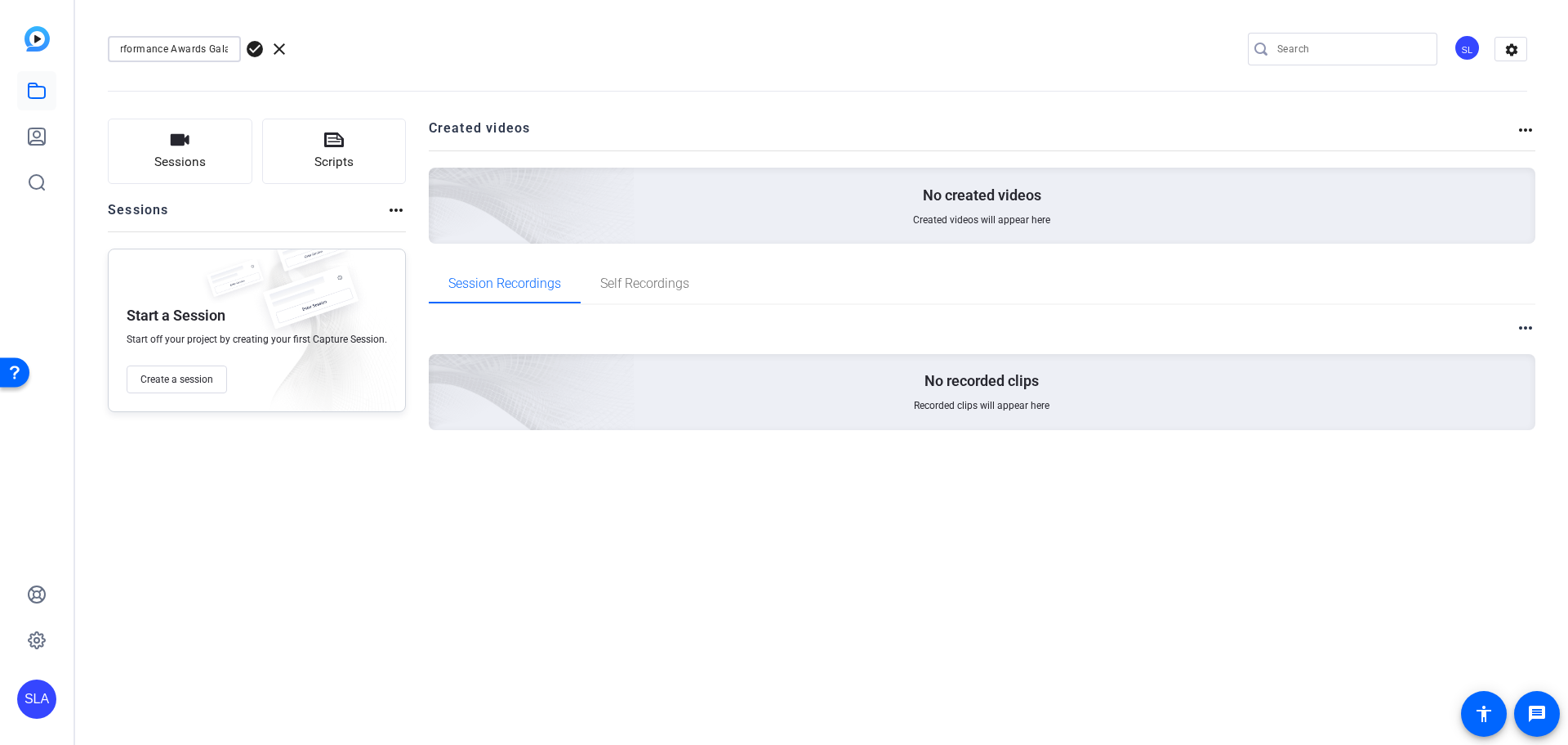
type input "2025 Performance Awards Gala"
click at [256, 51] on span "check_circle" at bounding box center [254, 49] width 20 height 20
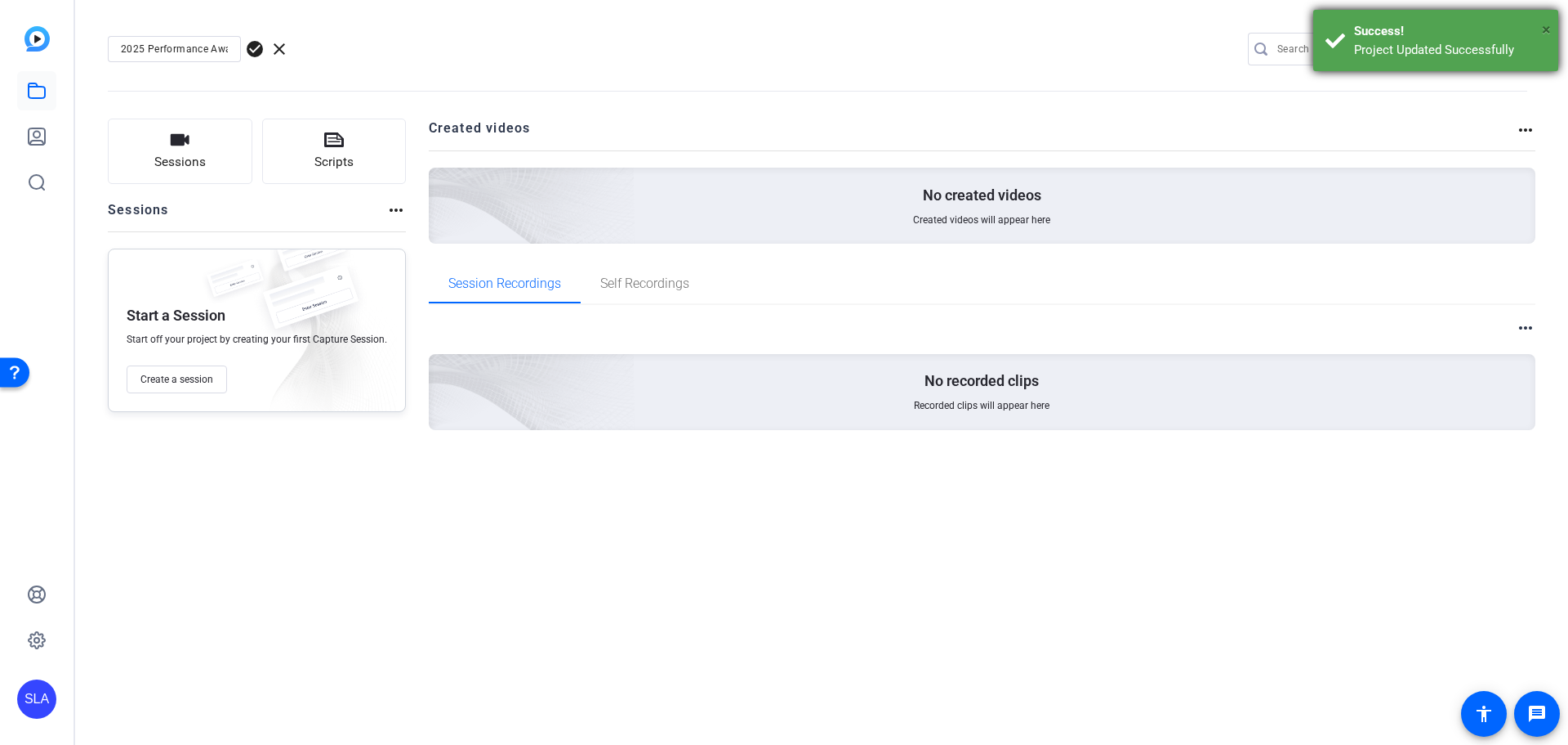
click at [1546, 30] on span "×" at bounding box center [1547, 29] width 9 height 20
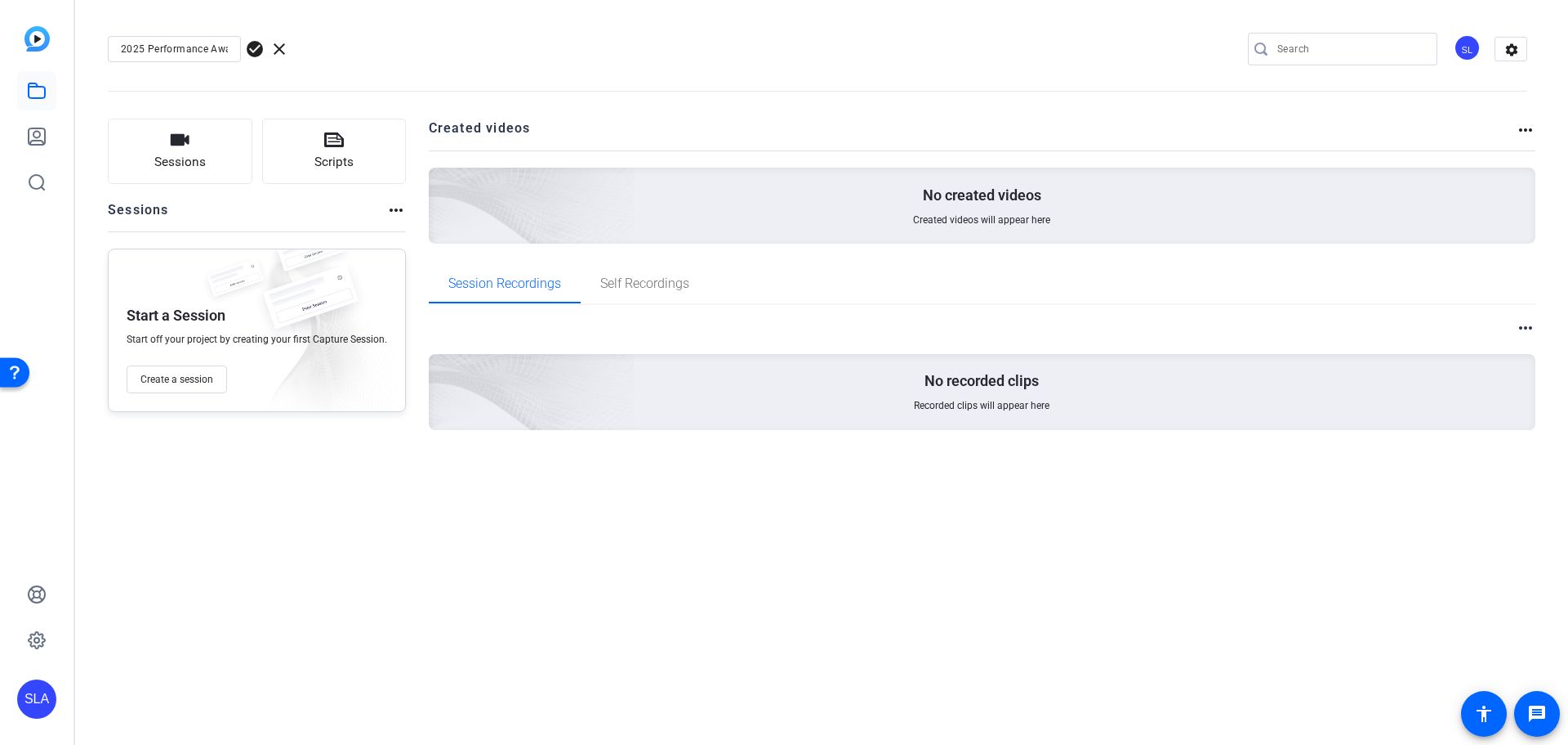
click at [255, 51] on span "check_circle" at bounding box center [254, 49] width 20 height 20
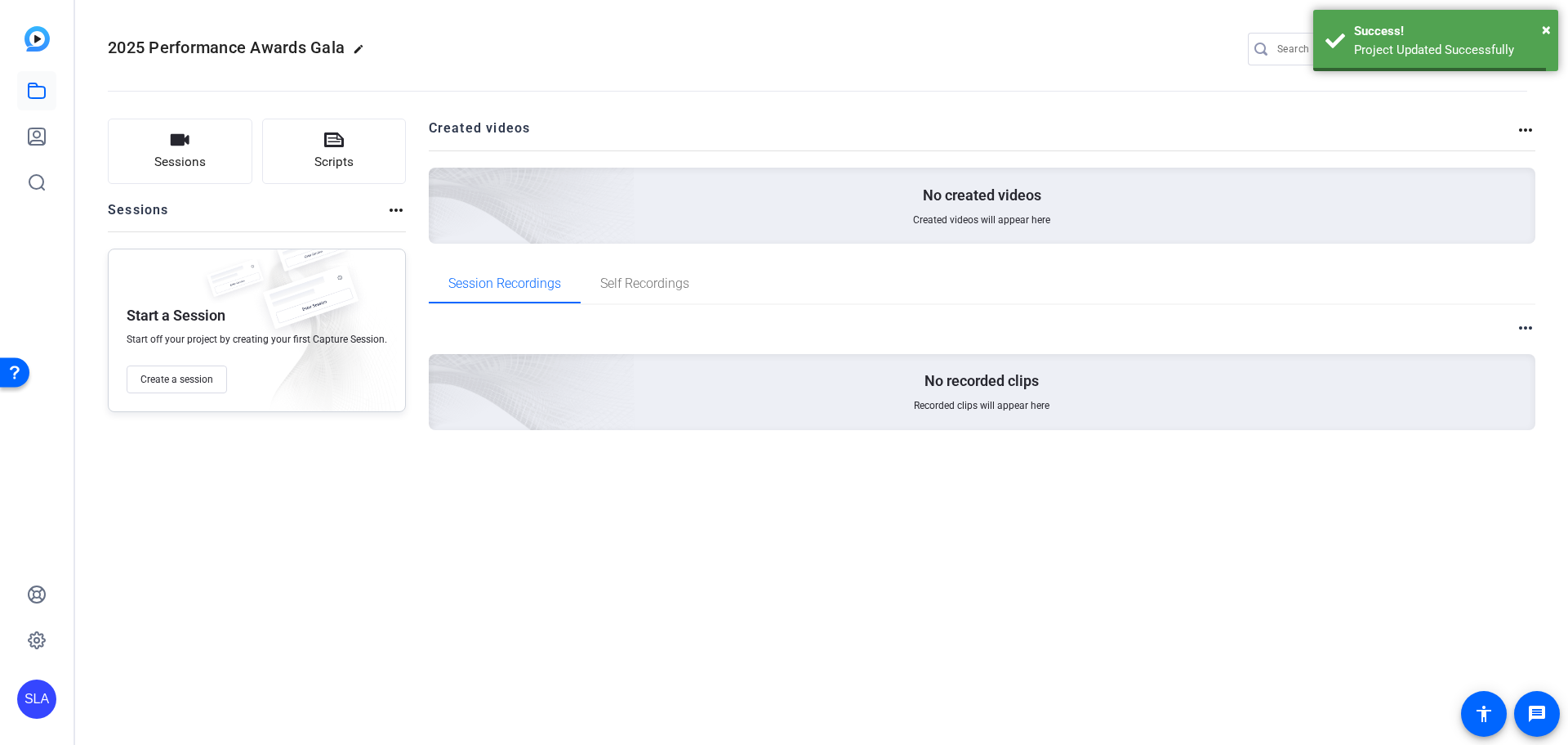
click at [538, 57] on div "2025 Performance Awards Gala edit SL settings" at bounding box center [818, 49] width 1420 height 25
click at [1550, 26] on span "×" at bounding box center [1547, 29] width 9 height 20
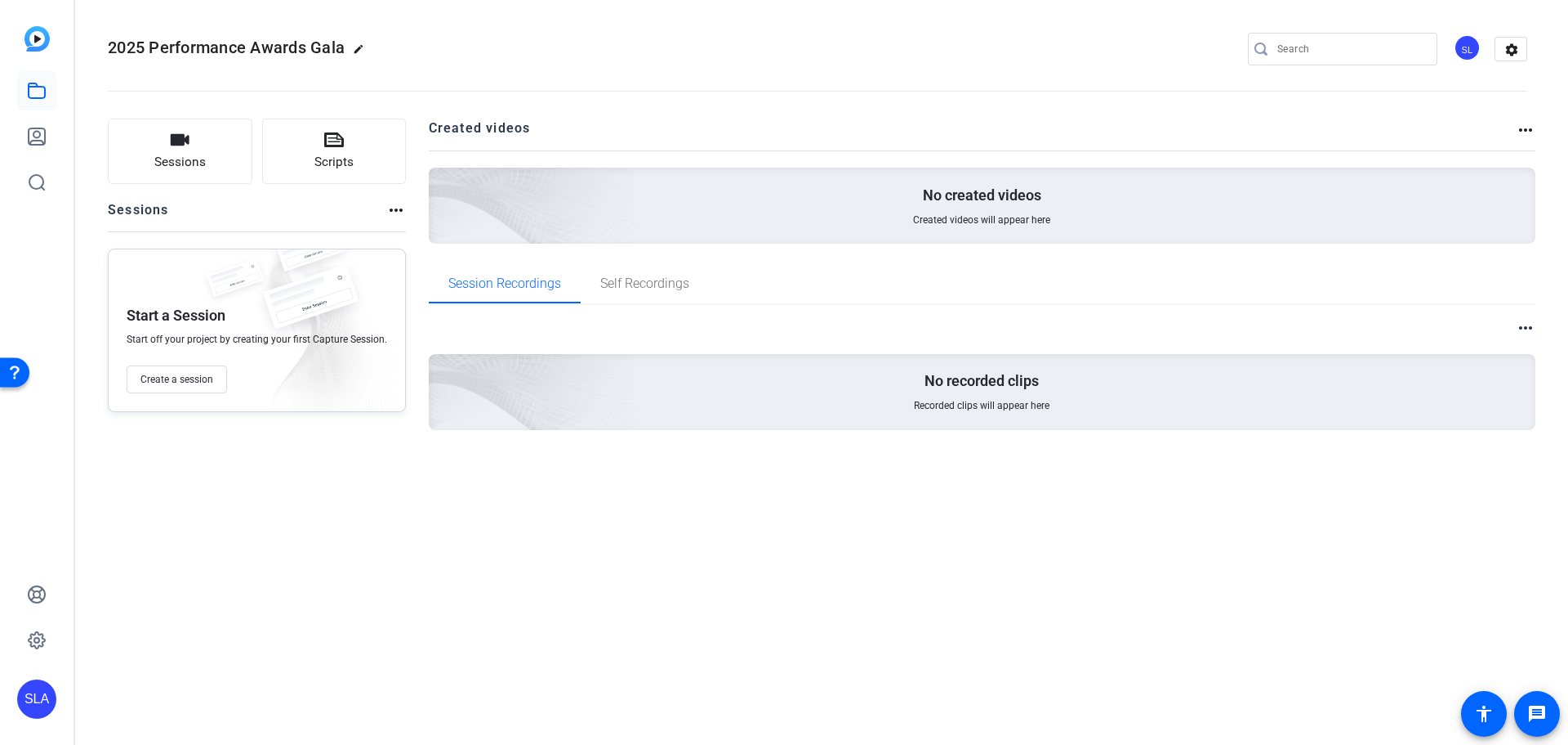
drag, startPoint x: 197, startPoint y: 335, endPoint x: 324, endPoint y: 335, distance: 127.0
click at [324, 335] on div "Start a Session Start off your project by creating your first Capture Session. …" at bounding box center [257, 330] width 298 height 163
click at [377, 502] on div "Sessions Scripts Sessions more_horiz Start a Session Start off your project by …" at bounding box center [817, 301] width 1485 height 404
click at [170, 380] on span "Create a session" at bounding box center [177, 379] width 73 height 13
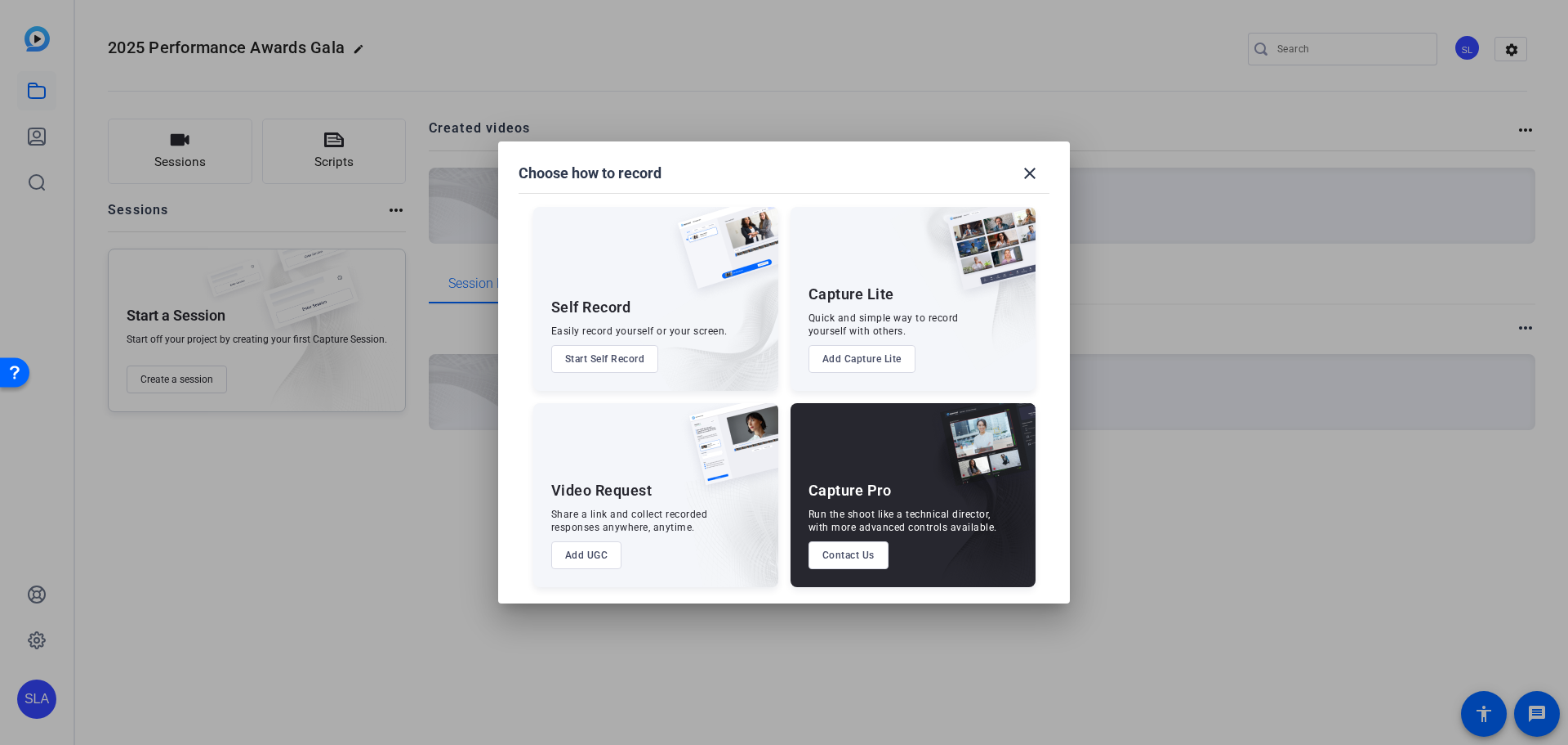
drag, startPoint x: 833, startPoint y: 157, endPoint x: 788, endPoint y: 139, distance: 48.5
click at [788, 139] on div "Choose how to record close Self Record Easily record yourself or your screen. S…" at bounding box center [784, 372] width 1568 height 745
click at [593, 494] on div "Video Request" at bounding box center [602, 490] width 101 height 20
click at [577, 547] on button "Add UGC" at bounding box center [587, 554] width 71 height 27
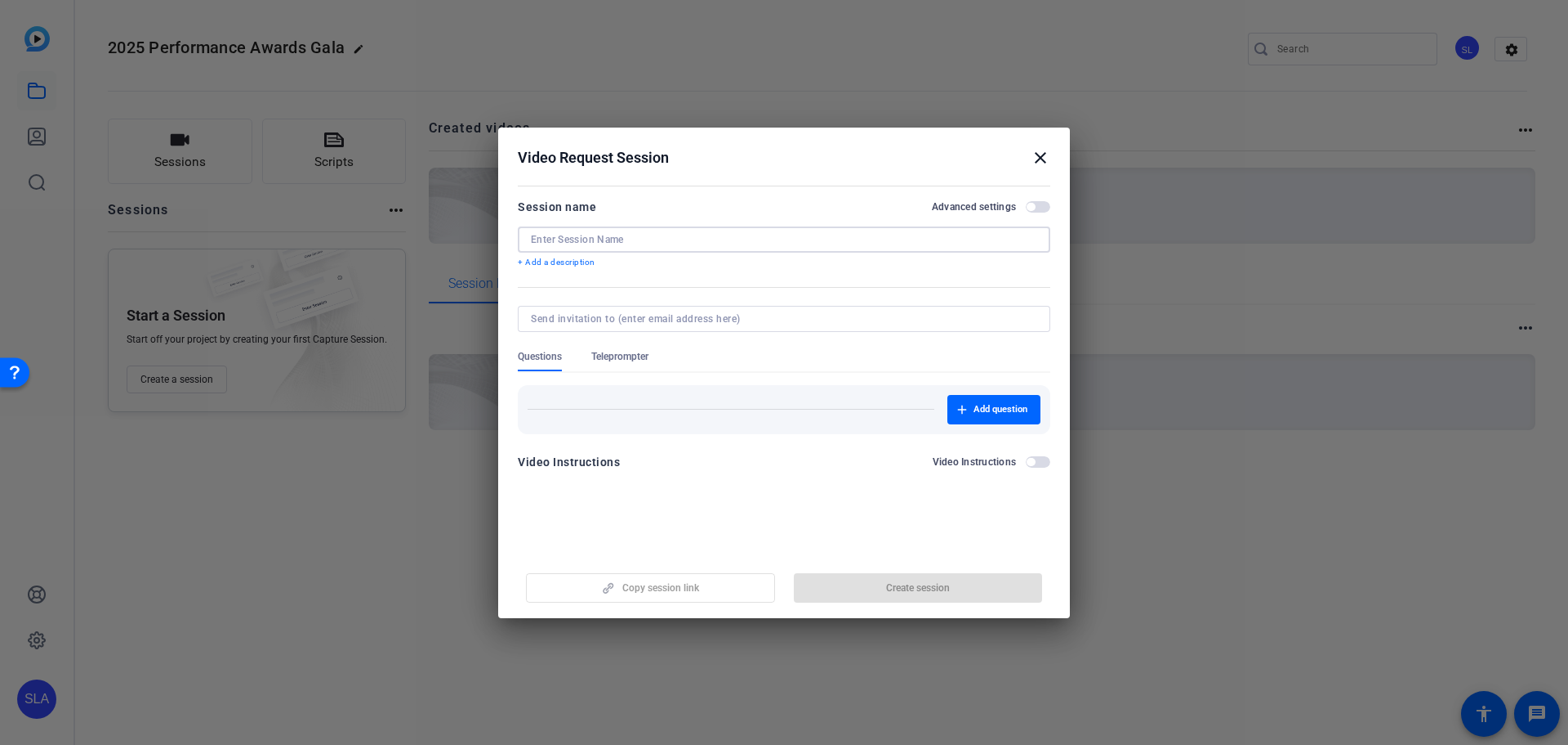
click at [612, 239] on input at bounding box center [784, 239] width 506 height 13
type input "2025 Performance Awards Gala"
click at [659, 319] on input at bounding box center [781, 318] width 500 height 13
click at [624, 358] on span "Teleprompter" at bounding box center [620, 356] width 58 height 13
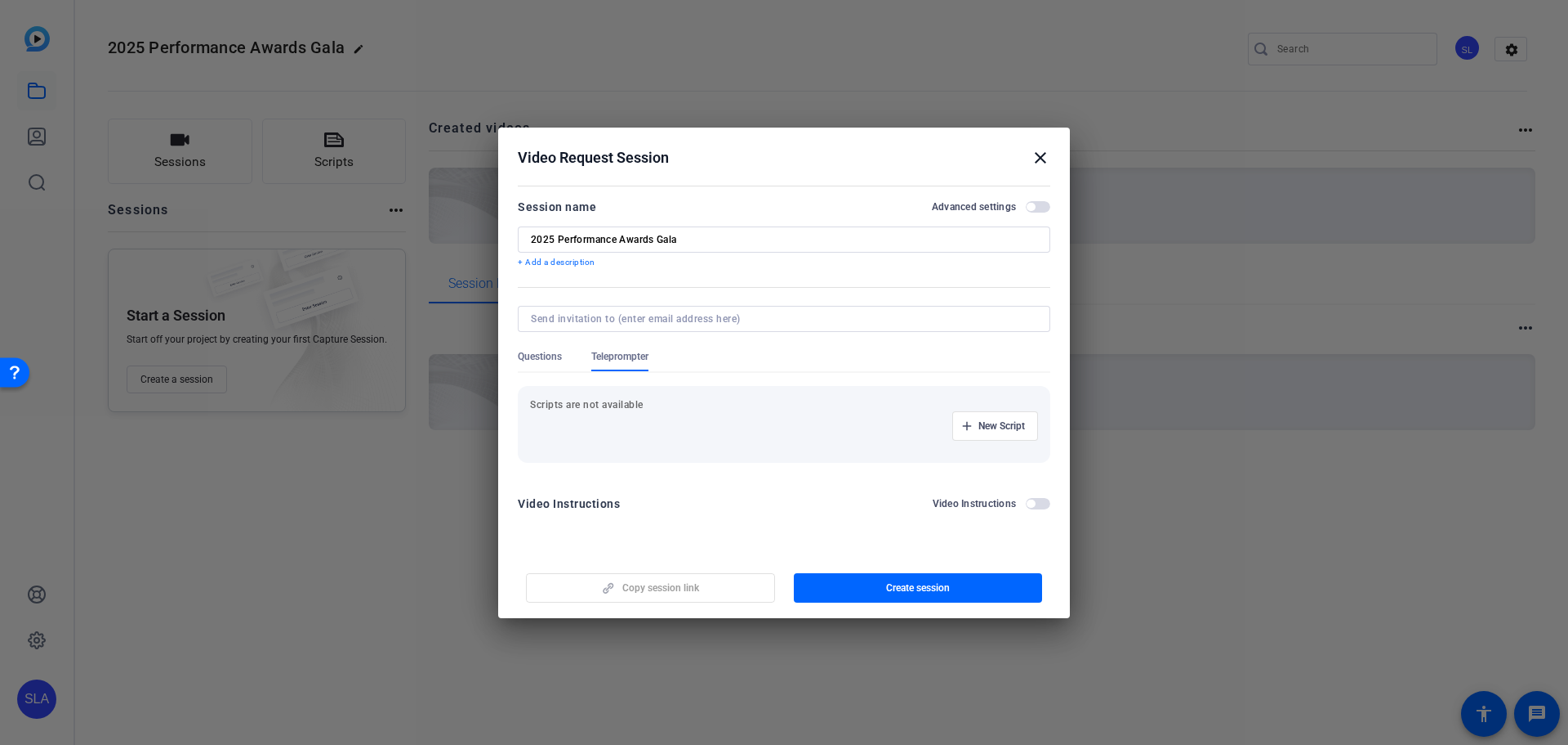
click at [589, 403] on p "Scripts are not available" at bounding box center [784, 404] width 508 height 13
click at [539, 358] on span "Questions" at bounding box center [540, 356] width 44 height 13
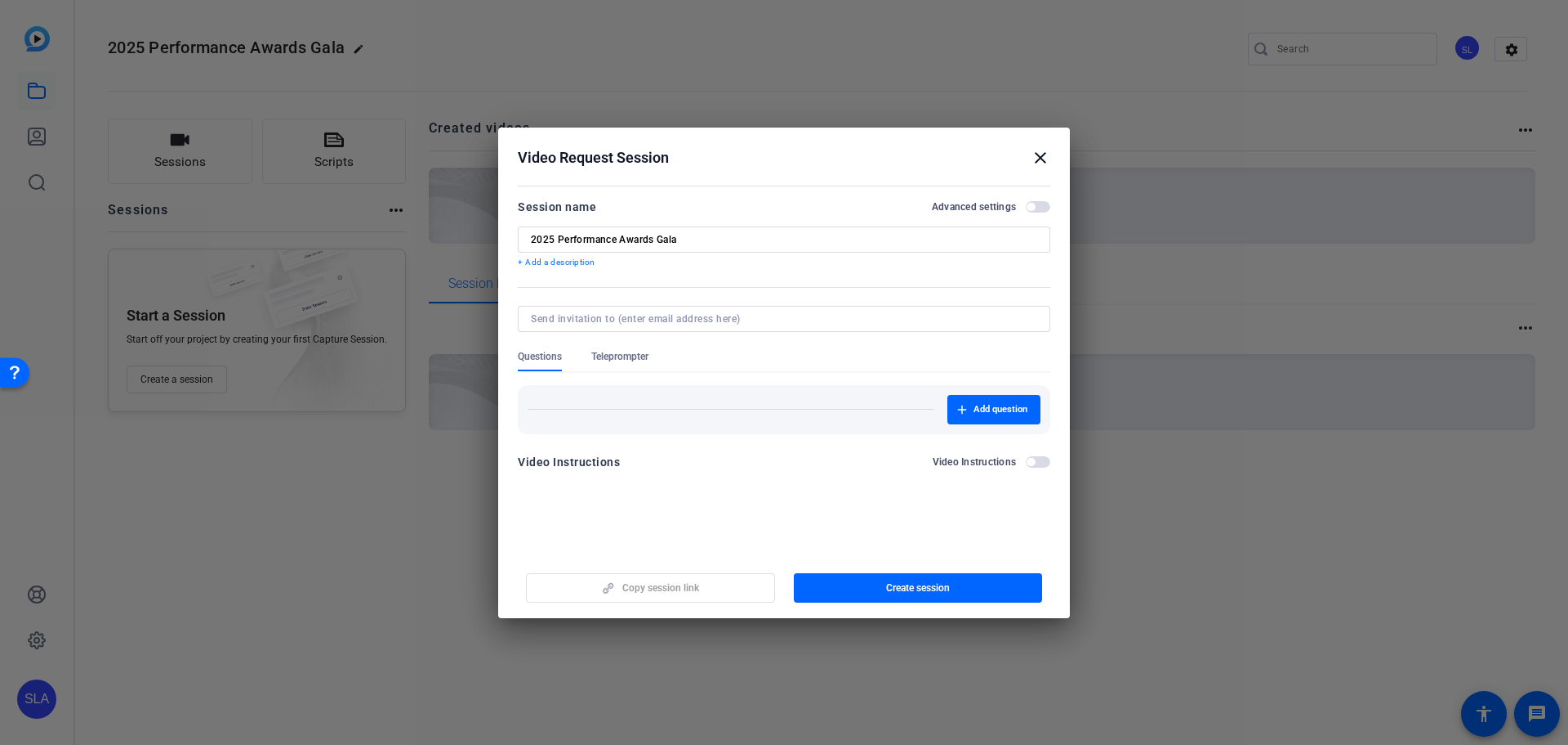
click at [713, 407] on div "Add question" at bounding box center [784, 409] width 513 height 29
click at [907, 592] on span "Create session" at bounding box center [918, 587] width 64 height 13
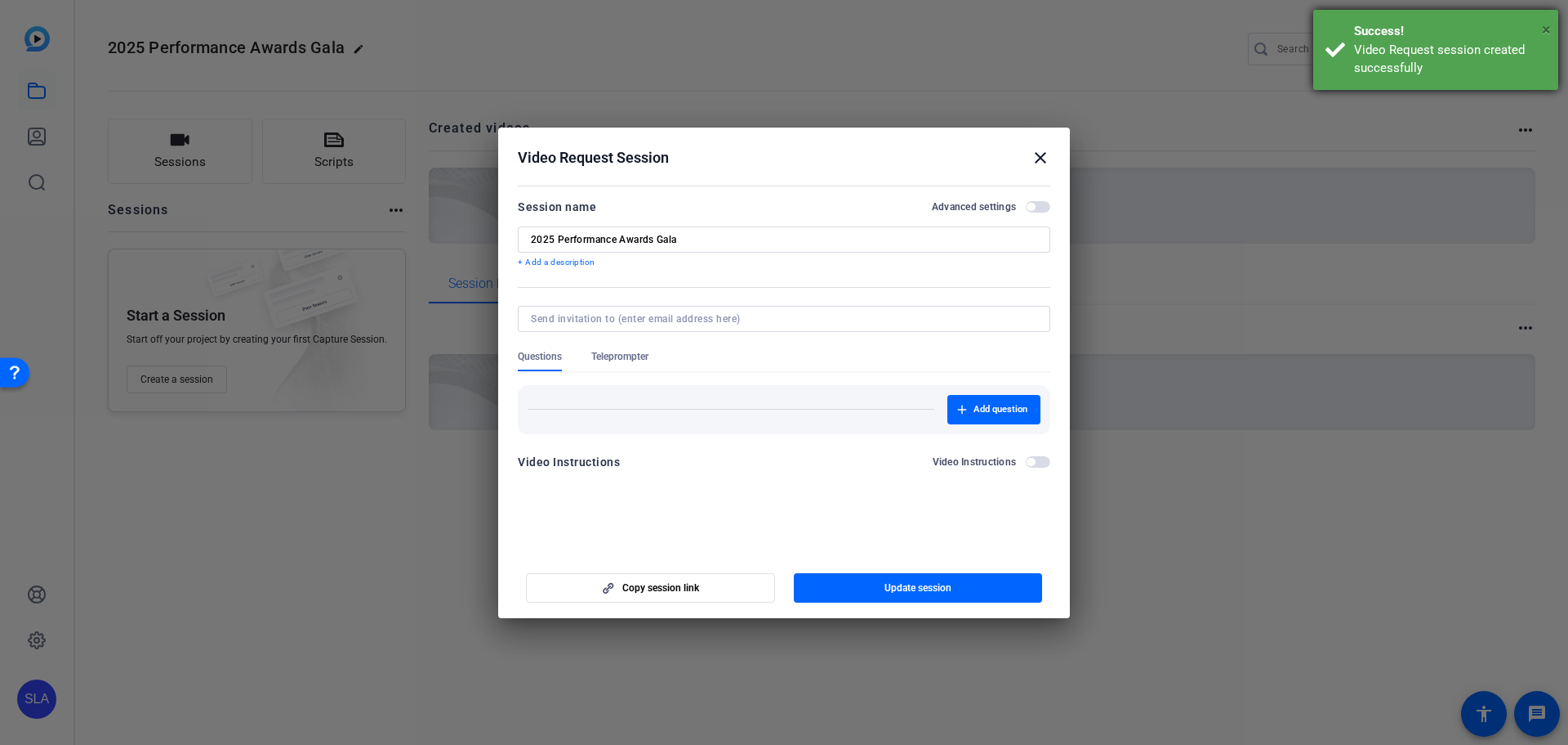
click at [1546, 23] on span "×" at bounding box center [1547, 29] width 9 height 20
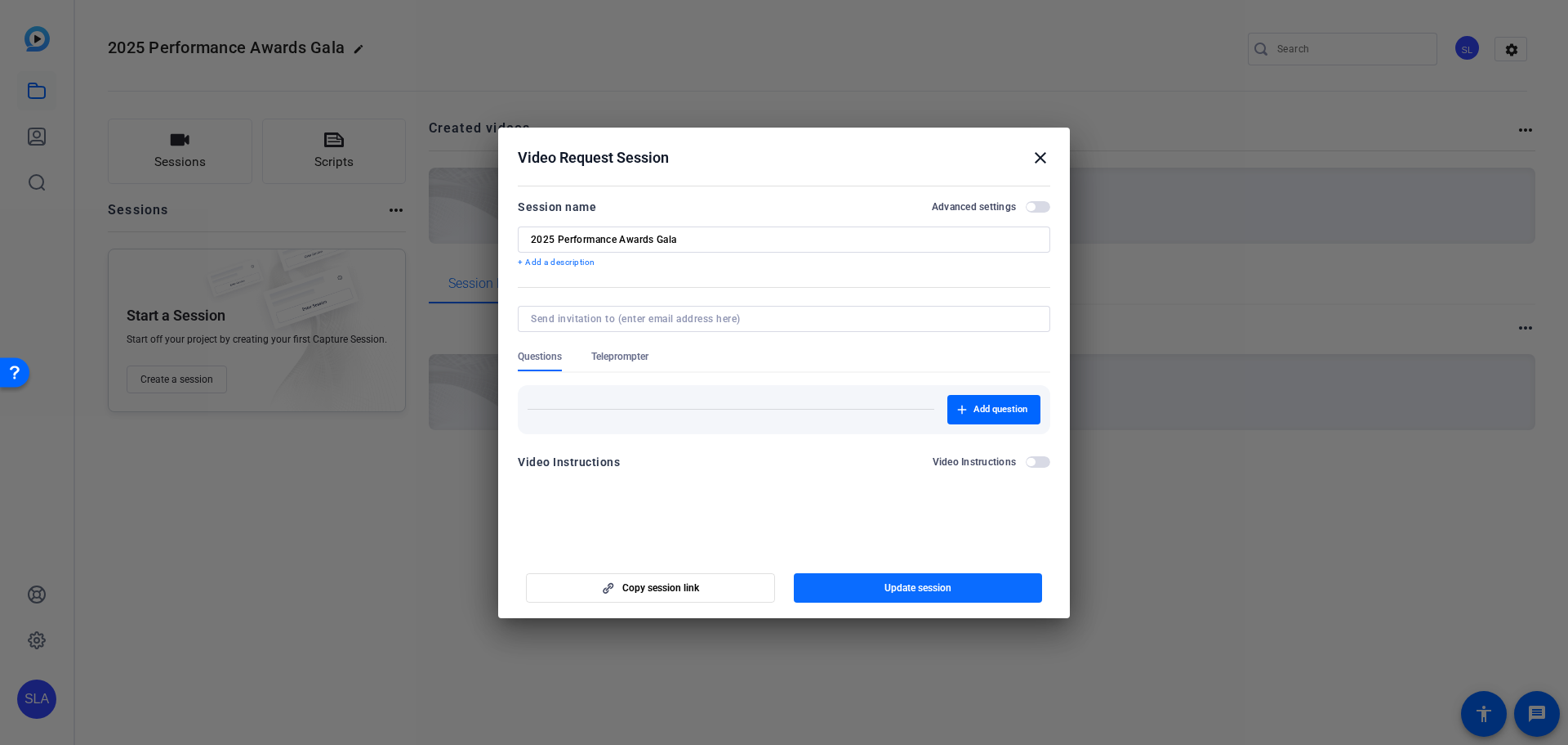
click at [905, 589] on span "Update session" at bounding box center [918, 587] width 67 height 13
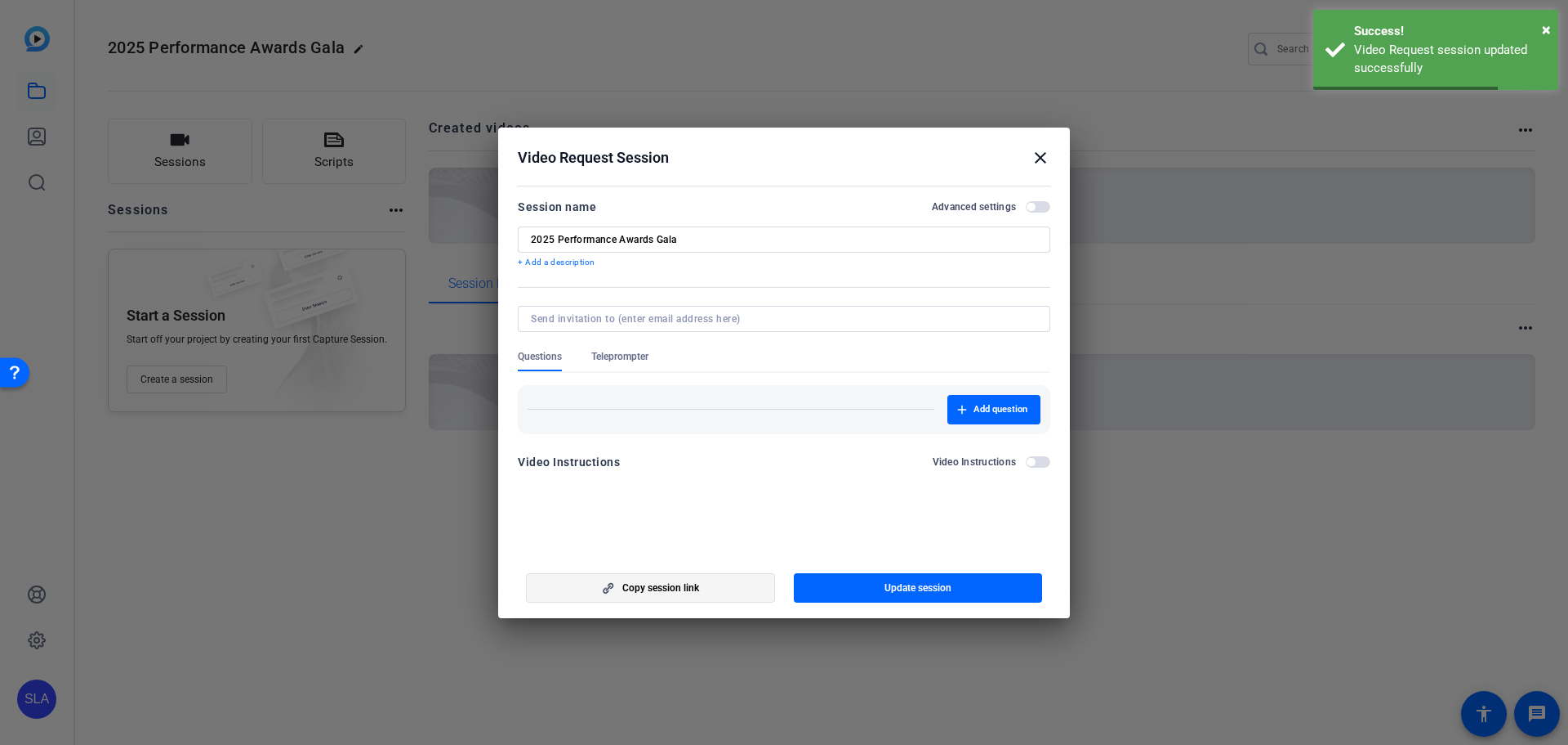
click at [671, 589] on span "Copy session link" at bounding box center [660, 587] width 77 height 13
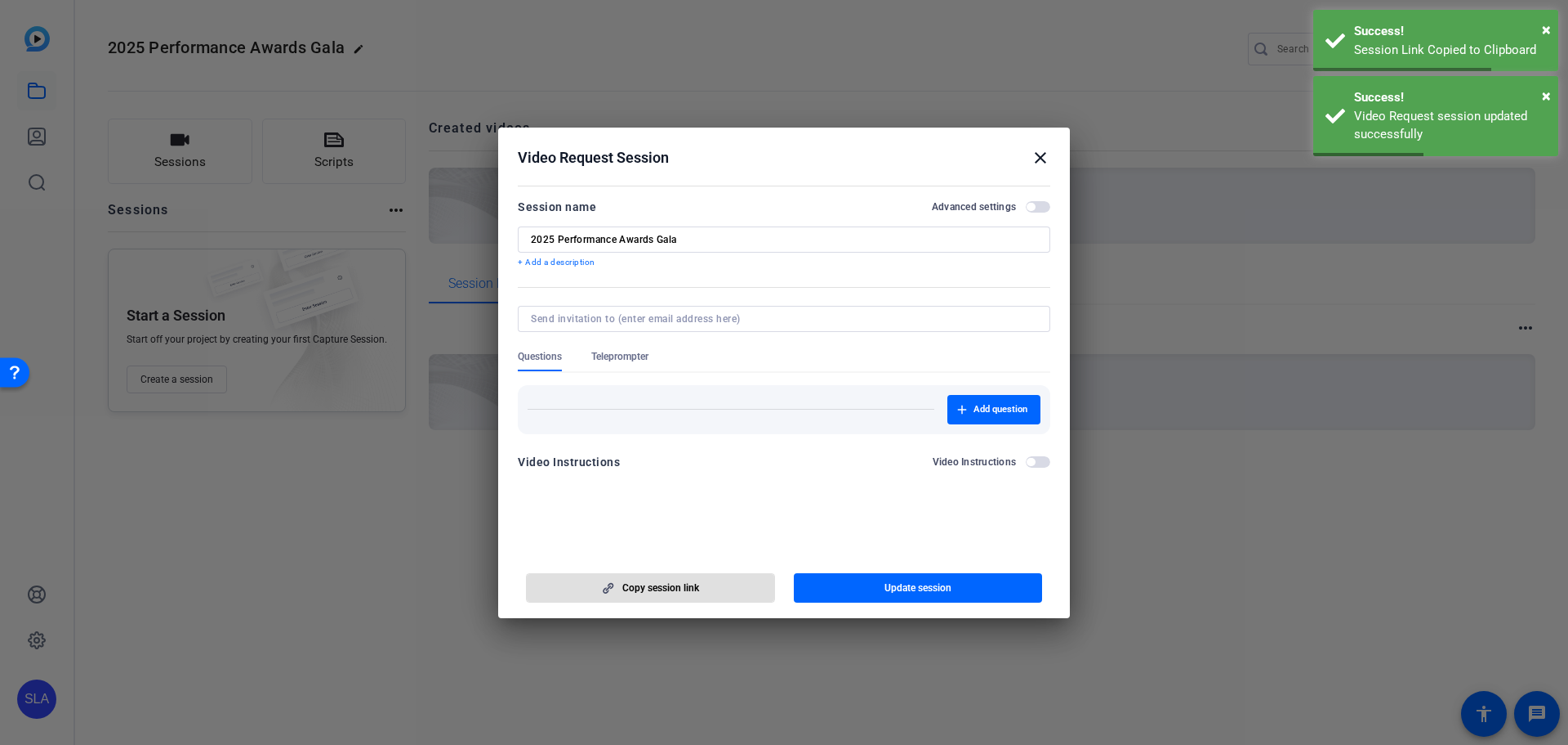
click at [1041, 157] on mat-icon "close" at bounding box center [1041, 158] width 20 height 20
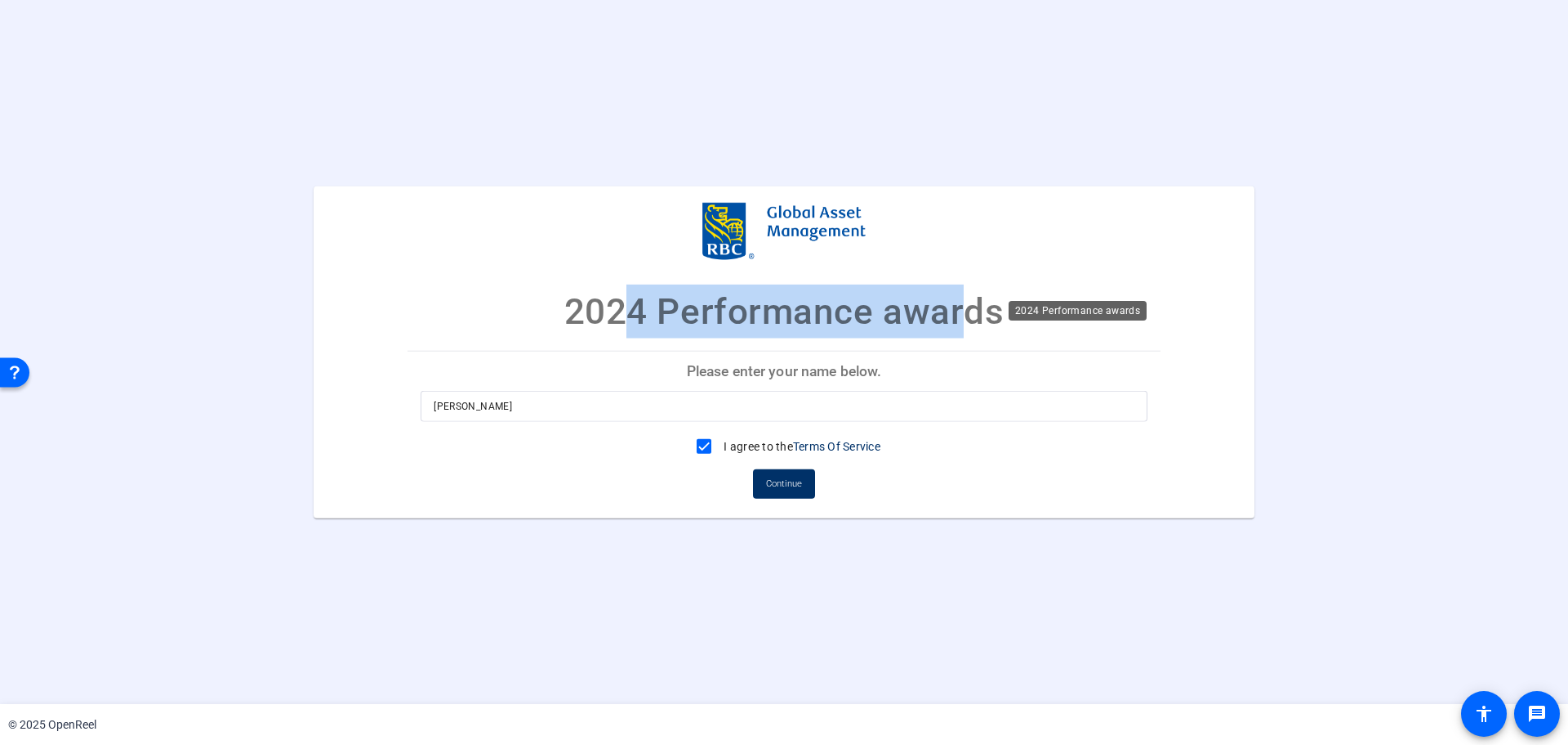
drag, startPoint x: 616, startPoint y: 316, endPoint x: 948, endPoint y: 310, distance: 332.1
click at [948, 310] on p "2024 Performance awards" at bounding box center [784, 310] width 441 height 54
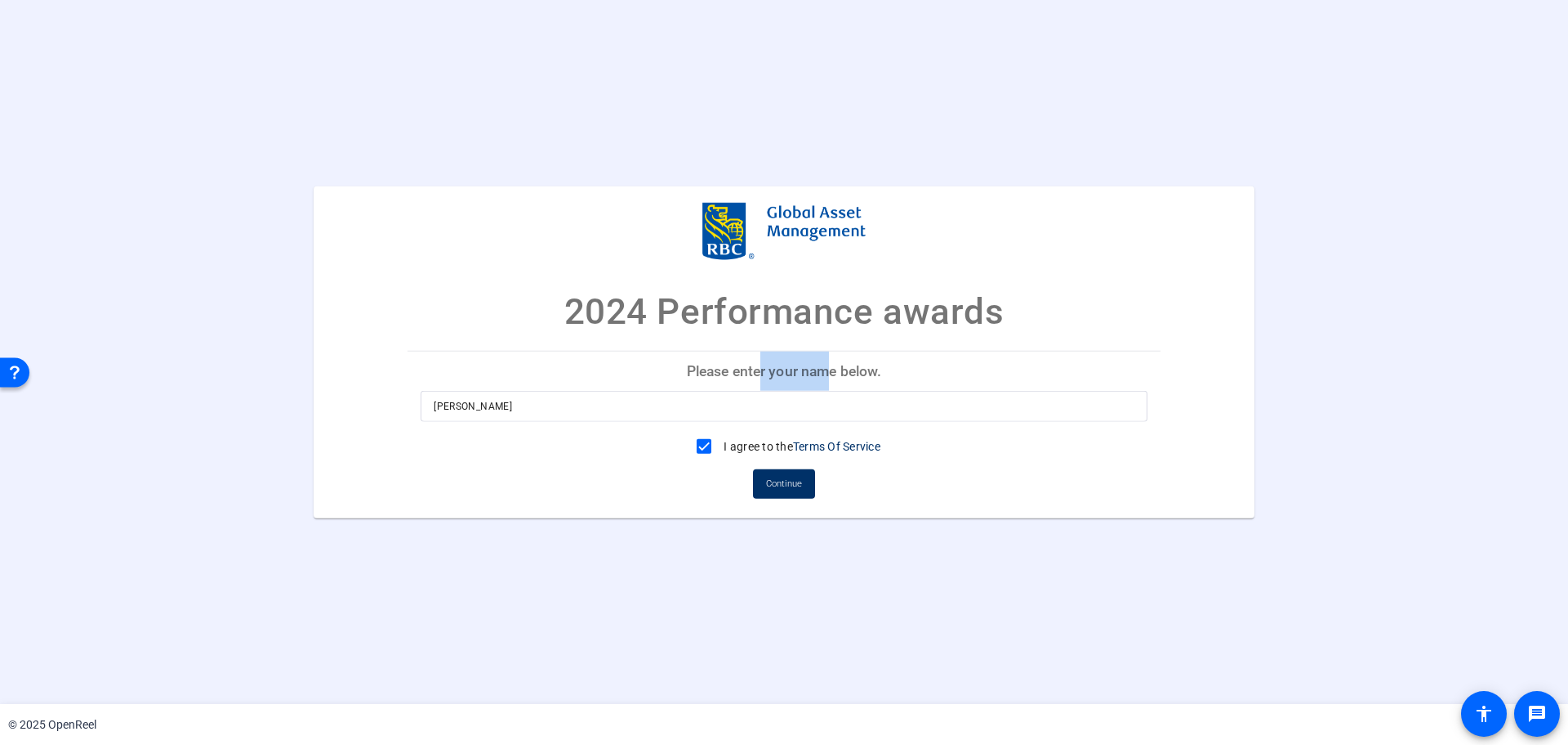
drag, startPoint x: 761, startPoint y: 370, endPoint x: 834, endPoint y: 370, distance: 73.0
click at [834, 370] on p "Please enter your name below." at bounding box center [784, 370] width 753 height 39
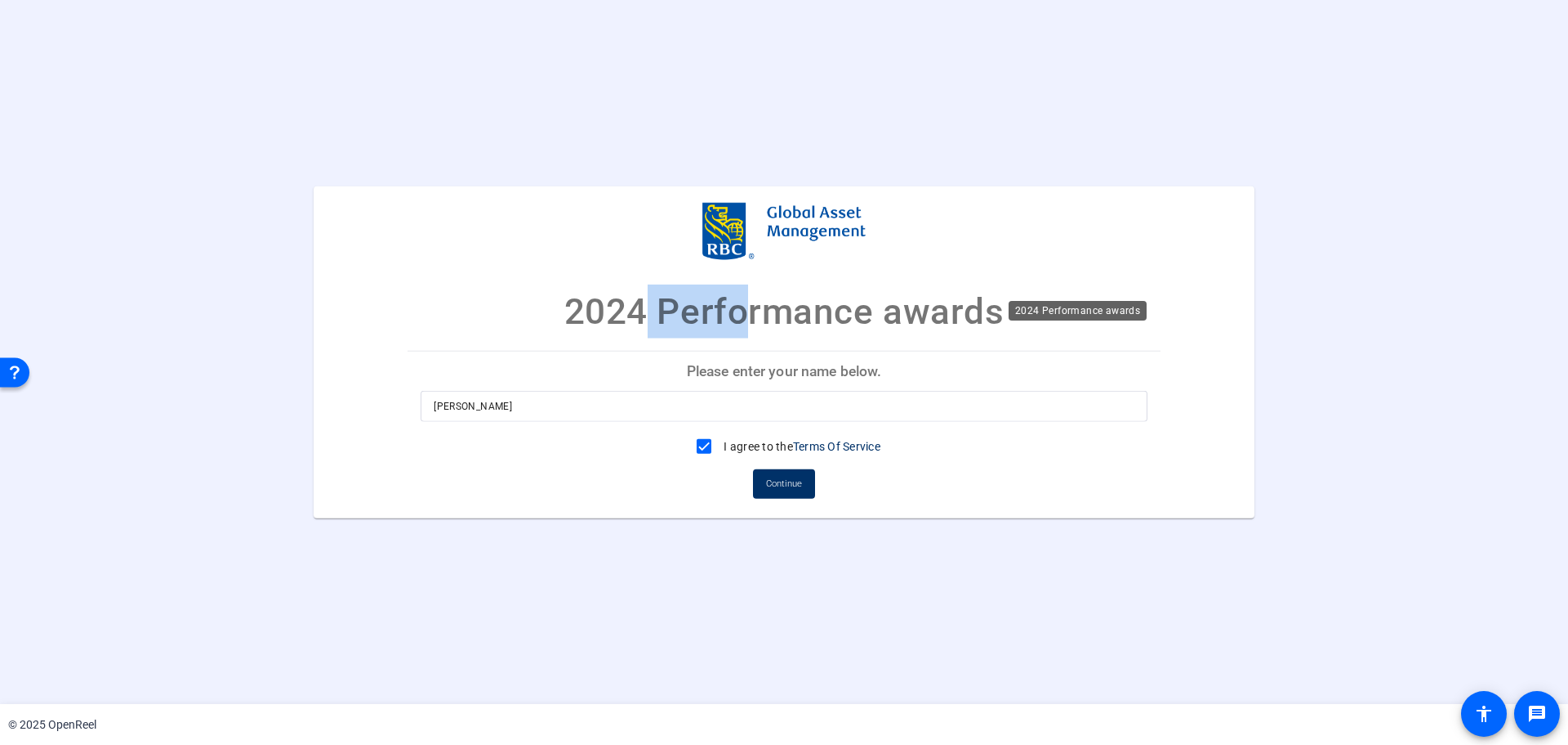
drag, startPoint x: 710, startPoint y: 317, endPoint x: 733, endPoint y: 317, distance: 23.0
click at [733, 317] on p "2024 Performance awards" at bounding box center [784, 310] width 441 height 54
click at [792, 485] on span "Continue" at bounding box center [784, 484] width 36 height 25
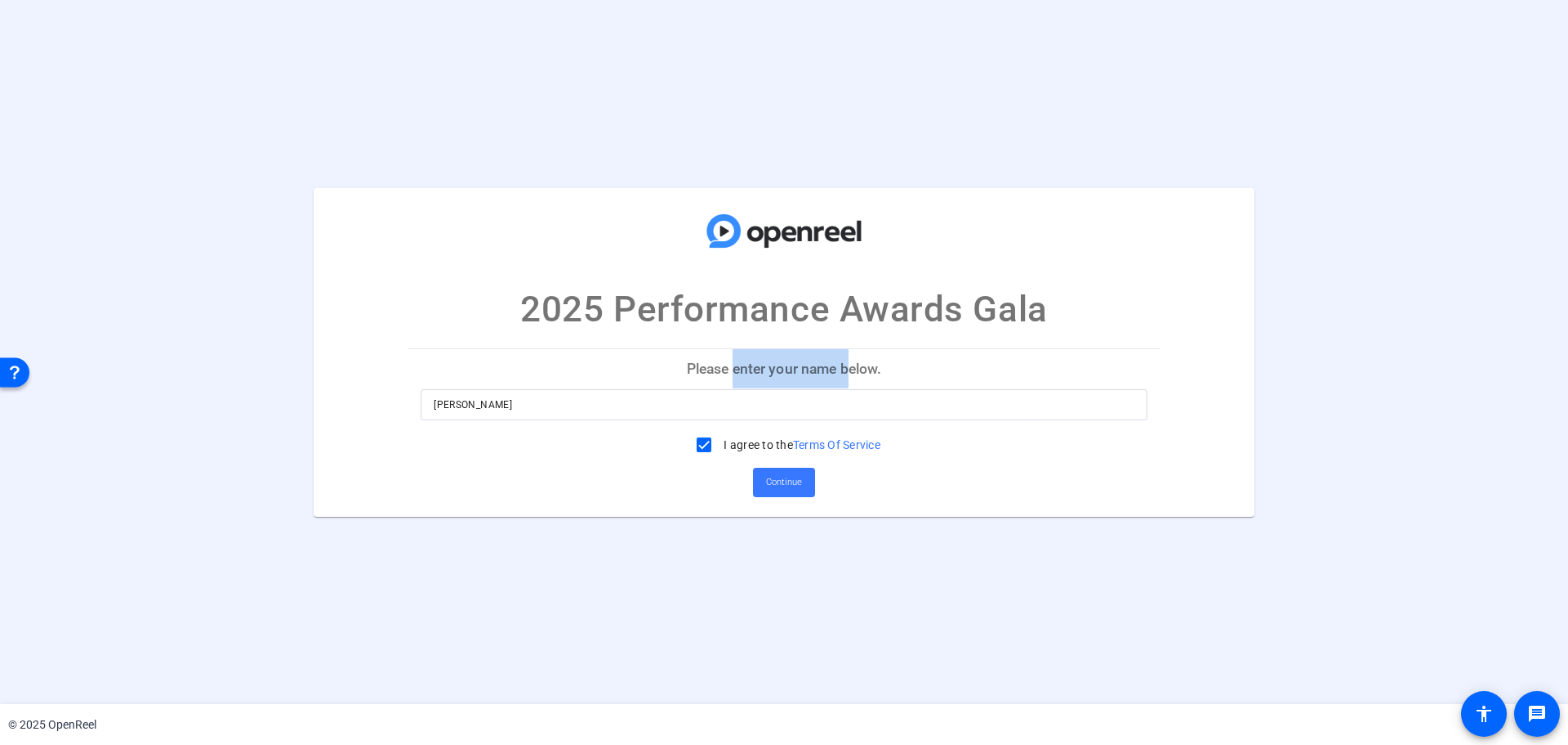
drag, startPoint x: 733, startPoint y: 370, endPoint x: 848, endPoint y: 353, distance: 116.2
click at [848, 353] on p "Please enter your name below." at bounding box center [784, 368] width 753 height 39
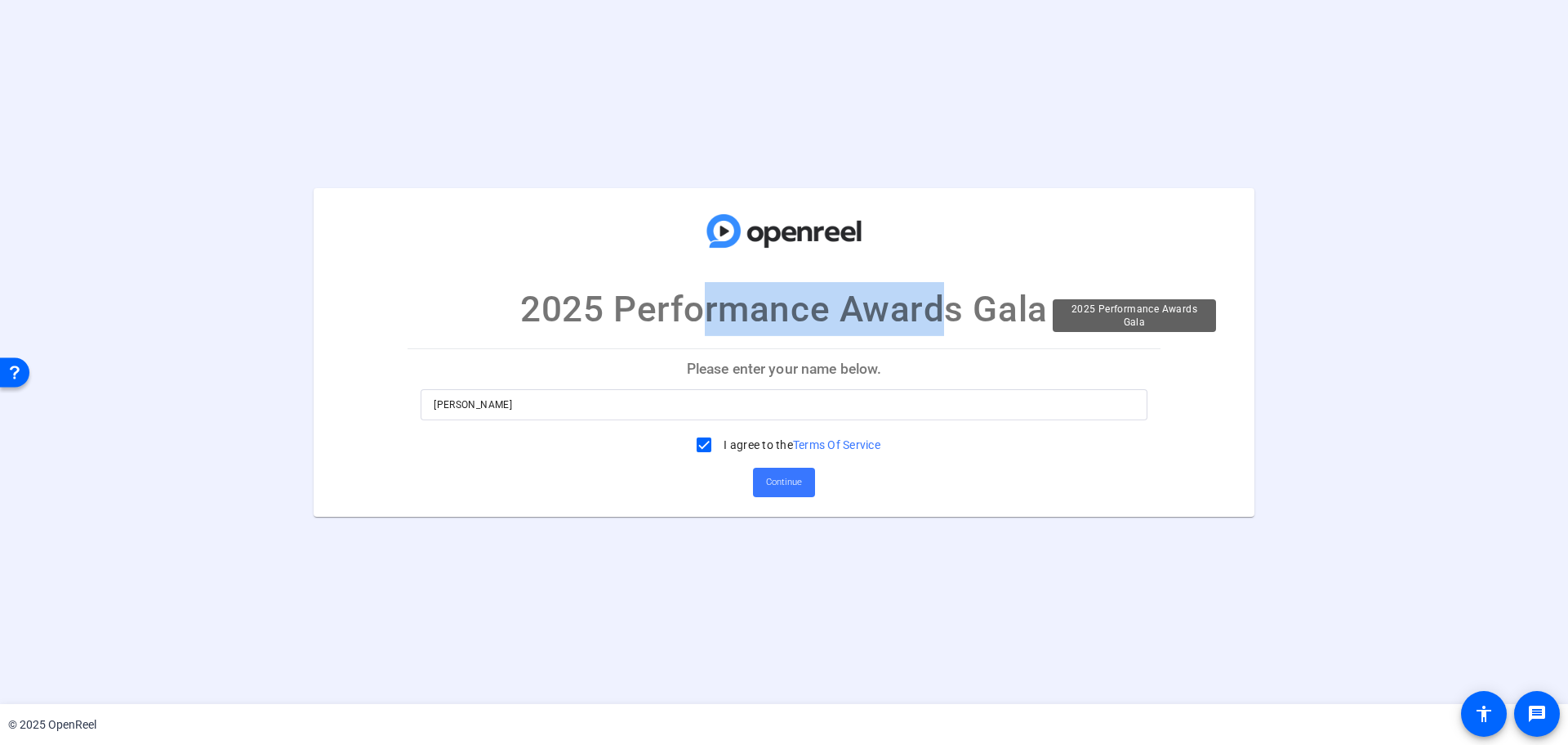
drag, startPoint x: 686, startPoint y: 310, endPoint x: 924, endPoint y: 308, distance: 238.0
click at [924, 308] on p "2025 Performance Awards Gala" at bounding box center [784, 309] width 527 height 54
